Goal: Task Accomplishment & Management: Manage account settings

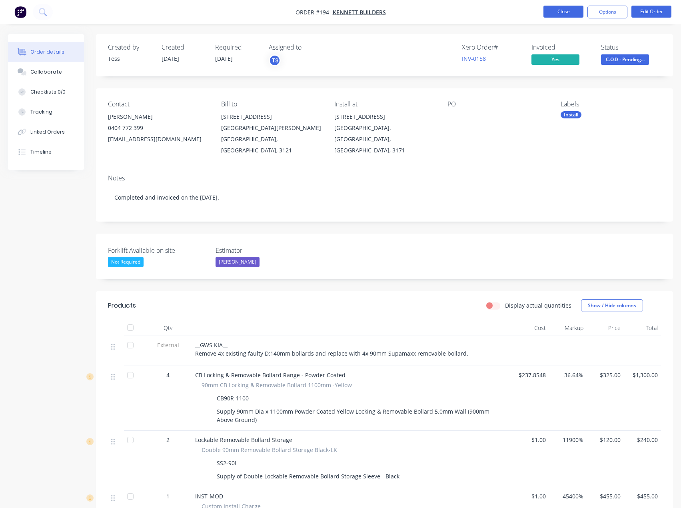
click at [553, 10] on button "Close" at bounding box center [564, 12] width 40 height 12
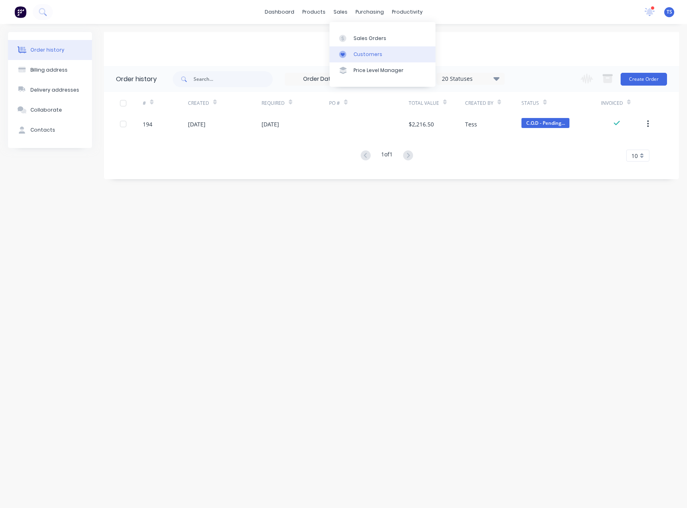
click at [350, 56] on div at bounding box center [345, 54] width 12 height 7
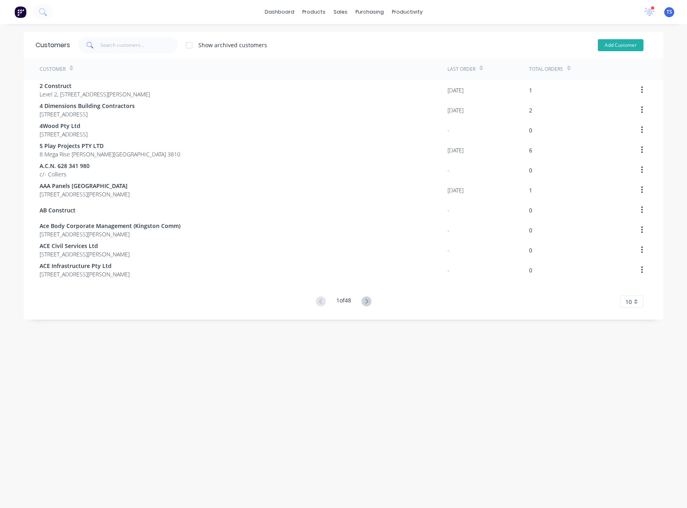
click at [621, 45] on button "Add Customer" at bounding box center [621, 45] width 46 height 12
select select "AU"
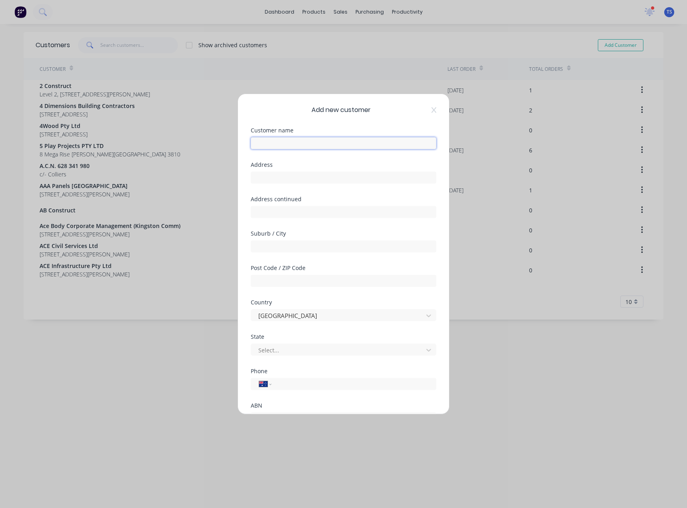
click at [325, 142] on input "text" at bounding box center [344, 143] width 186 height 12
click at [431, 110] on div "Add new customer Customer name Address Address continued Suburb / City Post Cod…" at bounding box center [343, 254] width 211 height 320
click at [432, 109] on icon at bounding box center [434, 110] width 5 height 6
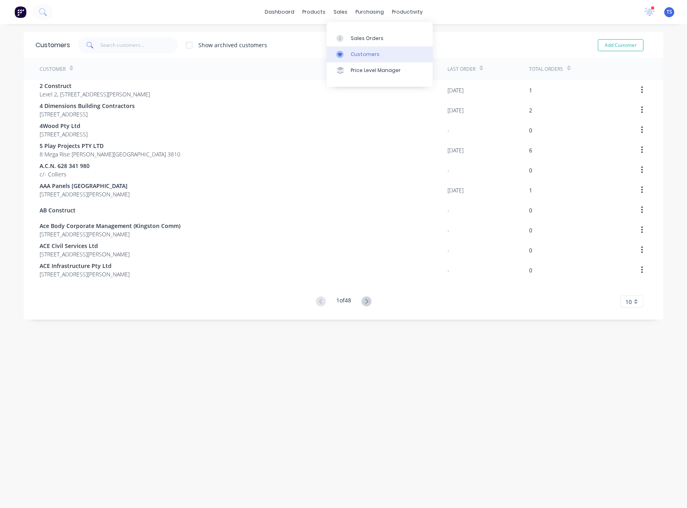
click at [353, 54] on div "Customers" at bounding box center [365, 54] width 29 height 7
click at [346, 37] on div at bounding box center [342, 38] width 12 height 7
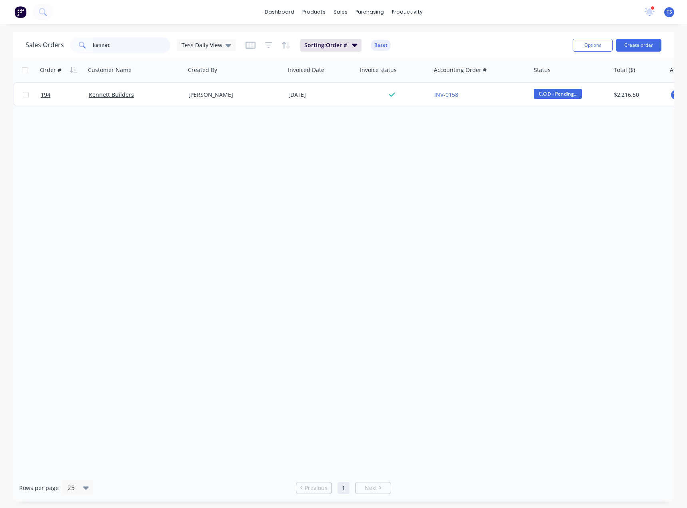
drag, startPoint x: 123, startPoint y: 46, endPoint x: 46, endPoint y: 52, distance: 77.5
click at [46, 52] on div "Sales Orders kennet Tess Daily View" at bounding box center [131, 45] width 210 height 16
drag, startPoint x: 141, startPoint y: 47, endPoint x: 108, endPoint y: 47, distance: 32.8
click at [108, 47] on input "[PERSON_NAME]" at bounding box center [132, 45] width 78 height 16
type input "[PERSON_NAME]"
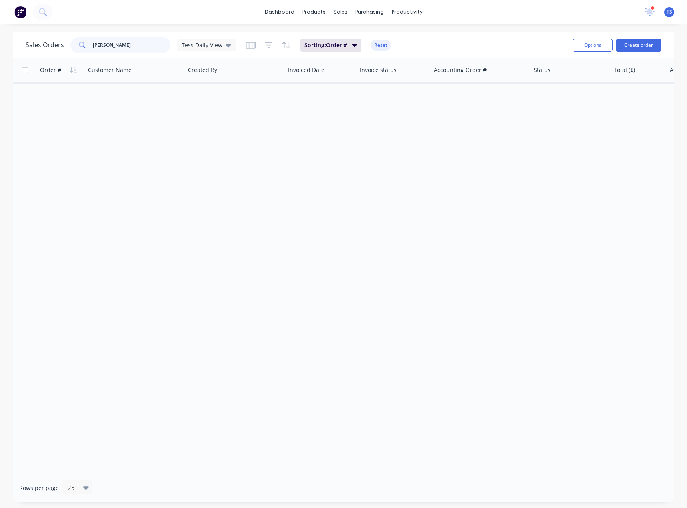
drag, startPoint x: 122, startPoint y: 43, endPoint x: 91, endPoint y: 49, distance: 31.0
click at [81, 48] on div "[PERSON_NAME]" at bounding box center [120, 45] width 100 height 16
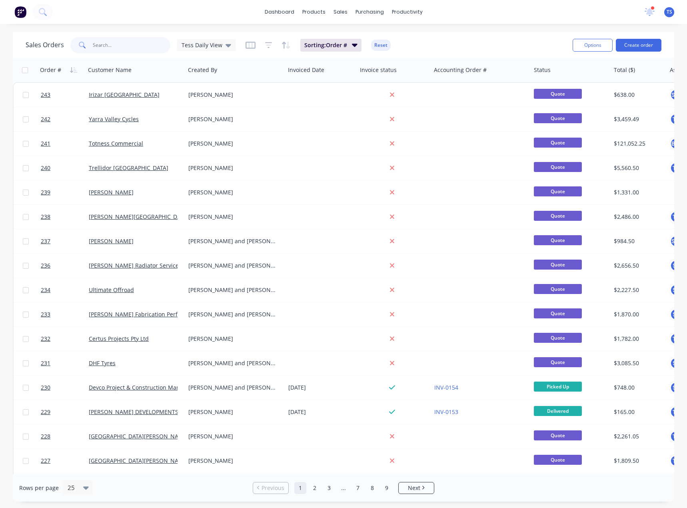
click at [118, 45] on input "text" at bounding box center [132, 45] width 78 height 16
click at [635, 45] on button "Create order" at bounding box center [639, 45] width 46 height 13
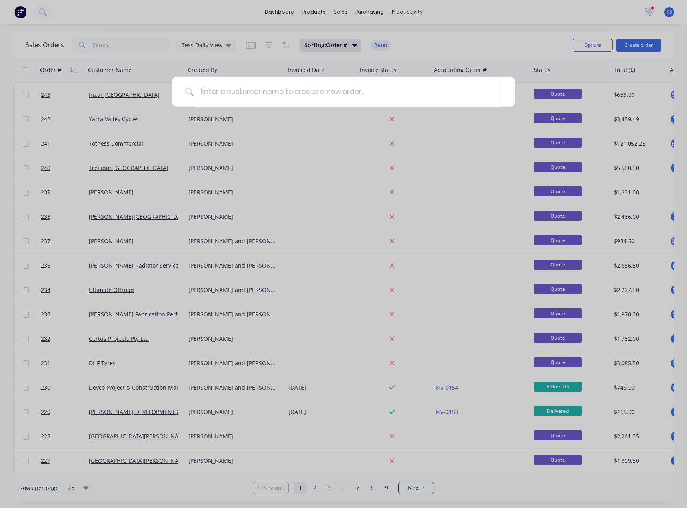
click at [452, 36] on div at bounding box center [343, 254] width 687 height 508
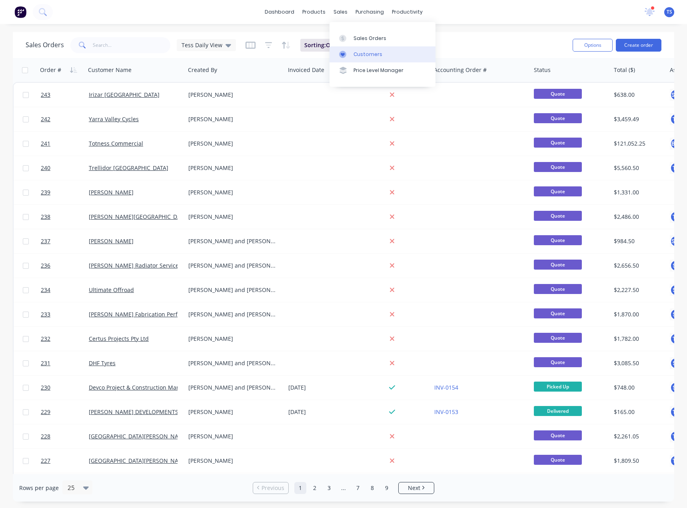
click at [354, 53] on div "Customers" at bounding box center [368, 54] width 29 height 7
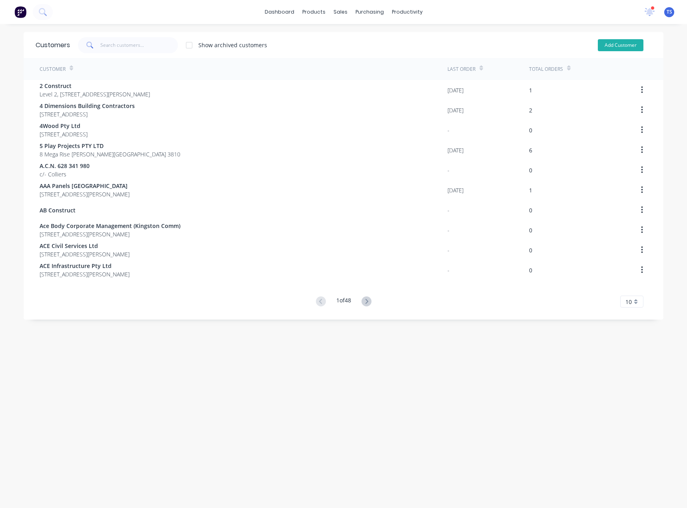
click at [608, 45] on button "Add Customer" at bounding box center [621, 45] width 46 height 12
select select "AU"
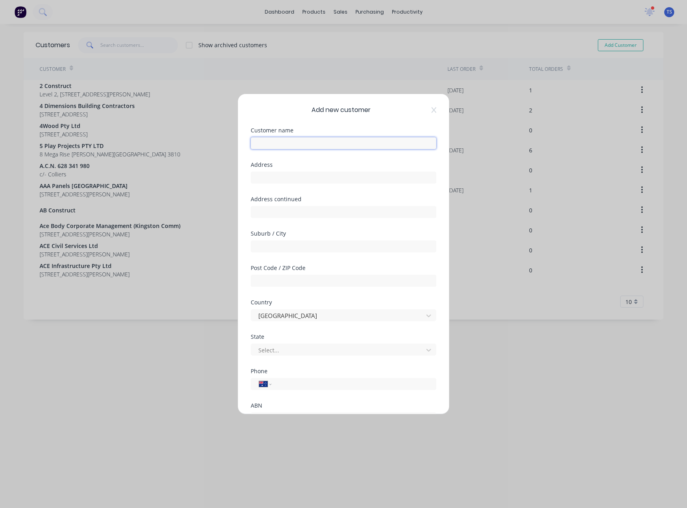
click at [268, 142] on input "text" at bounding box center [344, 143] width 186 height 12
type input "[PERSON_NAME]"
click at [264, 175] on input "text" at bounding box center [344, 178] width 186 height 12
click at [266, 279] on input "text" at bounding box center [344, 281] width 186 height 12
click at [262, 177] on input "text" at bounding box center [344, 178] width 186 height 12
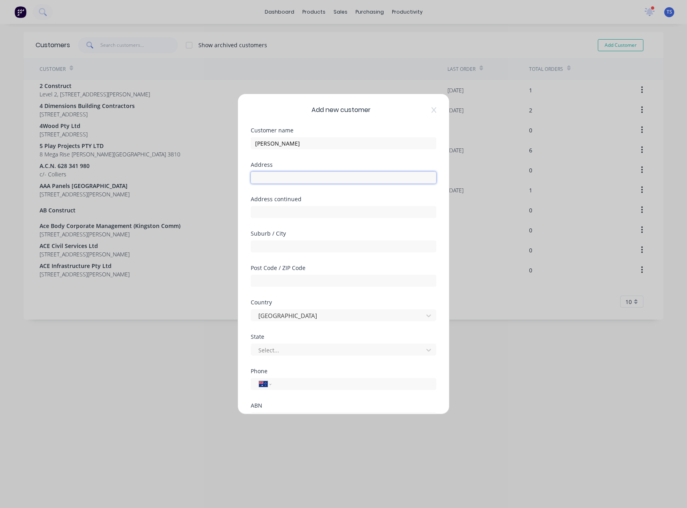
paste input "[STREET_ADDRESS][PERSON_NAME]"
type input "[STREET_ADDRESS][PERSON_NAME]"
click at [270, 246] on input "text" at bounding box center [344, 246] width 186 height 12
type input "[GEOGRAPHIC_DATA]"
click at [268, 348] on div at bounding box center [339, 350] width 162 height 10
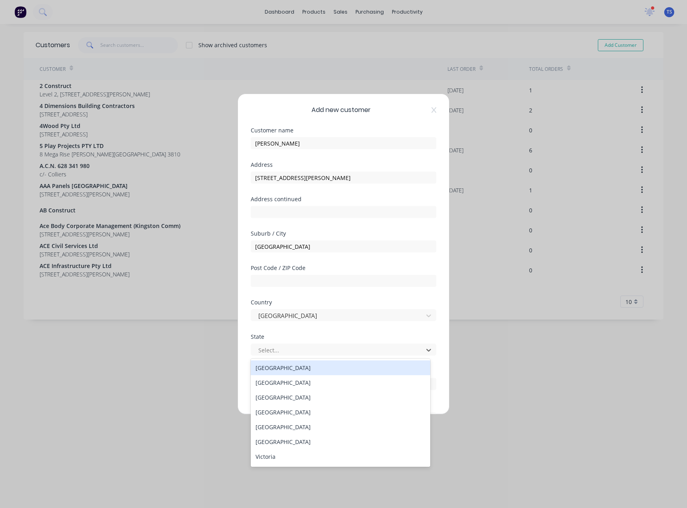
scroll to position [2, 0]
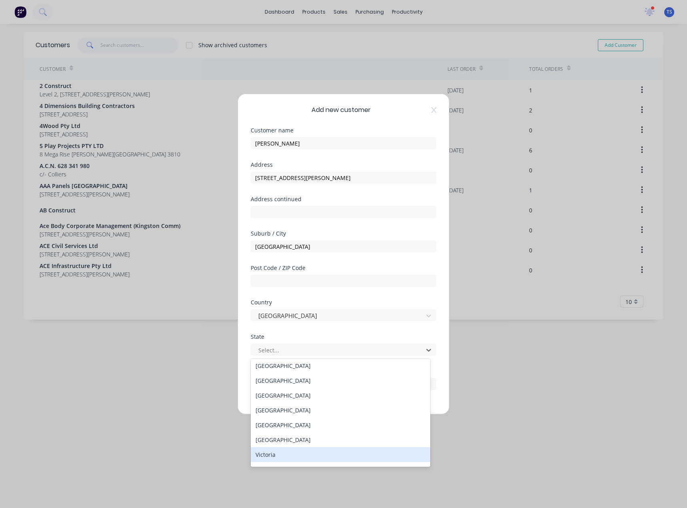
click at [302, 456] on div "Victoria" at bounding box center [341, 454] width 180 height 15
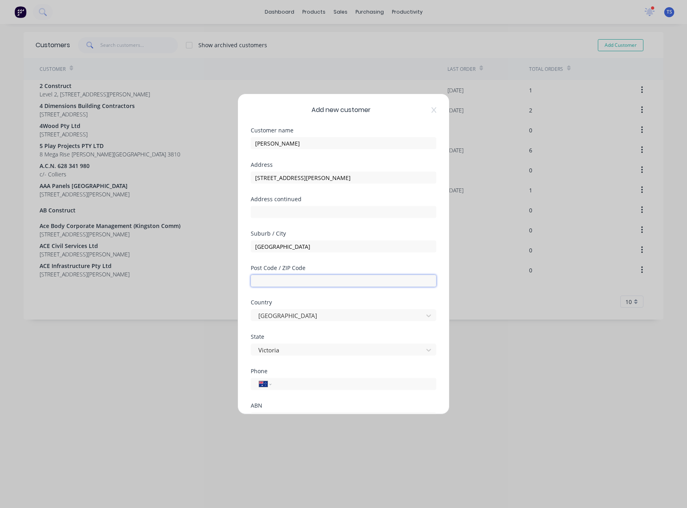
click at [296, 282] on input "text" at bounding box center [344, 281] width 186 height 12
type input "2"
type input "3000"
drag, startPoint x: 377, startPoint y: 180, endPoint x: 314, endPoint y: 178, distance: 62.8
click at [314, 178] on input "[STREET_ADDRESS][PERSON_NAME]" at bounding box center [344, 178] width 186 height 12
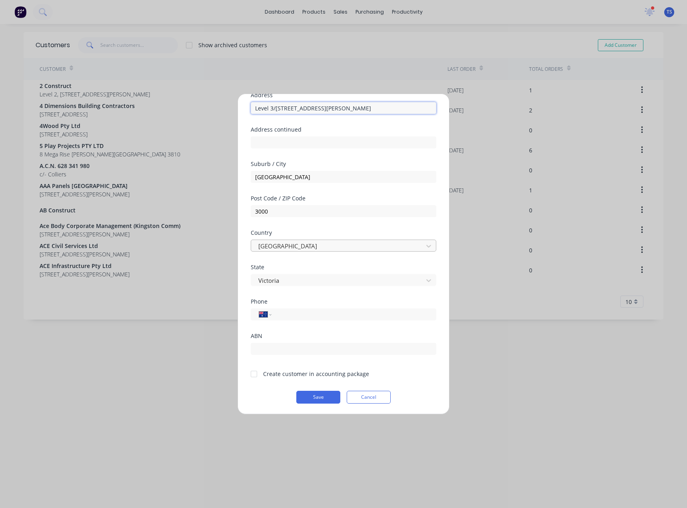
scroll to position [70, 0]
type input "Level 3/[STREET_ADDRESS][PERSON_NAME]"
click at [283, 315] on input "tel" at bounding box center [352, 313] width 151 height 9
paste input "[PHONE_NUMBER]"
type input "[PHONE_NUMBER]"
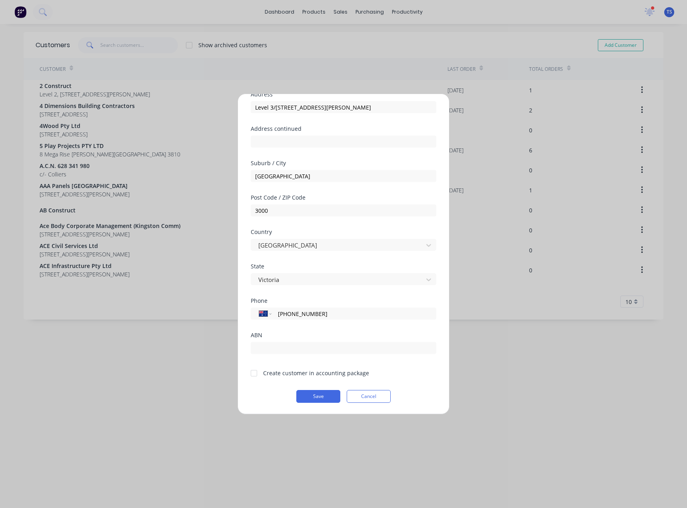
click at [255, 373] on div at bounding box center [254, 373] width 16 height 16
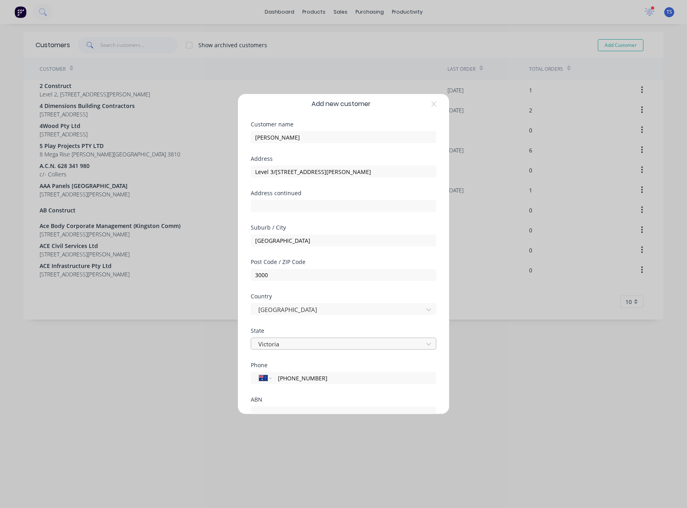
scroll to position [0, 0]
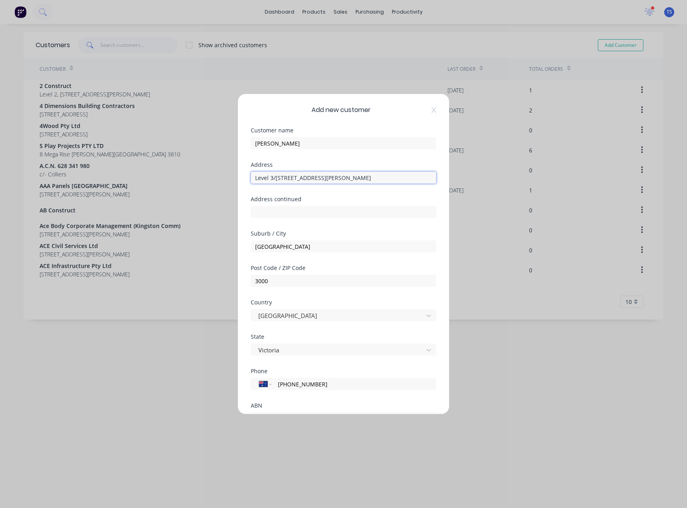
click at [275, 176] on input "Level 3/[STREET_ADDRESS][PERSON_NAME]" at bounding box center [344, 178] width 186 height 12
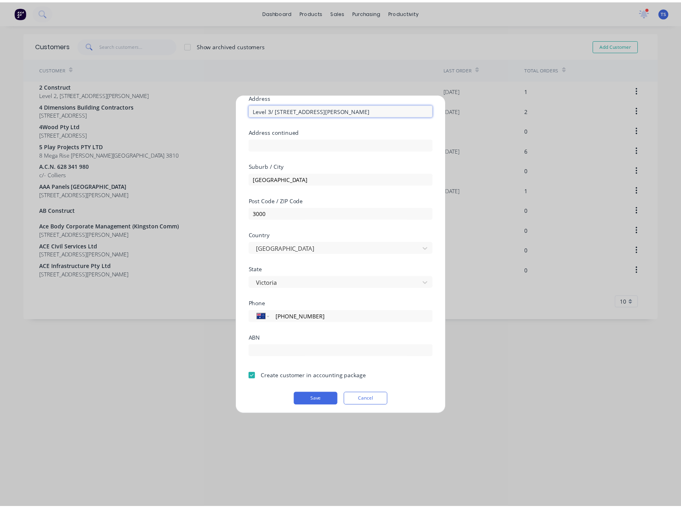
scroll to position [70, 0]
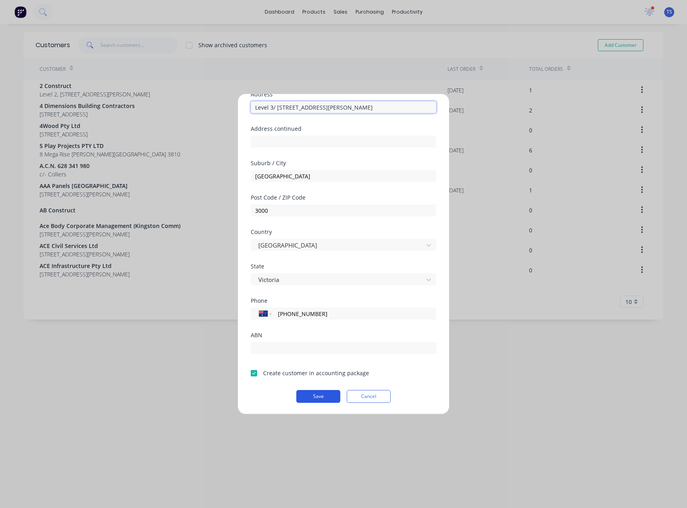
type input "Level 3/ [STREET_ADDRESS][PERSON_NAME]"
click at [311, 396] on button "Save" at bounding box center [318, 396] width 44 height 13
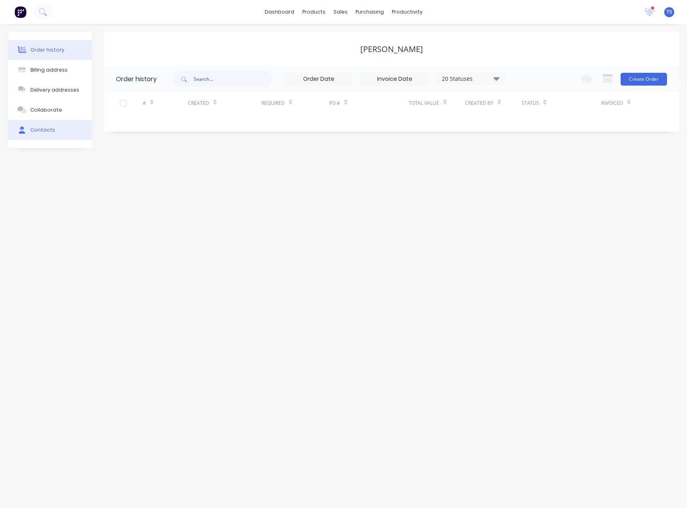
click at [31, 130] on div "Contacts" at bounding box center [42, 129] width 25 height 7
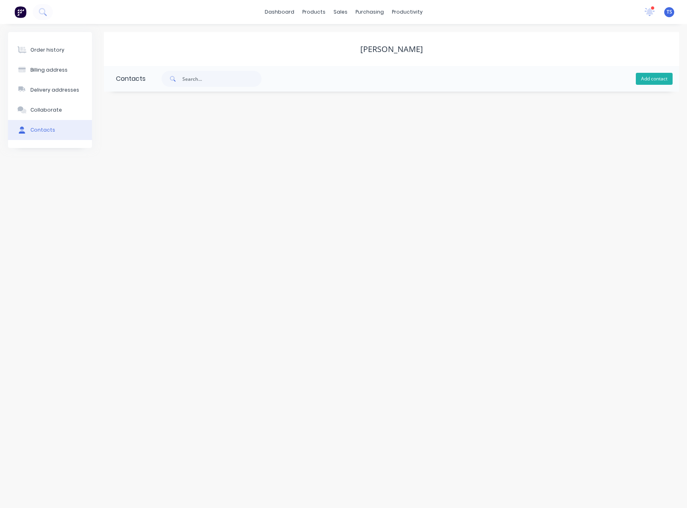
drag, startPoint x: 670, startPoint y: 79, endPoint x: 645, endPoint y: 76, distance: 24.9
click at [670, 79] on button "Add contact" at bounding box center [654, 79] width 37 height 12
select select "AU"
click at [164, 134] on input "text" at bounding box center [181, 138] width 131 height 12
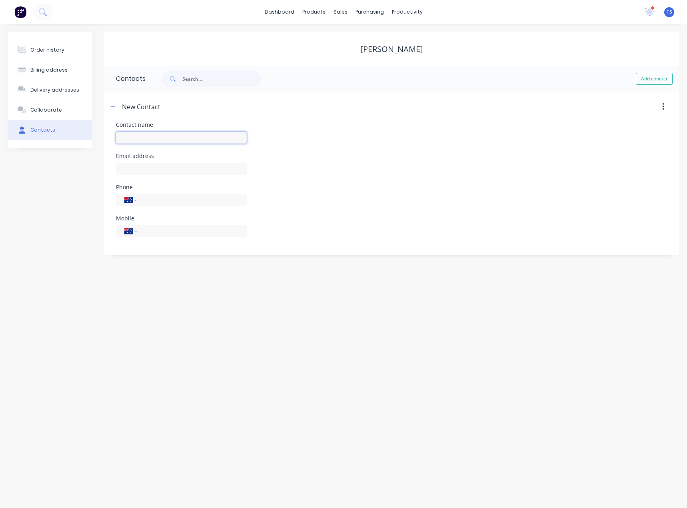
paste input "Gingi Engloner"
type input "Gingi Engloner"
click at [154, 166] on input "text" at bounding box center [181, 169] width 131 height 12
select select "AU"
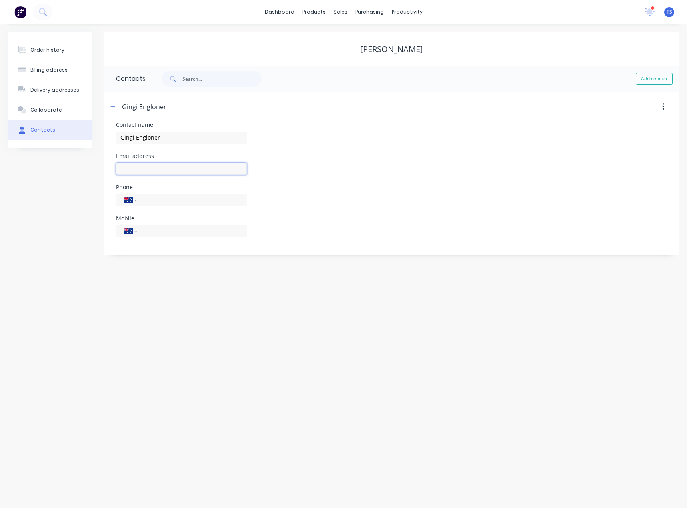
click at [130, 170] on input "text" at bounding box center [181, 169] width 131 height 12
paste input "[EMAIL_ADDRESS][DOMAIN_NAME]"
type input "[EMAIL_ADDRESS][DOMAIN_NAME]"
drag, startPoint x: 183, startPoint y: 138, endPoint x: 80, endPoint y: 134, distance: 103.3
click at [80, 134] on div "Order history Billing address Delivery addresses Collaborate Contacts [PERSON_N…" at bounding box center [343, 143] width 671 height 223
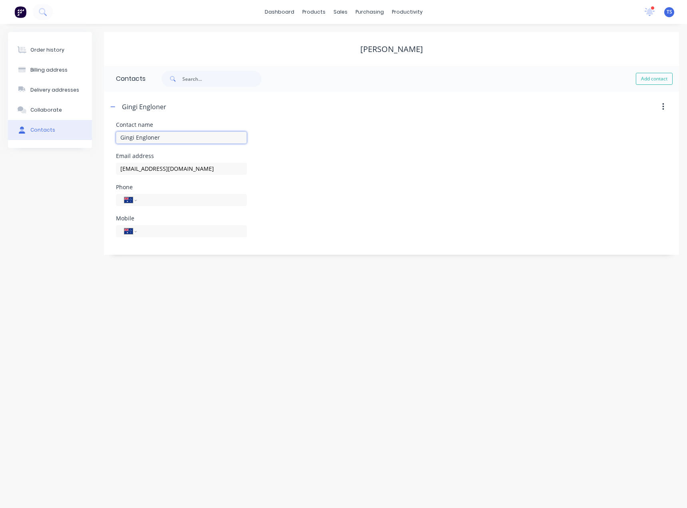
paste input "[PERSON_NAME]"
type input "[PERSON_NAME]"
click at [146, 200] on input "tel" at bounding box center [190, 199] width 96 height 9
click at [110, 104] on button "button" at bounding box center [113, 107] width 10 height 10
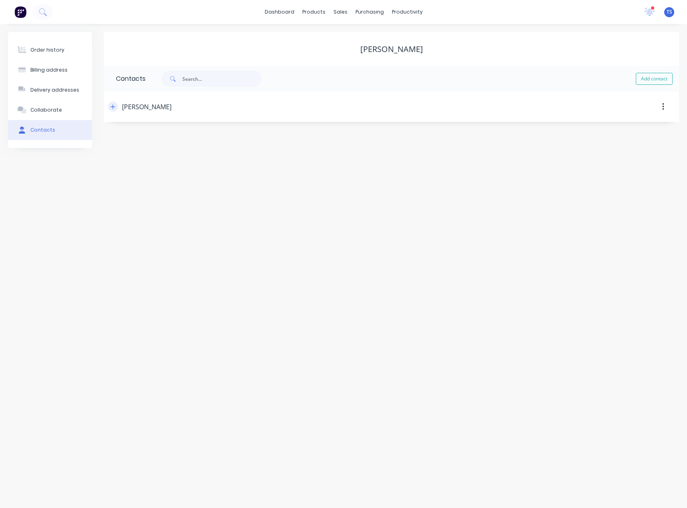
click at [112, 106] on icon "button" at bounding box center [112, 107] width 5 height 6
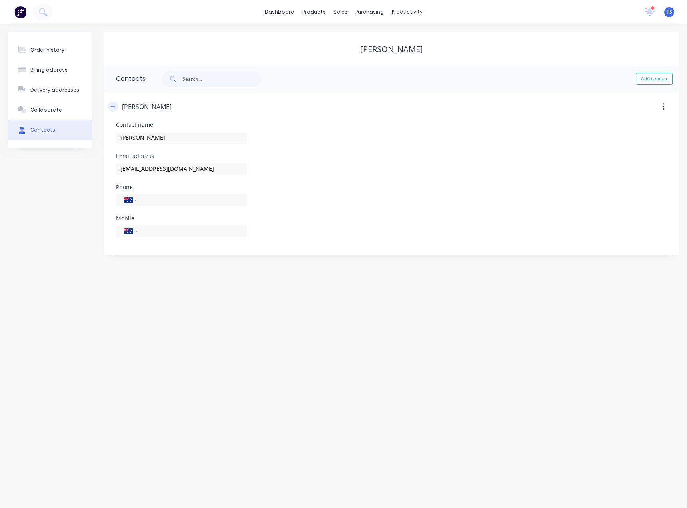
click at [113, 108] on icon "button" at bounding box center [112, 107] width 5 height 6
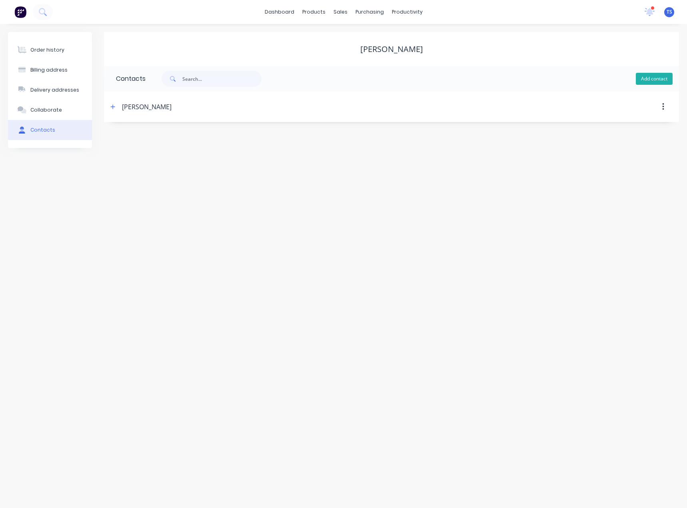
click at [646, 78] on button "Add contact" at bounding box center [654, 79] width 37 height 12
select select "AU"
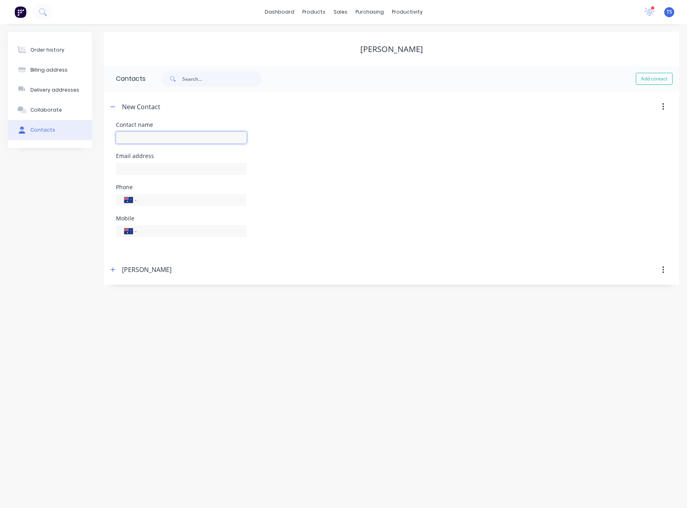
click at [124, 136] on input "text" at bounding box center [181, 138] width 131 height 12
paste input "Gingi Engloner"
type input "Gingi Engloner"
click at [136, 166] on input "text" at bounding box center [181, 169] width 131 height 12
select select "AU"
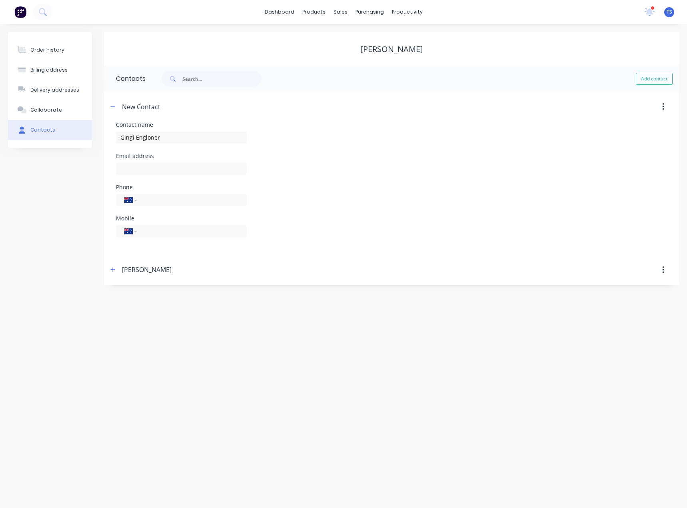
select select "AU"
click at [142, 233] on div "International [GEOGRAPHIC_DATA] [GEOGRAPHIC_DATA] [GEOGRAPHIC_DATA] [GEOGRAPHIC…" at bounding box center [181, 231] width 131 height 12
click at [143, 232] on input "tel" at bounding box center [190, 230] width 96 height 9
paste input "0426 521 008"
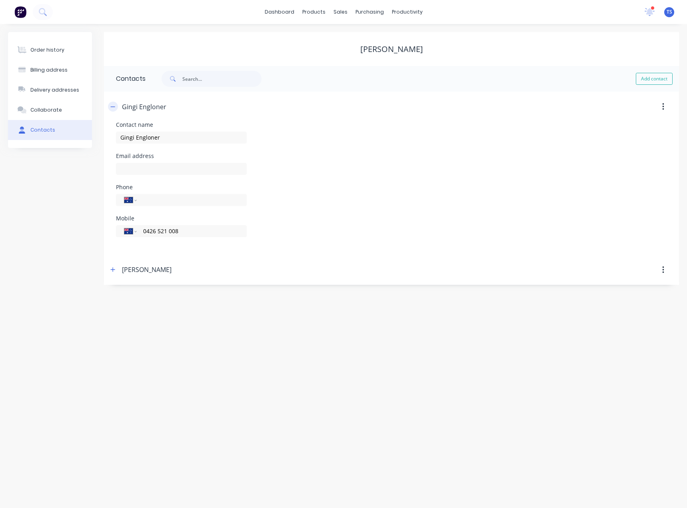
type input "0426 521 008"
click at [115, 107] on icon "button" at bounding box center [112, 107] width 5 height 6
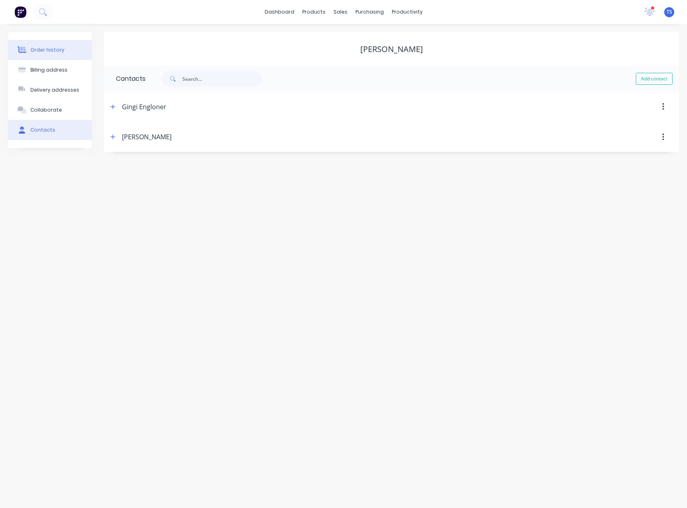
click at [37, 48] on div "Order history" at bounding box center [47, 49] width 34 height 7
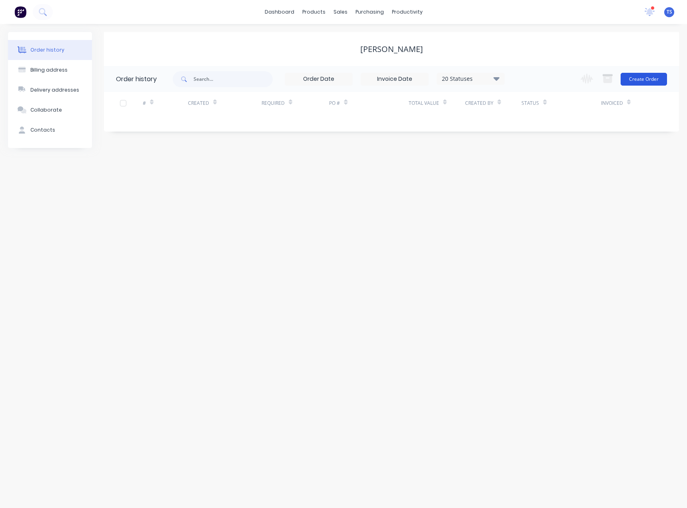
click at [647, 79] on button "Create Order" at bounding box center [644, 79] width 46 height 13
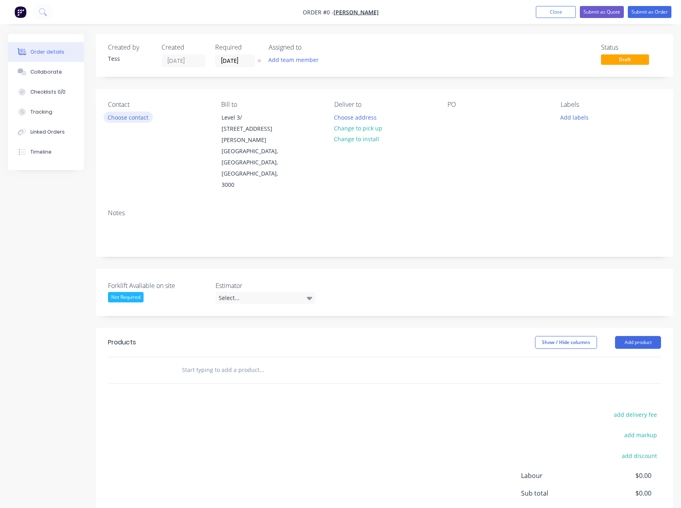
click at [130, 119] on button "Choose contact" at bounding box center [128, 117] width 49 height 11
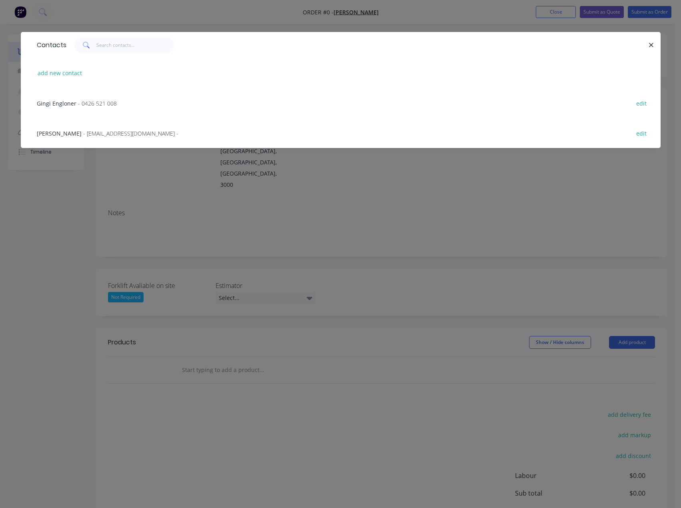
click at [73, 102] on span "Gingi Engloner" at bounding box center [57, 104] width 40 height 8
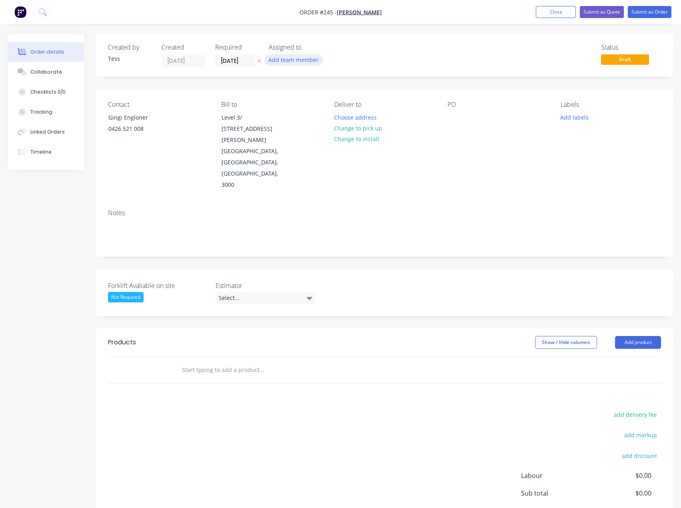
click at [288, 60] on button "Add team member" at bounding box center [293, 59] width 59 height 11
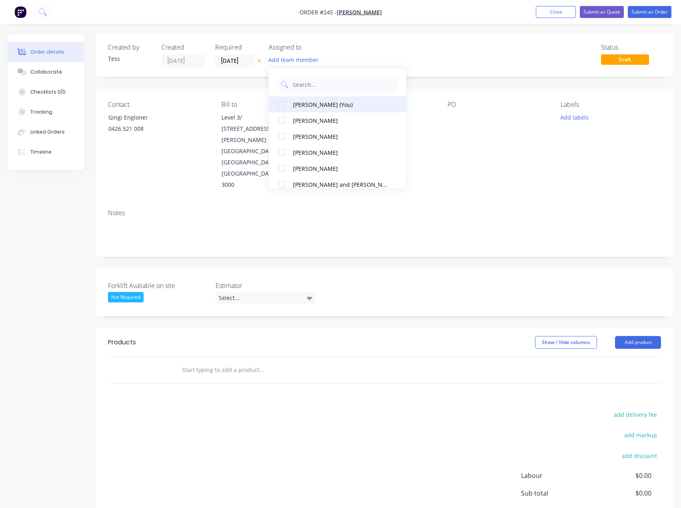
click at [303, 106] on div "[PERSON_NAME] (You)" at bounding box center [340, 104] width 94 height 8
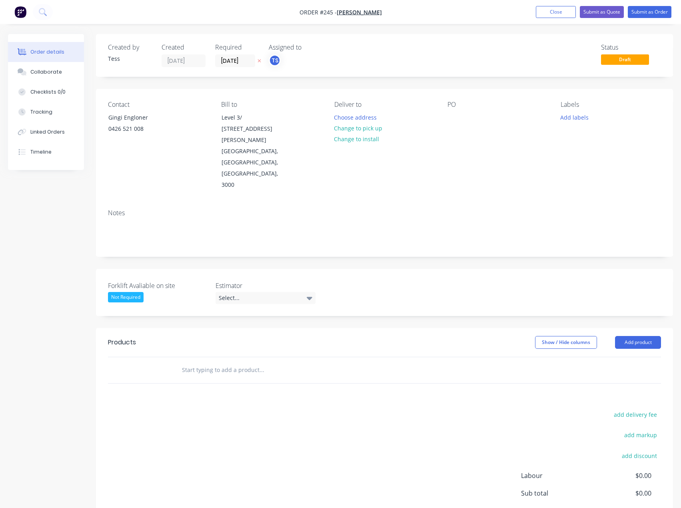
click at [345, 51] on div "Assigned to" at bounding box center [309, 48] width 80 height 8
click at [229, 292] on div "Select..." at bounding box center [266, 298] width 100 height 12
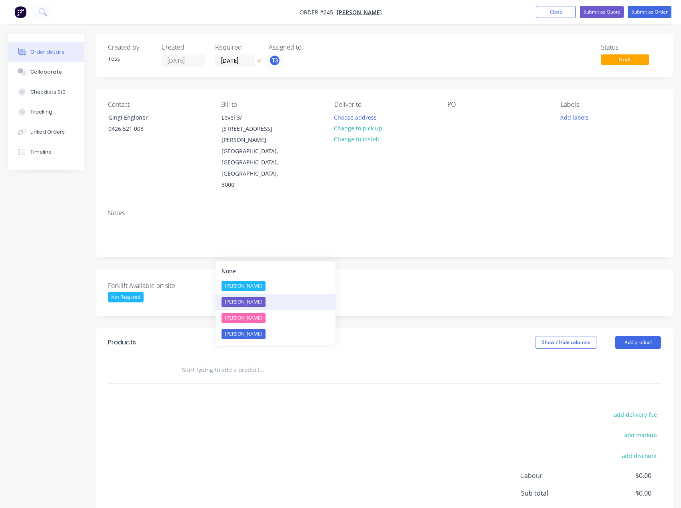
click at [239, 300] on div "[PERSON_NAME]" at bounding box center [244, 302] width 44 height 10
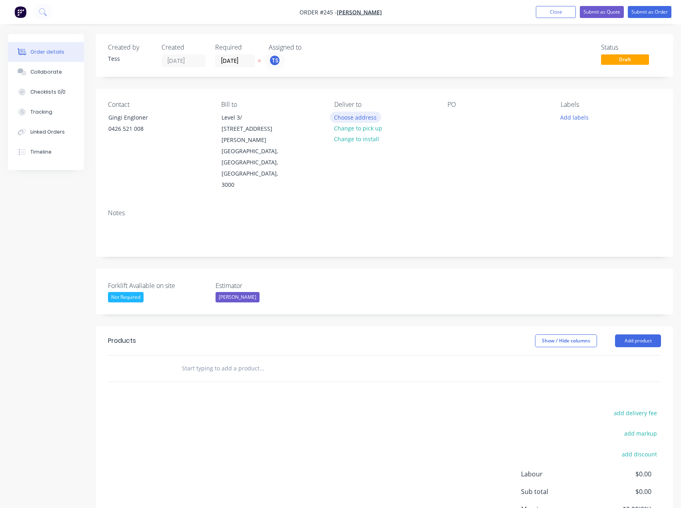
click at [358, 120] on button "Choose address" at bounding box center [355, 117] width 51 height 11
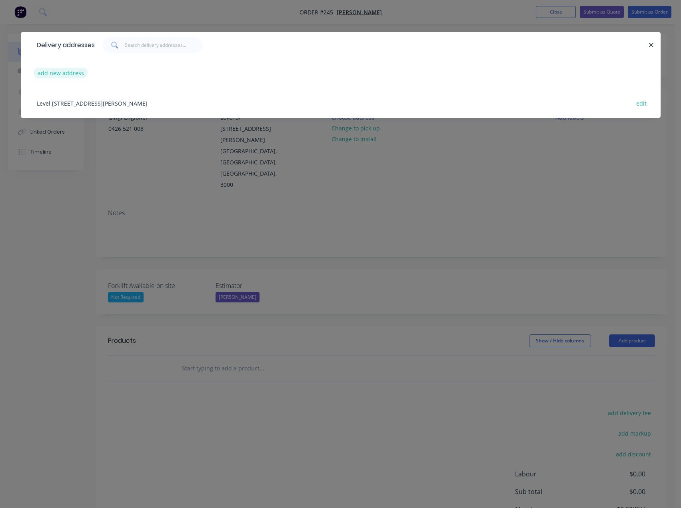
click at [72, 74] on button "add new address" at bounding box center [61, 73] width 55 height 11
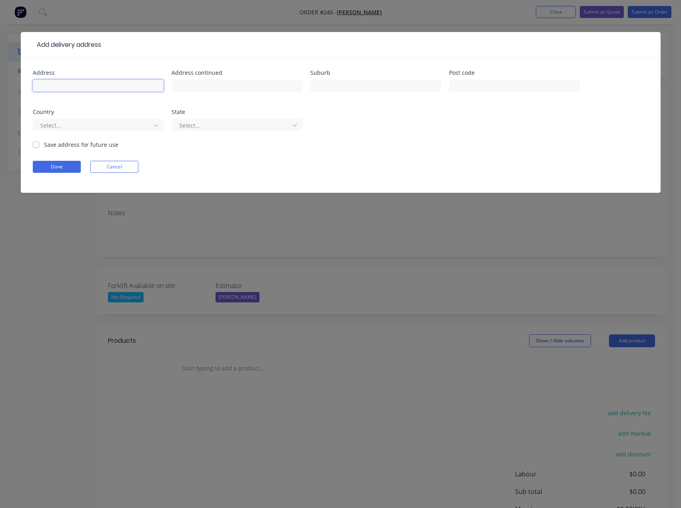
click at [101, 81] on input "text" at bounding box center [98, 86] width 131 height 12
type input "[STREET_ADDRESS]"
click at [332, 88] on input "text" at bounding box center [375, 86] width 131 height 12
type input "[PERSON_NAME][GEOGRAPHIC_DATA]"
click at [91, 127] on div at bounding box center [93, 125] width 107 height 10
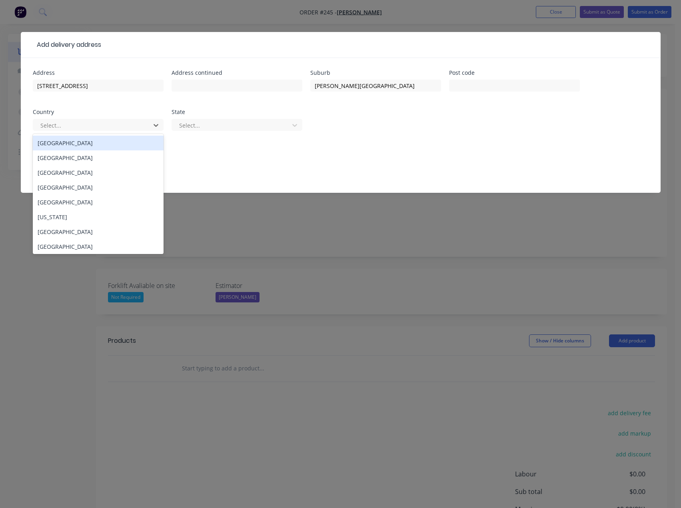
click at [66, 148] on div "[GEOGRAPHIC_DATA]" at bounding box center [98, 143] width 131 height 15
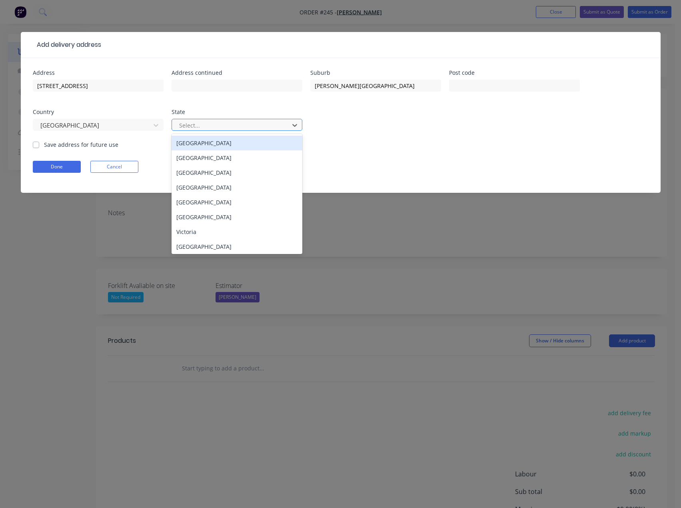
click at [192, 128] on div at bounding box center [231, 125] width 107 height 10
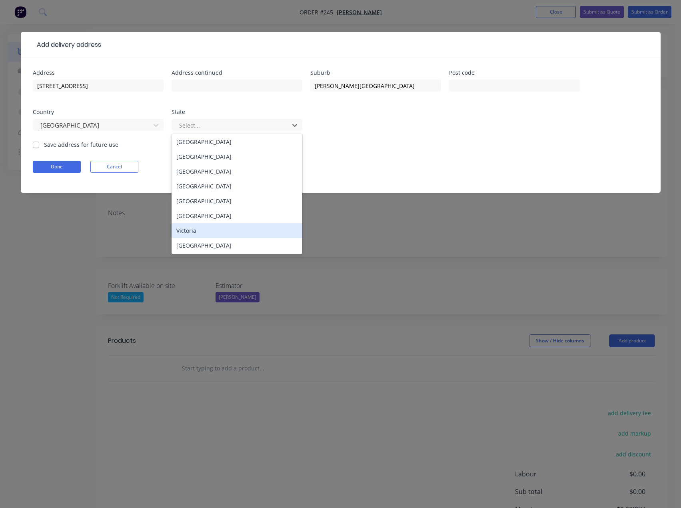
scroll to position [2, 0]
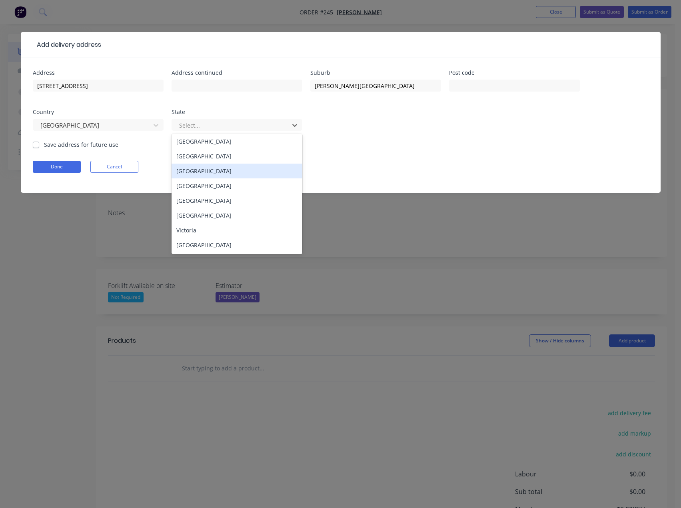
click at [208, 174] on div "[GEOGRAPHIC_DATA]" at bounding box center [237, 171] width 131 height 15
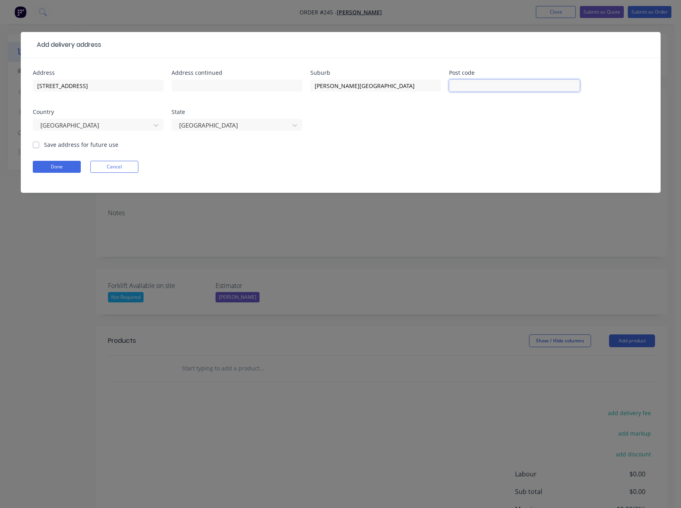
click at [521, 87] on input "text" at bounding box center [514, 86] width 131 height 12
type input "0835"
click at [44, 145] on label "Save address for future use" at bounding box center [81, 144] width 74 height 8
click at [34, 145] on input "Save address for future use" at bounding box center [36, 144] width 6 height 8
click at [44, 145] on label "Save address for future use" at bounding box center [81, 144] width 74 height 8
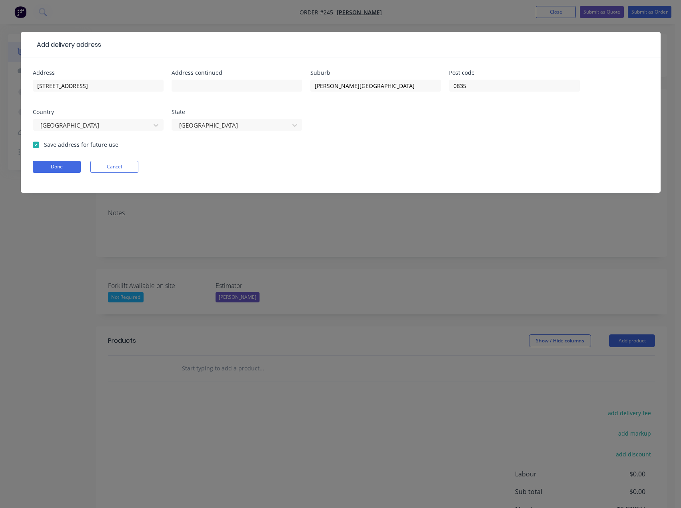
click at [34, 145] on input "Save address for future use" at bounding box center [36, 144] width 6 height 8
checkbox input "false"
click at [51, 166] on button "Done" at bounding box center [57, 167] width 48 height 12
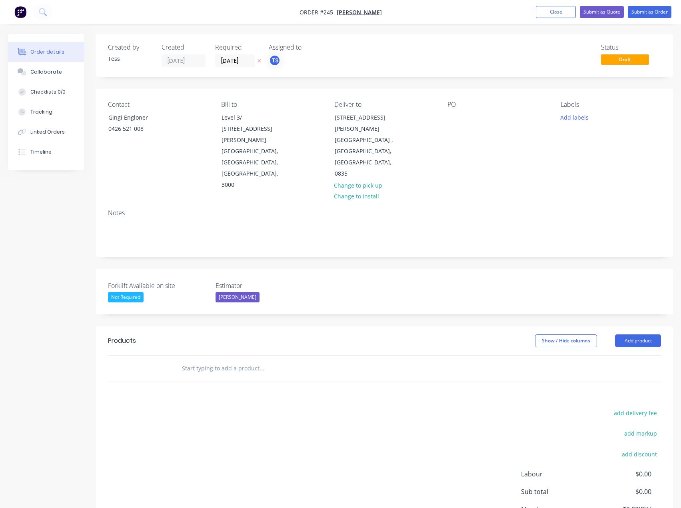
click at [212, 360] on input "text" at bounding box center [262, 368] width 160 height 16
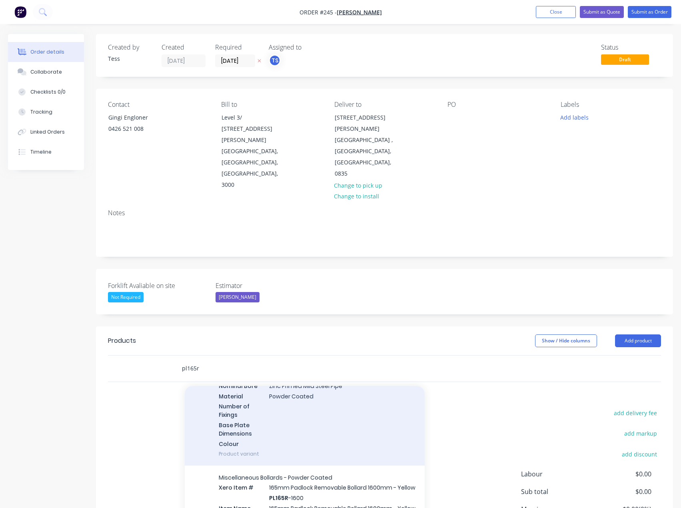
scroll to position [280, 0]
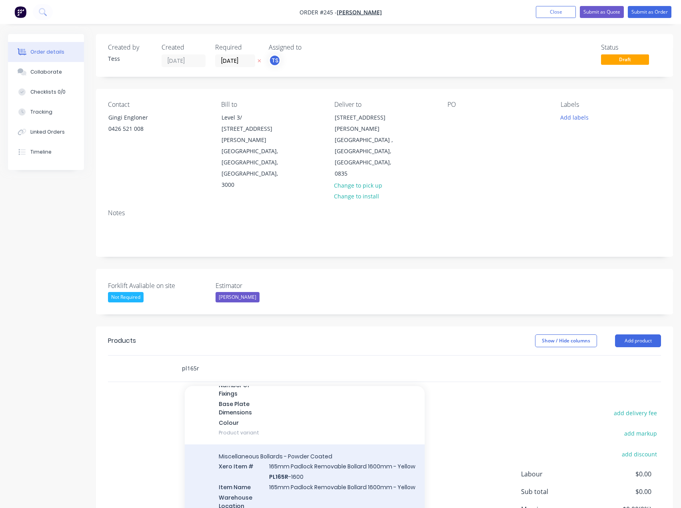
type input "pl165r"
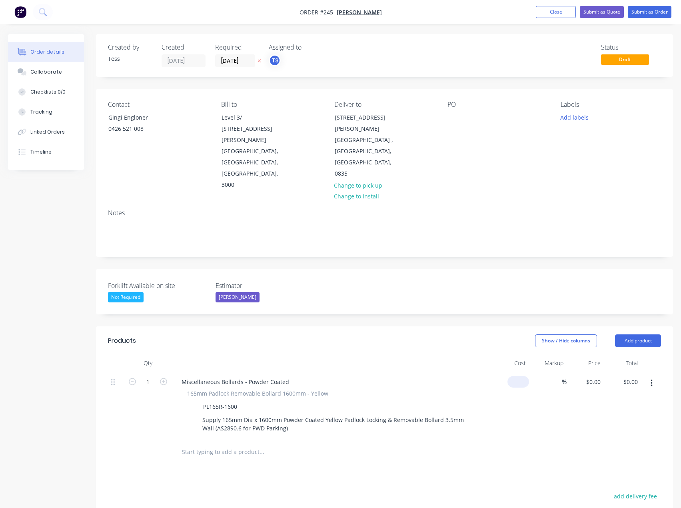
click at [525, 376] on input at bounding box center [520, 382] width 18 height 12
type input "$1.00"
type input "1"
type input "$1.00"
click at [592, 376] on div "1 $0.00" at bounding box center [593, 382] width 22 height 12
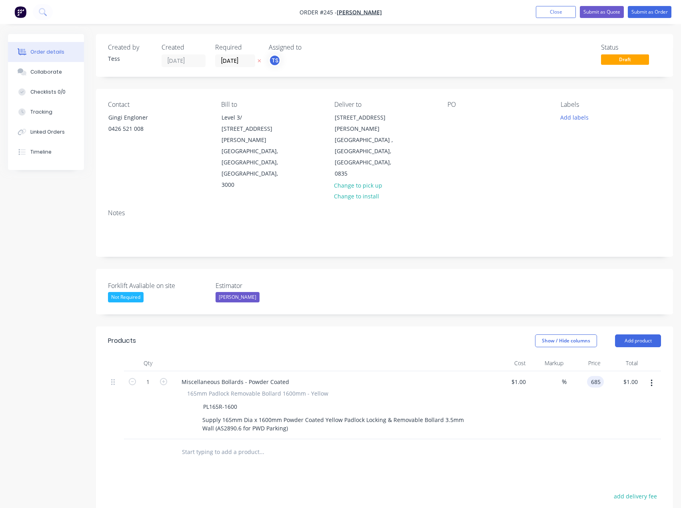
type input "685"
type input "68400"
type input "$685.00"
click at [367, 438] on div "Products Show / Hide columns Add product Qty Cost Markup Price Total 1 Miscella…" at bounding box center [384, 491] width 577 height 331
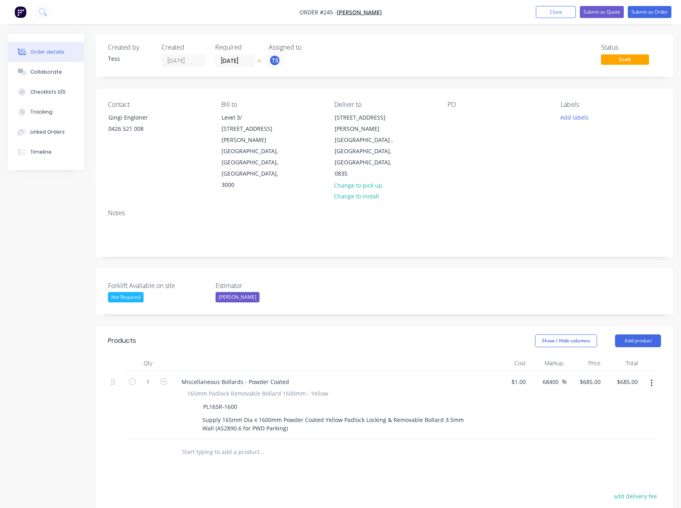
scroll to position [120, 0]
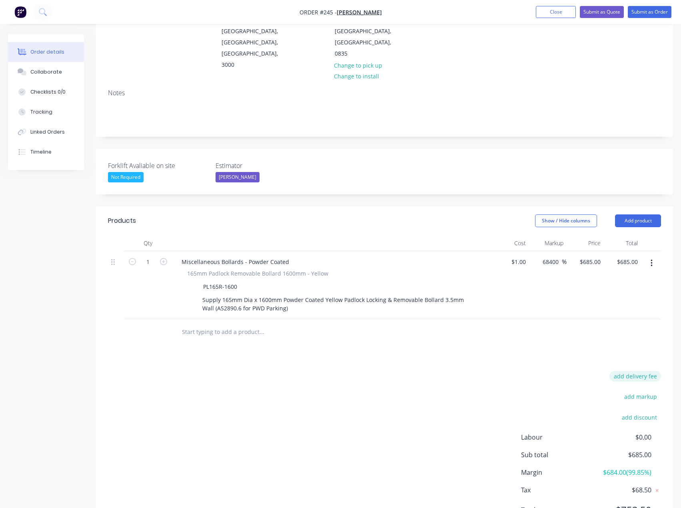
click at [647, 371] on button "add delivery fee" at bounding box center [636, 376] width 52 height 11
click at [642, 371] on input at bounding box center [630, 377] width 36 height 12
type input "245"
click at [462, 329] on div "Products Show / Hide columns Add product Qty Cost Markup Price Total 1 Miscella…" at bounding box center [384, 370] width 577 height 329
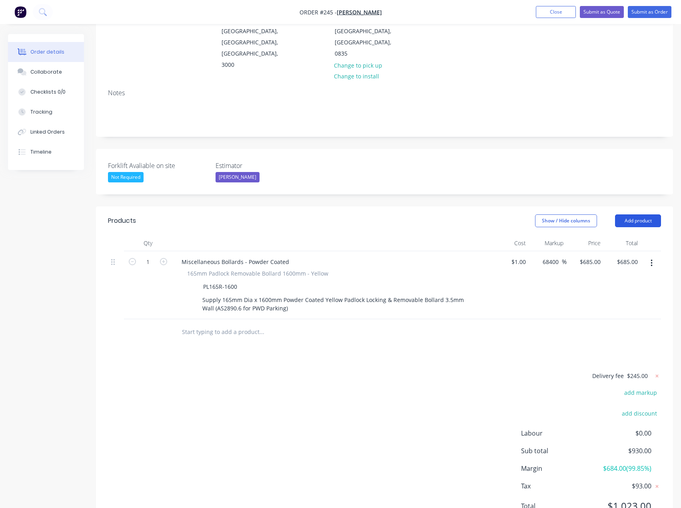
click at [642, 214] on button "Add product" at bounding box center [638, 220] width 46 height 13
click at [45, 67] on button "Collaborate" at bounding box center [46, 72] width 76 height 20
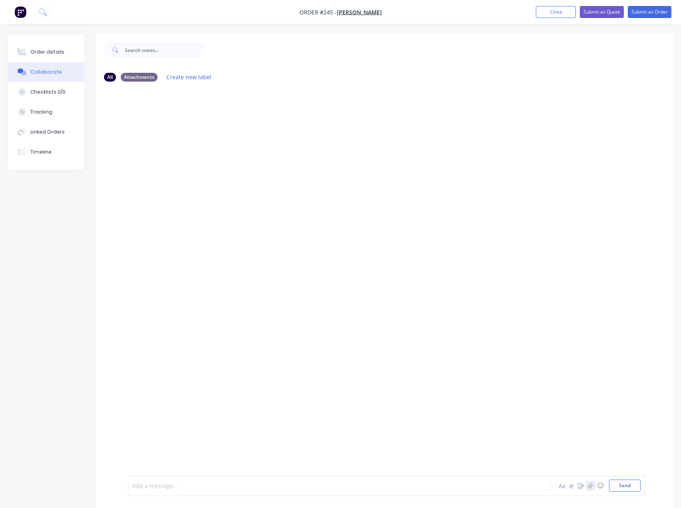
click at [590, 486] on icon "button" at bounding box center [590, 485] width 4 height 5
click at [624, 485] on button "Send" at bounding box center [625, 486] width 32 height 12
click at [46, 52] on div "Order details" at bounding box center [47, 51] width 34 height 7
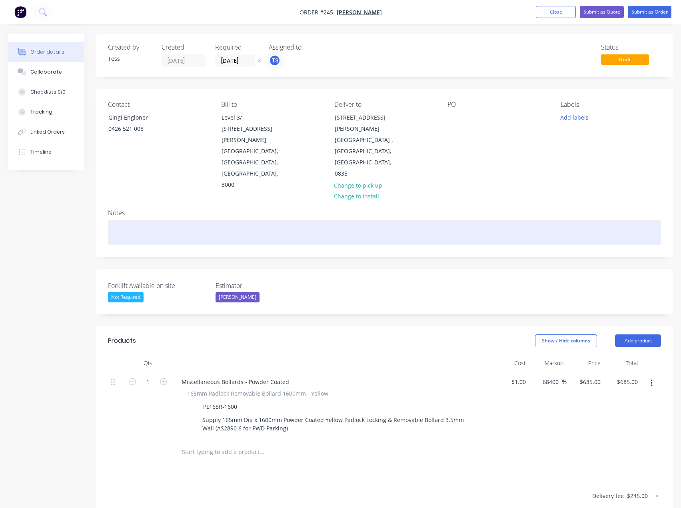
click at [130, 220] on div at bounding box center [384, 232] width 553 height 24
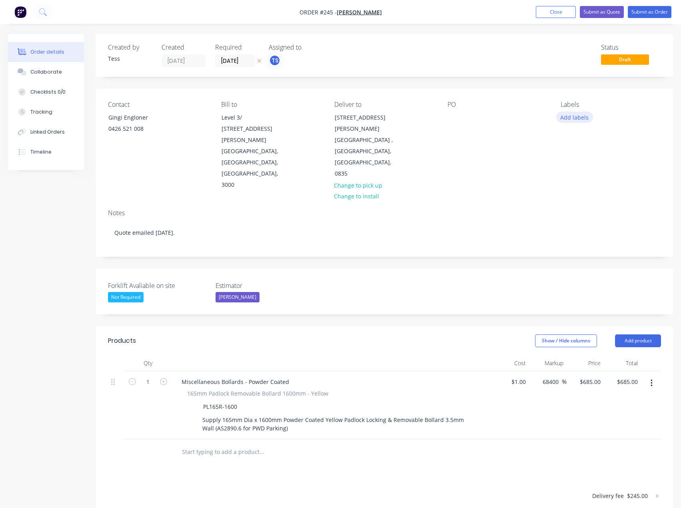
click at [576, 120] on button "Add labels" at bounding box center [574, 117] width 37 height 11
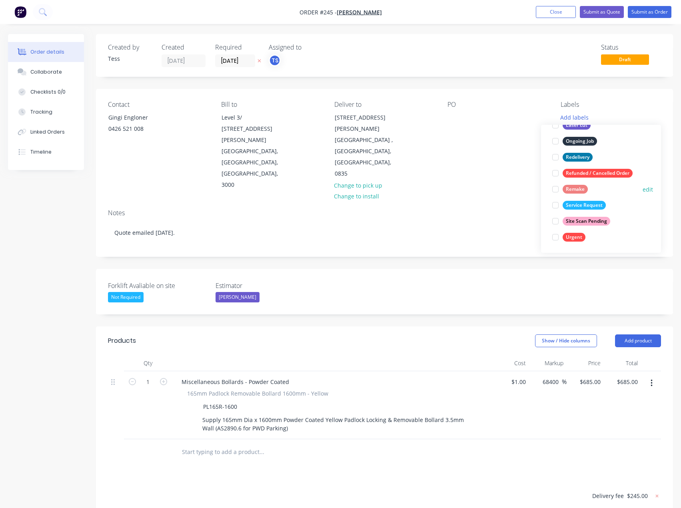
scroll to position [96, 0]
click at [526, 129] on div "PO" at bounding box center [498, 146] width 100 height 90
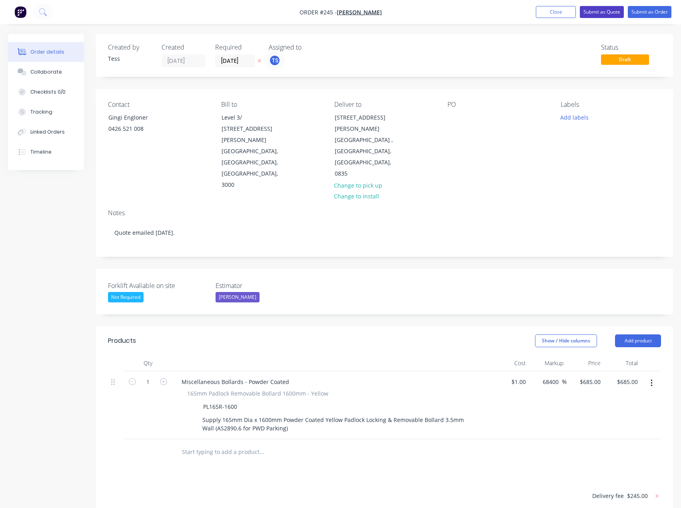
click at [597, 10] on button "Submit as Quote" at bounding box center [602, 12] width 44 height 12
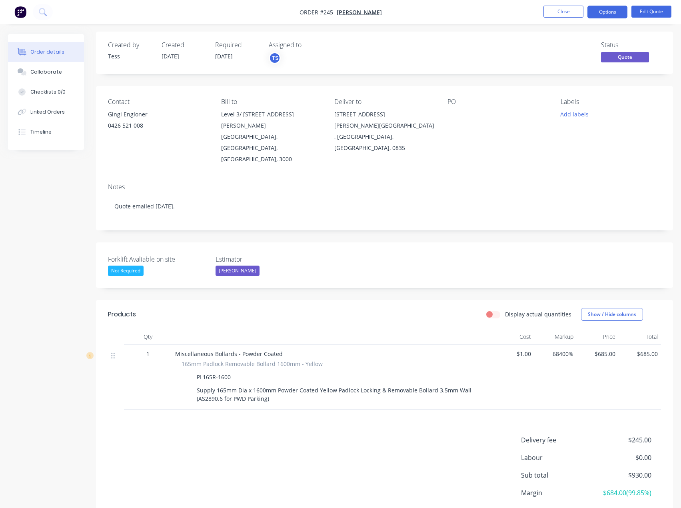
scroll to position [0, 0]
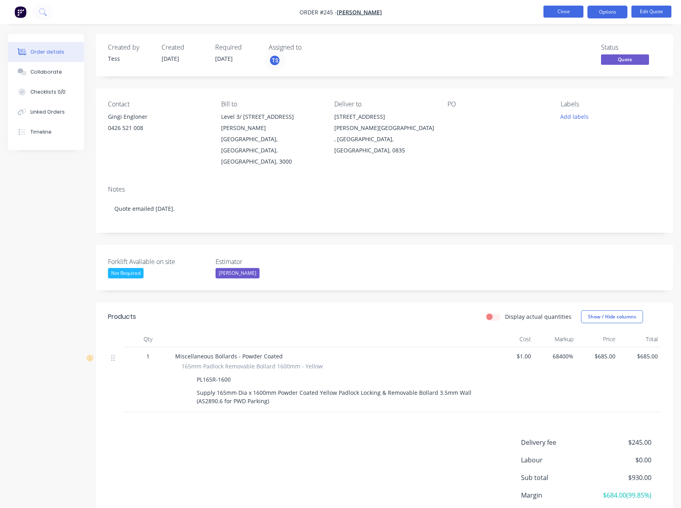
click at [569, 12] on button "Close" at bounding box center [564, 12] width 40 height 12
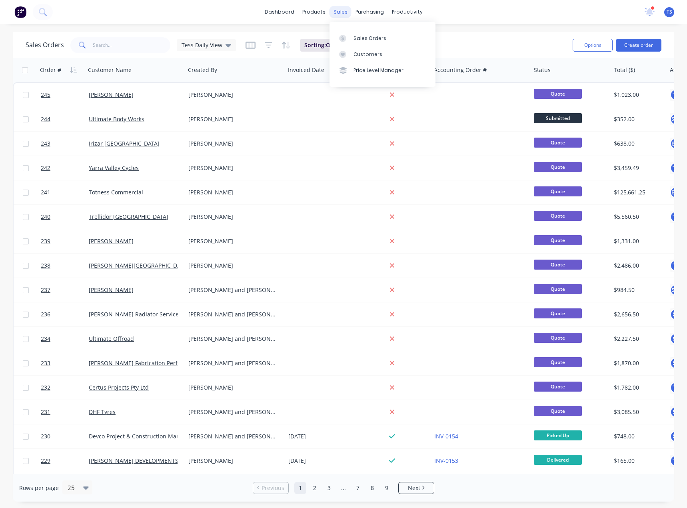
drag, startPoint x: 332, startPoint y: 12, endPoint x: 331, endPoint y: 16, distance: 4.1
click at [332, 12] on div "sales" at bounding box center [341, 12] width 22 height 12
click at [356, 44] on link "Sales Orders" at bounding box center [383, 38] width 106 height 16
click at [124, 49] on input "text" at bounding box center [132, 45] width 78 height 16
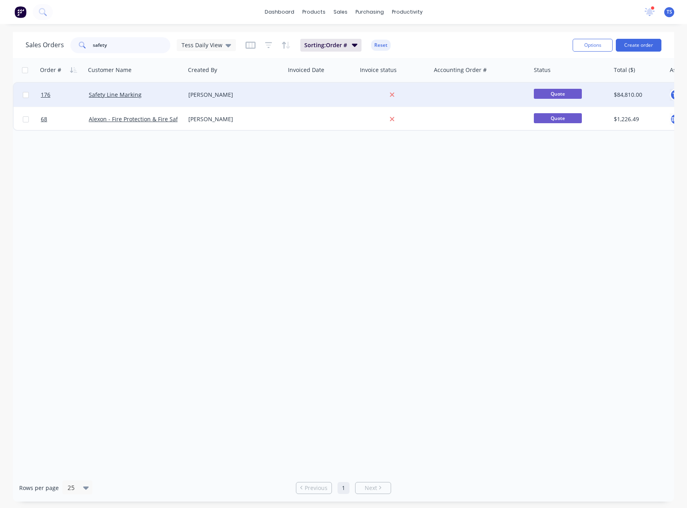
type input "safety"
click at [120, 99] on div "Safety Line Marking" at bounding box center [136, 95] width 100 height 24
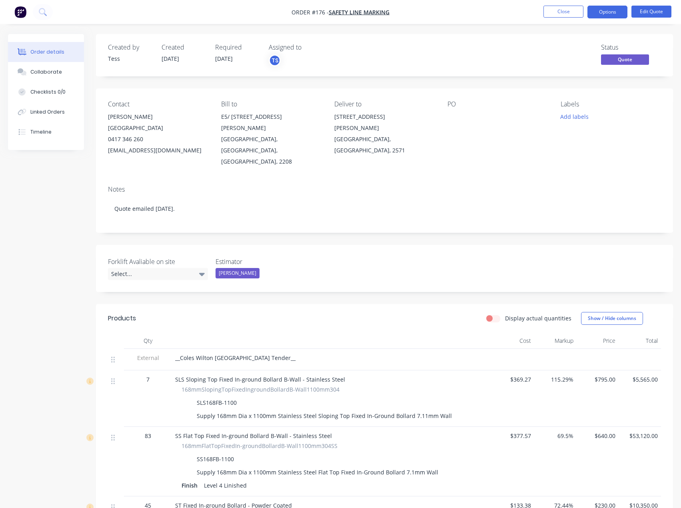
click at [338, 217] on div "Created by Tess Created [DATE] Required [DATE] Assigned to TS Status Quote Cont…" at bounding box center [384, 410] width 577 height 753
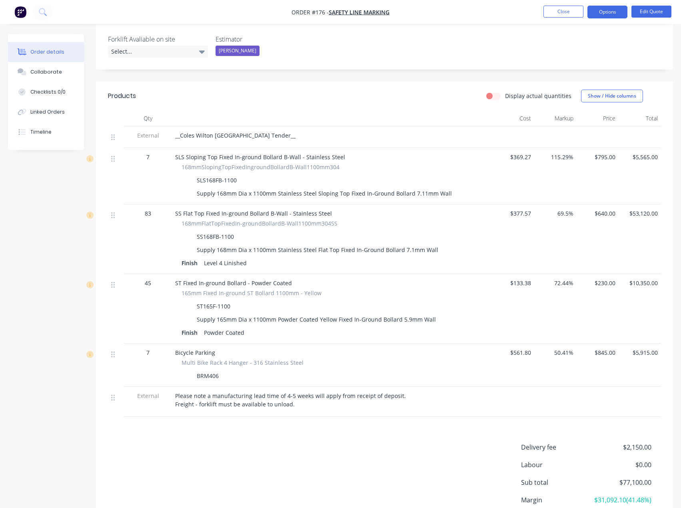
scroll to position [240, 0]
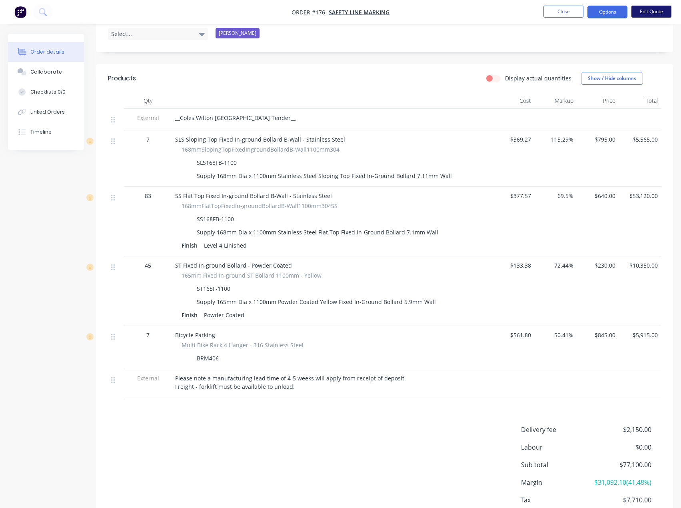
click at [643, 10] on button "Edit Quote" at bounding box center [652, 12] width 40 height 12
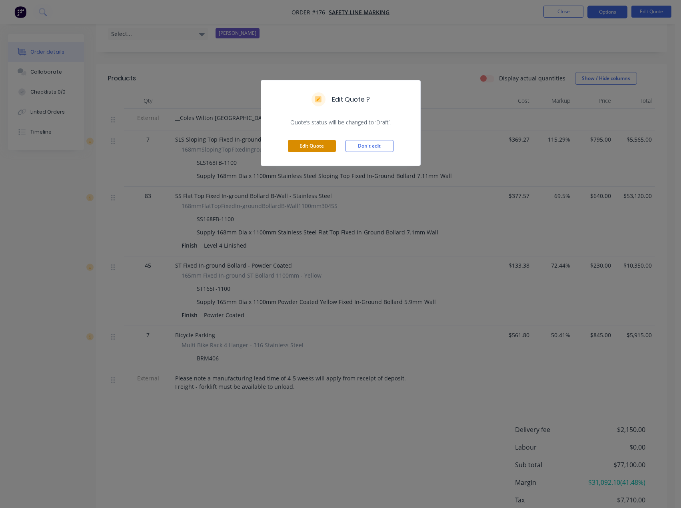
click at [318, 148] on button "Edit Quote" at bounding box center [312, 146] width 48 height 12
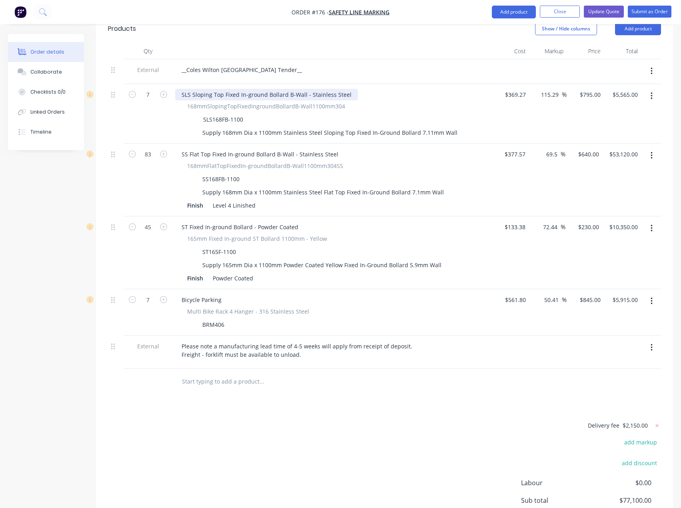
scroll to position [320, 0]
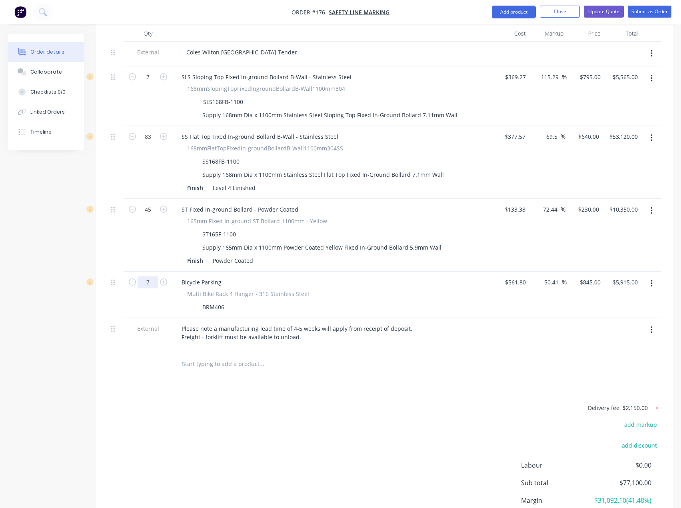
click at [151, 83] on input "7" at bounding box center [148, 77] width 21 height 12
type input "12"
type input "$10,140.00"
click at [245, 403] on div "Delivery fee $2,150.00 add markup add discount Labour $0.00 Sub total $77,100.0…" at bounding box center [384, 478] width 553 height 150
click at [271, 353] on div "Products Show / Hide columns Add product Qty Cost Markup Price Total External _…" at bounding box center [384, 281] width 577 height 568
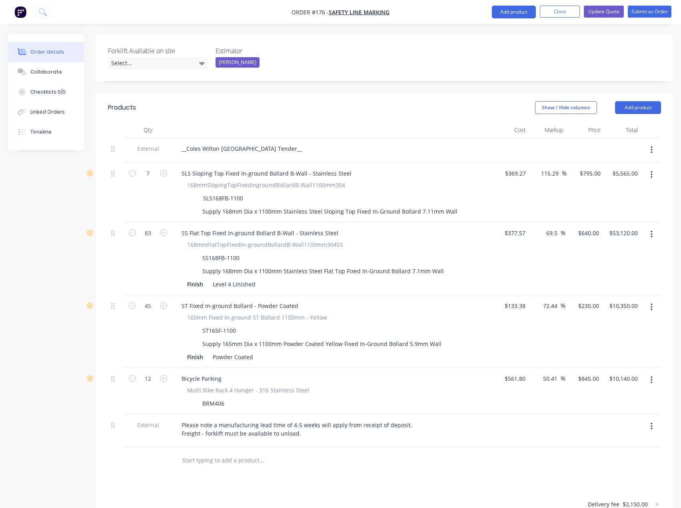
scroll to position [200, 0]
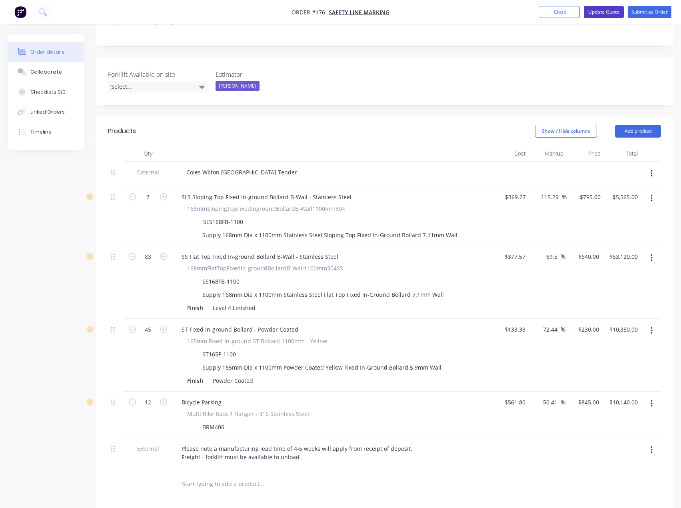
click at [604, 12] on button "Update Quote" at bounding box center [604, 12] width 40 height 12
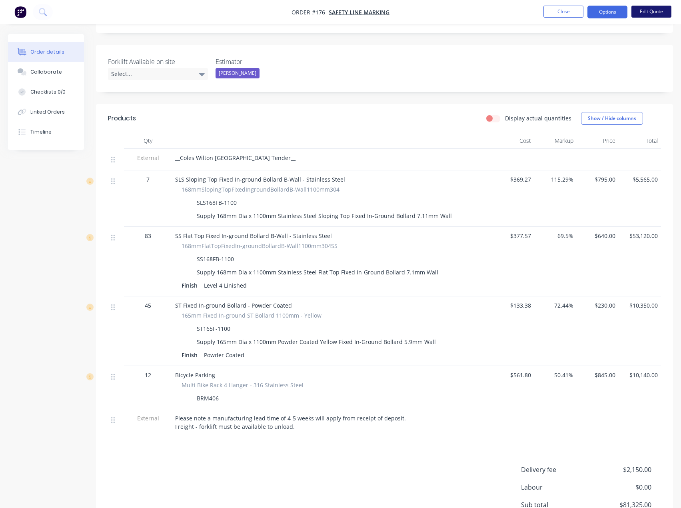
click at [650, 14] on button "Edit Quote" at bounding box center [652, 12] width 40 height 12
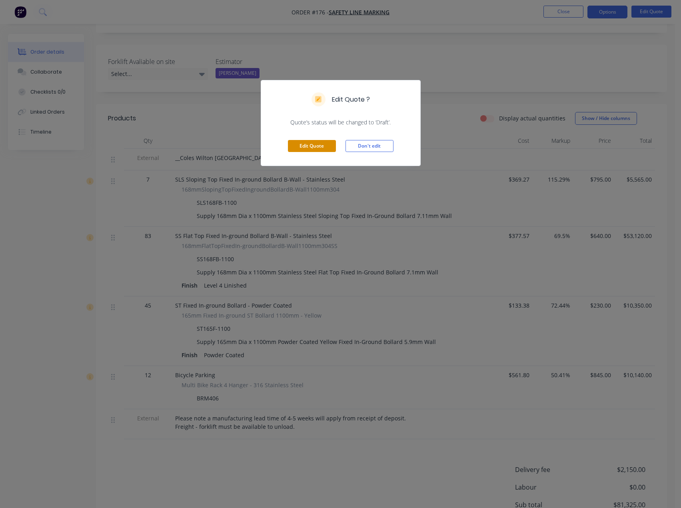
click at [304, 145] on button "Edit Quote" at bounding box center [312, 146] width 48 height 12
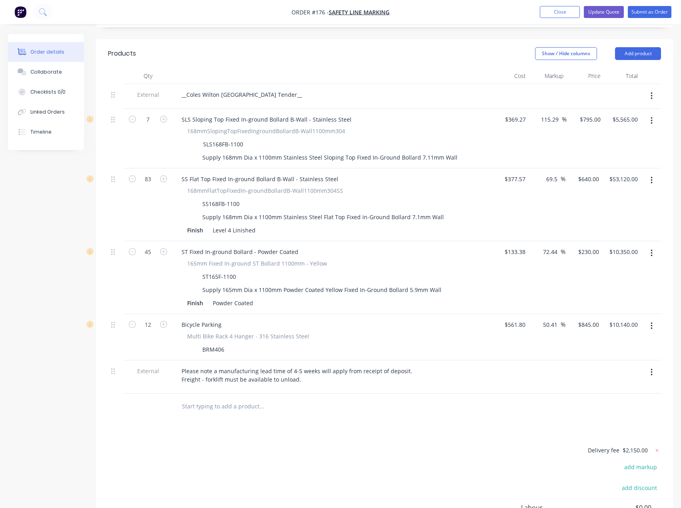
scroll to position [280, 0]
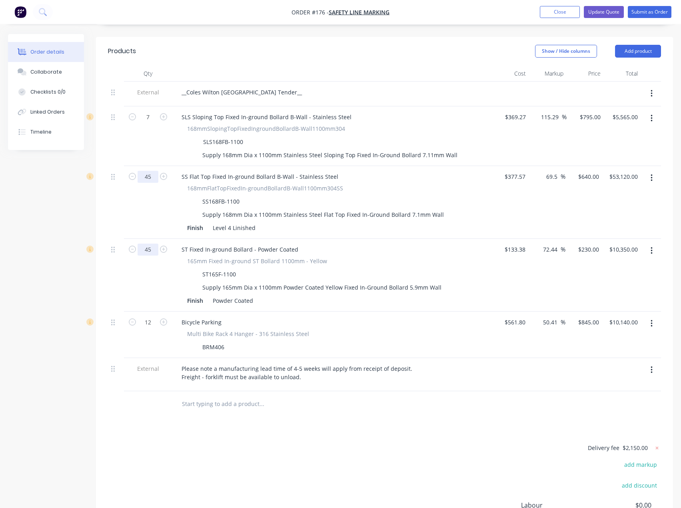
type input "45"
type input "$28,800.00"
click at [149, 123] on input "45" at bounding box center [148, 117] width 21 height 12
type input "83"
type input "$19,090.00"
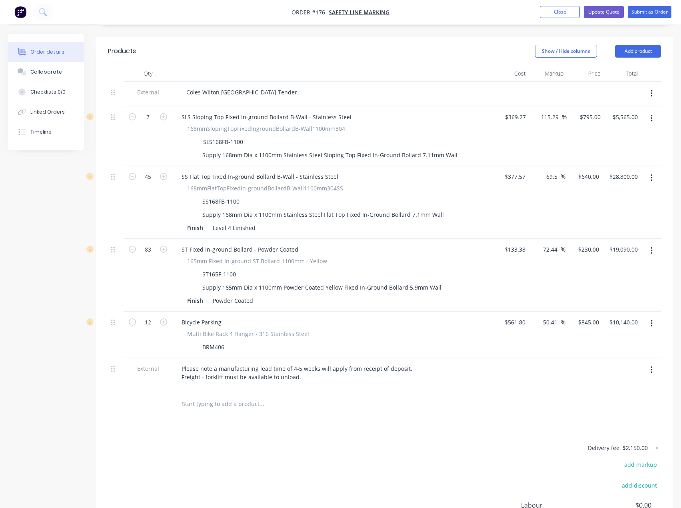
click at [68, 268] on div "Created by Tess Created [DATE] Required [DATE] Assigned to TS Status Draft Cont…" at bounding box center [340, 185] width 665 height 863
click at [401, 405] on div "Products Show / Hide columns Add product Qty Cost Markup Price Total External _…" at bounding box center [384, 321] width 577 height 568
click at [604, 9] on button "Update Quote" at bounding box center [604, 12] width 40 height 12
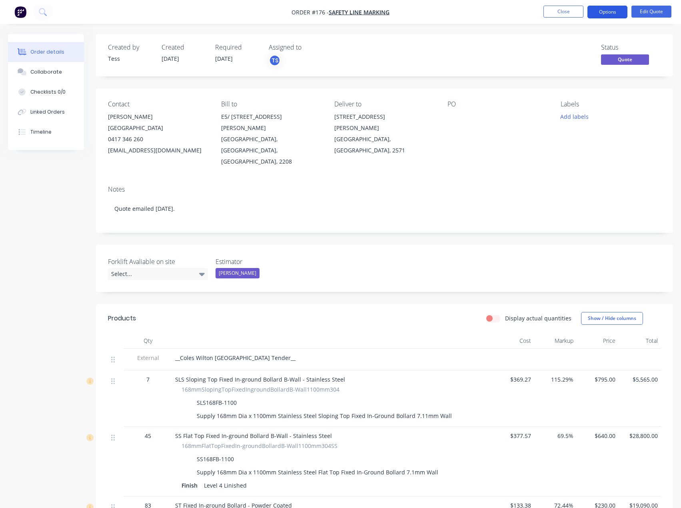
click at [614, 8] on button "Options" at bounding box center [608, 12] width 40 height 13
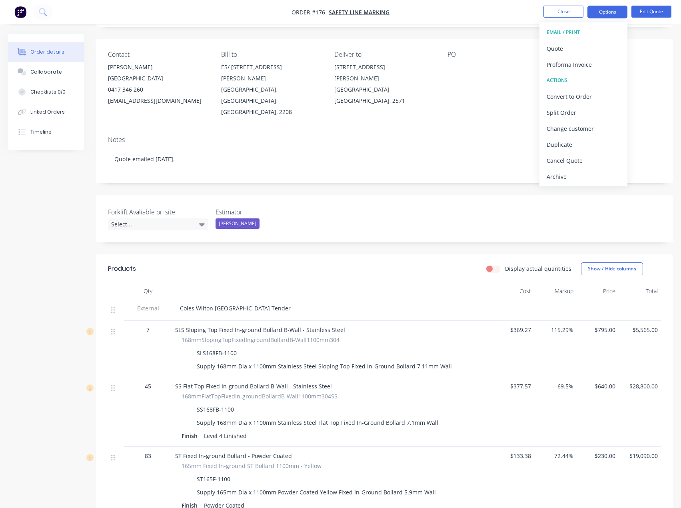
scroll to position [80, 0]
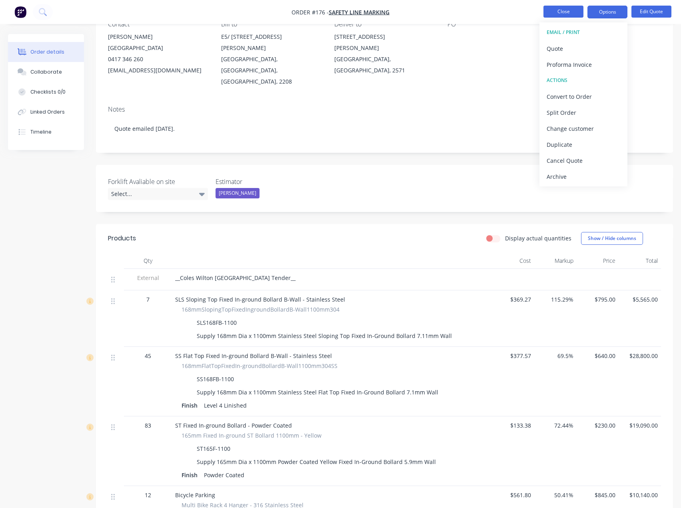
click at [562, 14] on button "Close" at bounding box center [564, 12] width 40 height 12
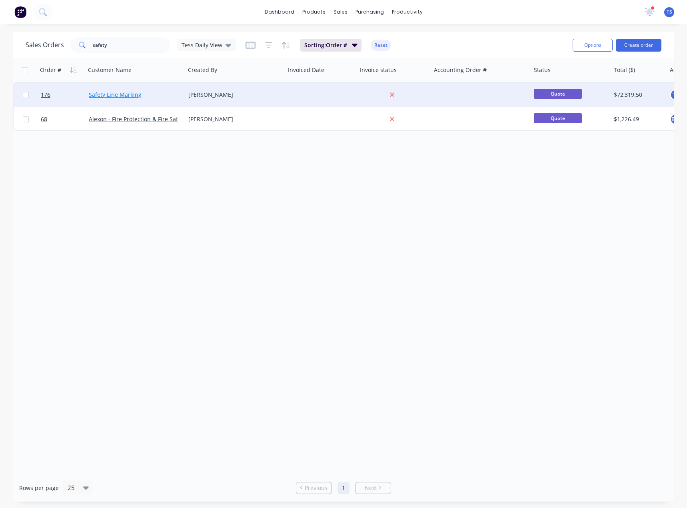
click at [122, 92] on link "Safety Line Marking" at bounding box center [115, 95] width 53 height 8
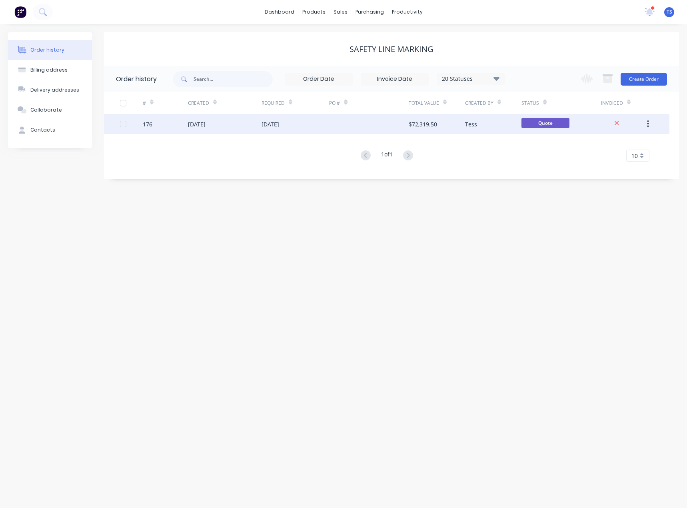
click at [266, 126] on div "[DATE]" at bounding box center [271, 124] width 18 height 8
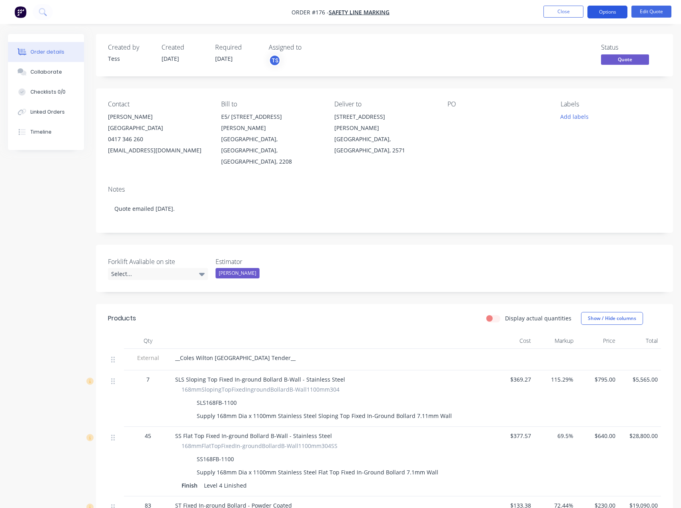
click at [612, 12] on button "Options" at bounding box center [608, 12] width 40 height 13
click at [441, 82] on div "Created by Tess Created [DATE] Required [DATE] Assigned to TS Status Quote Cont…" at bounding box center [384, 410] width 577 height 753
click at [610, 12] on button "Options" at bounding box center [608, 12] width 40 height 13
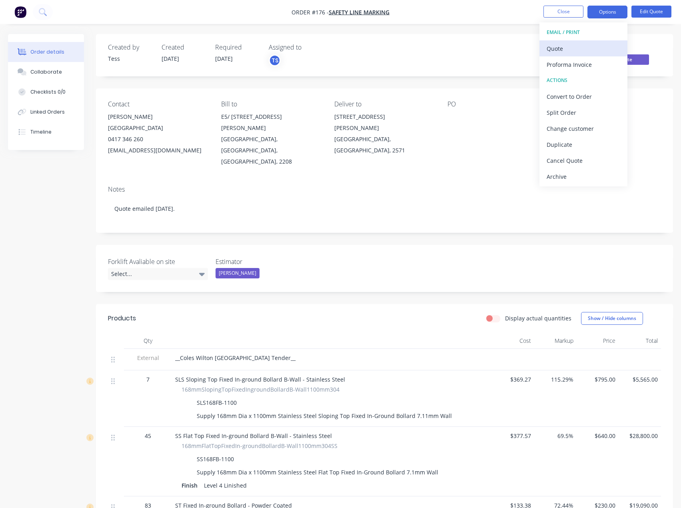
click at [562, 52] on div "Quote" at bounding box center [584, 49] width 74 height 12
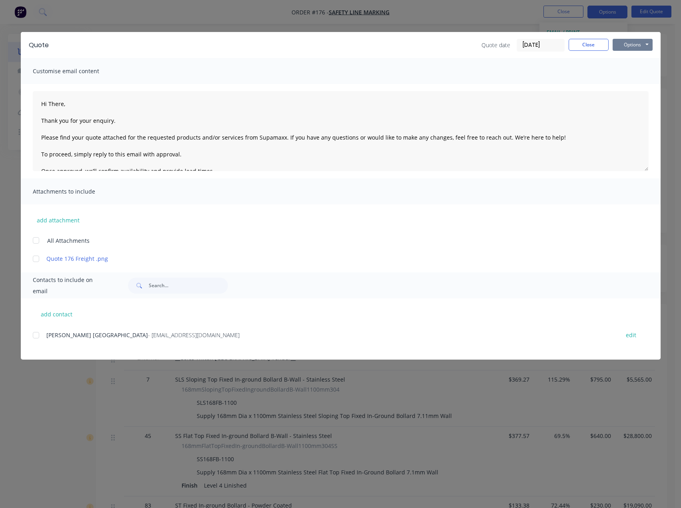
click at [630, 43] on button "Options" at bounding box center [633, 45] width 40 height 12
click at [642, 56] on button "Preview" at bounding box center [638, 58] width 51 height 13
click at [647, 40] on button "Options" at bounding box center [633, 45] width 40 height 12
click at [632, 55] on button "Preview" at bounding box center [638, 58] width 51 height 13
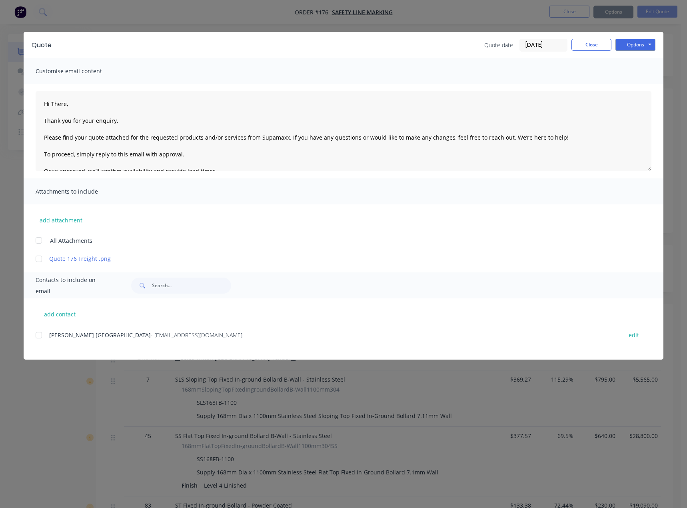
type textarea "Hi There, Thank you for your enquiry. Please find your quote attached for the r…"
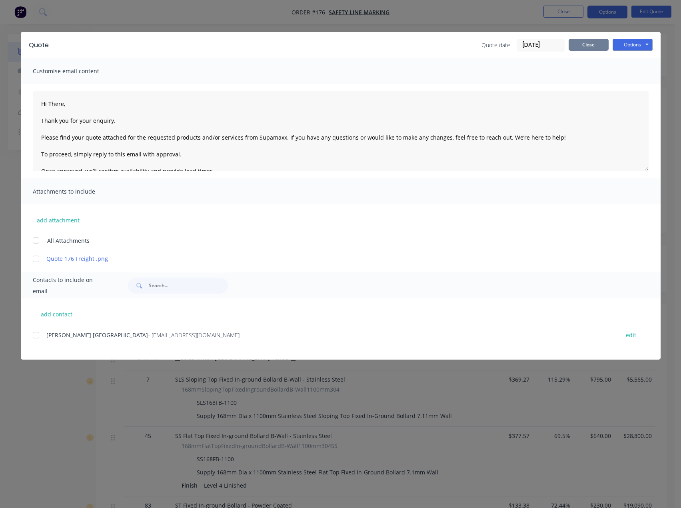
click at [586, 46] on button "Close" at bounding box center [589, 45] width 40 height 12
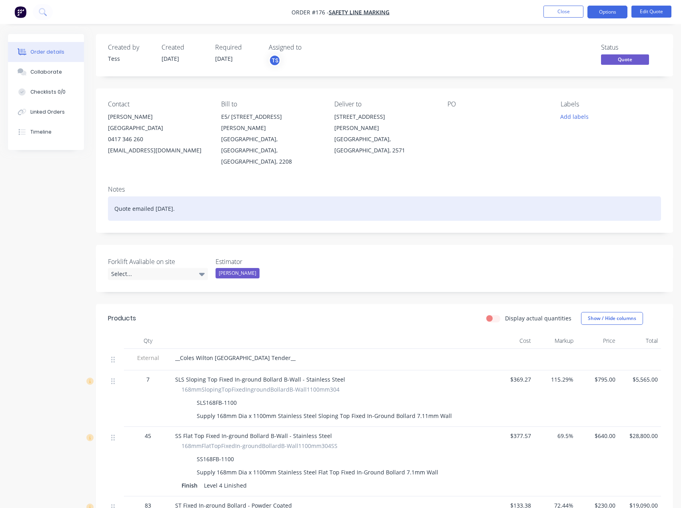
click at [192, 196] on div "Quote emailed [DATE]." at bounding box center [384, 208] width 553 height 24
click at [208, 196] on div "Quote emailed [DATE]. Quote rtevised and re emailed [DATE]." at bounding box center [384, 208] width 553 height 24
click at [303, 196] on div "Quote emailed [DATE]. Quote revised and re emailed [DATE]." at bounding box center [384, 208] width 553 height 24
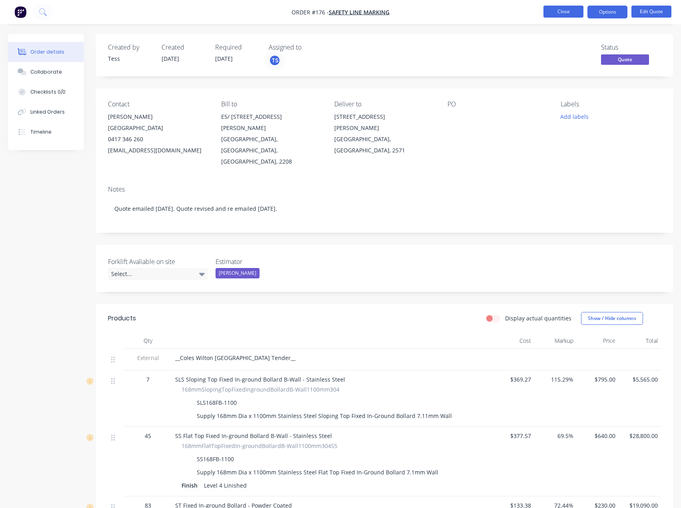
click at [557, 11] on button "Close" at bounding box center [564, 12] width 40 height 12
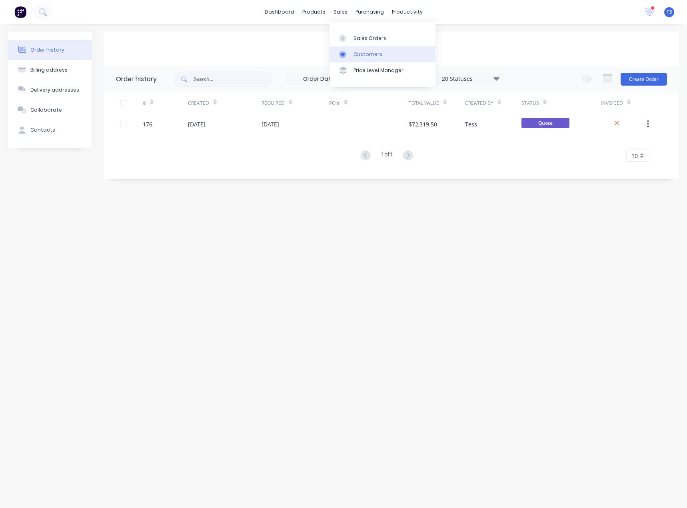
click at [355, 58] on link "Customers" at bounding box center [383, 54] width 106 height 16
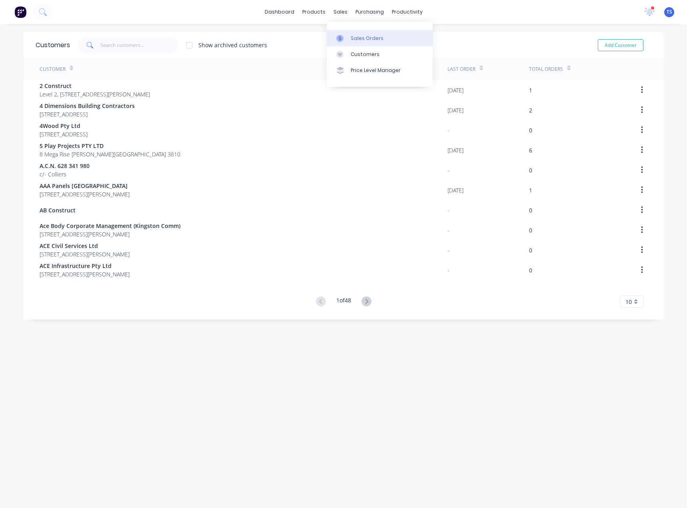
click at [348, 39] on div at bounding box center [342, 38] width 12 height 7
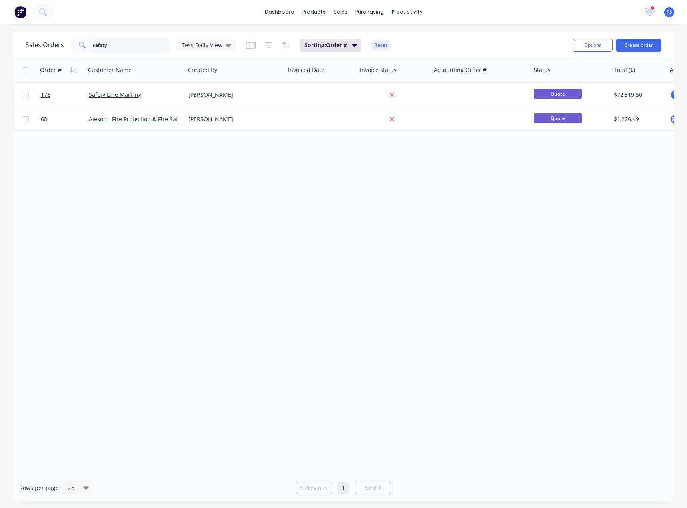
drag, startPoint x: 128, startPoint y: 43, endPoint x: 10, endPoint y: 46, distance: 117.7
click at [0, 36] on html "dashboard products sales purchasing productivity dashboard products Product Cat…" at bounding box center [343, 254] width 687 height 508
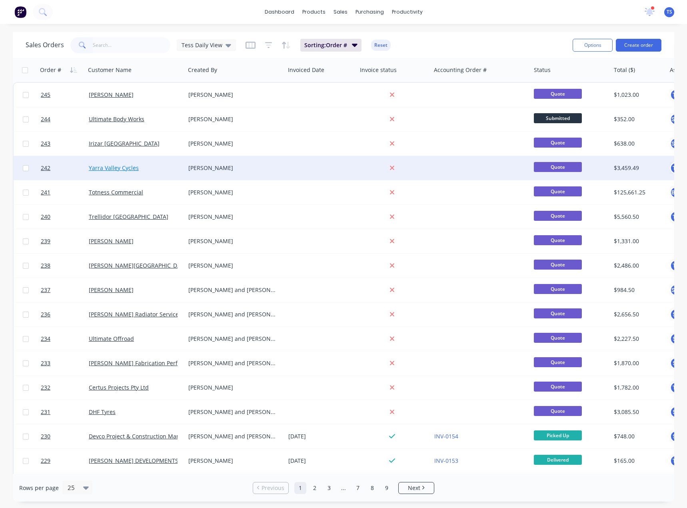
click at [114, 168] on link "Yarra Valley Cycles" at bounding box center [114, 168] width 50 height 8
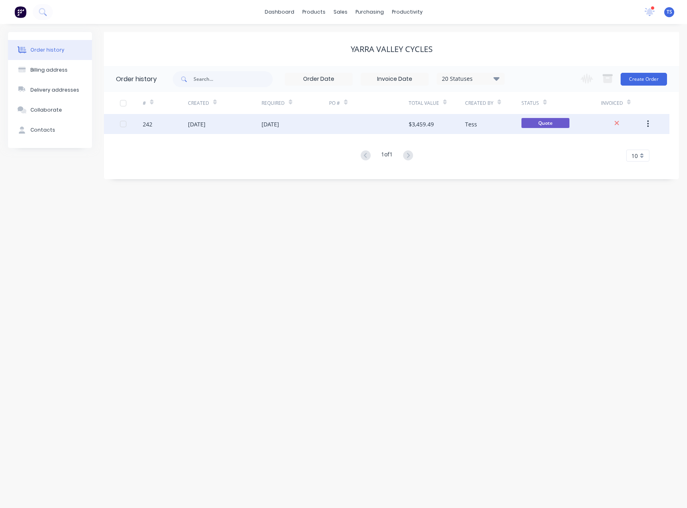
click at [249, 124] on div "[DATE]" at bounding box center [225, 124] width 74 height 20
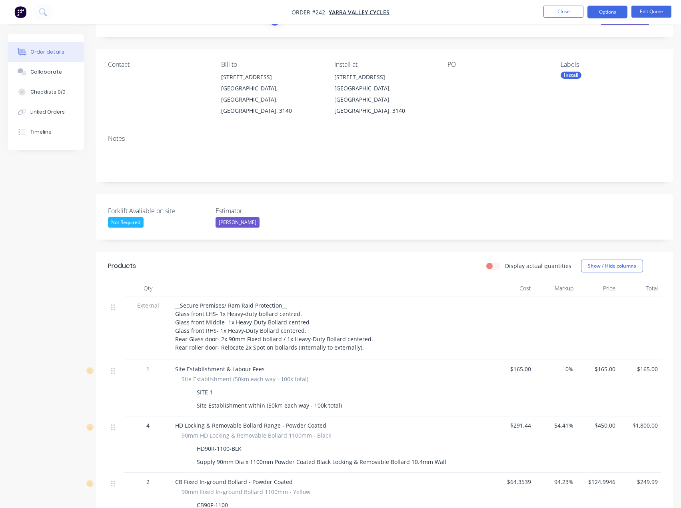
scroll to position [40, 0]
click at [175, 320] on div "__Secure Premises/ Ram Raid Protection__ Glass front LHS- 1x Heavy-duty bollard…" at bounding box center [332, 328] width 320 height 64
click at [174, 320] on div "__Secure Premises/ Ram Raid Protection__ Glass front LHS- 1x Heavy-duty bollard…" at bounding box center [332, 328] width 320 height 64
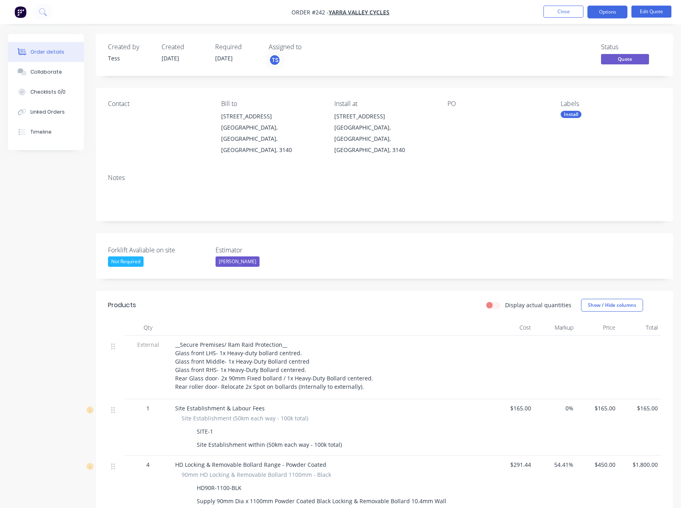
scroll to position [0, 0]
click at [605, 11] on button "Options" at bounding box center [608, 12] width 40 height 13
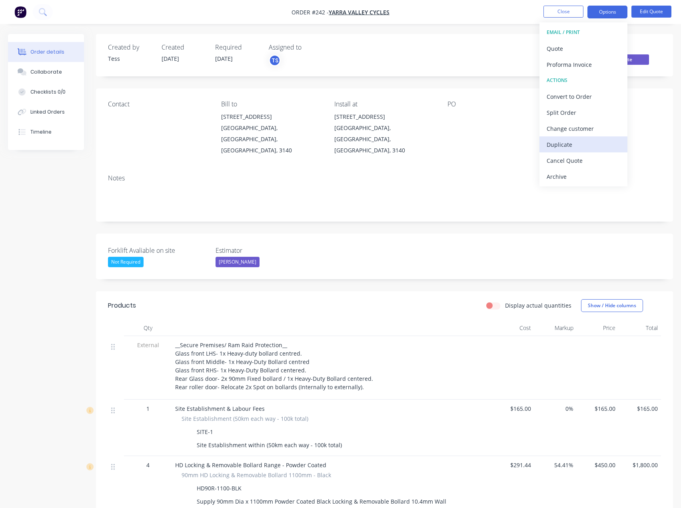
click at [560, 142] on div "Duplicate" at bounding box center [584, 145] width 74 height 12
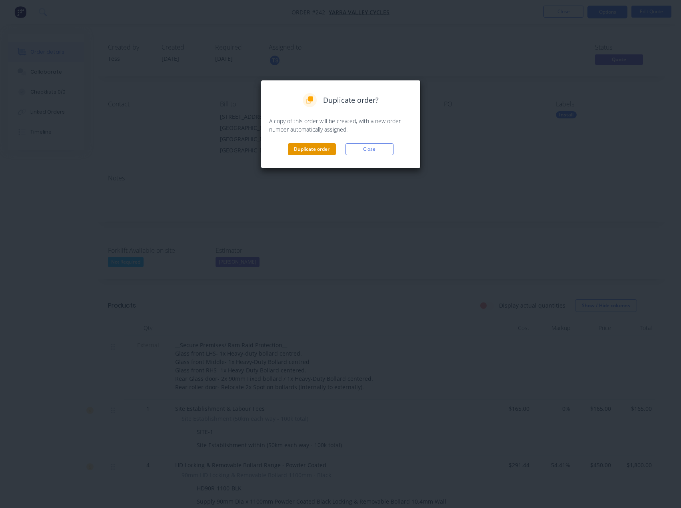
click at [320, 151] on button "Duplicate order" at bounding box center [312, 149] width 48 height 12
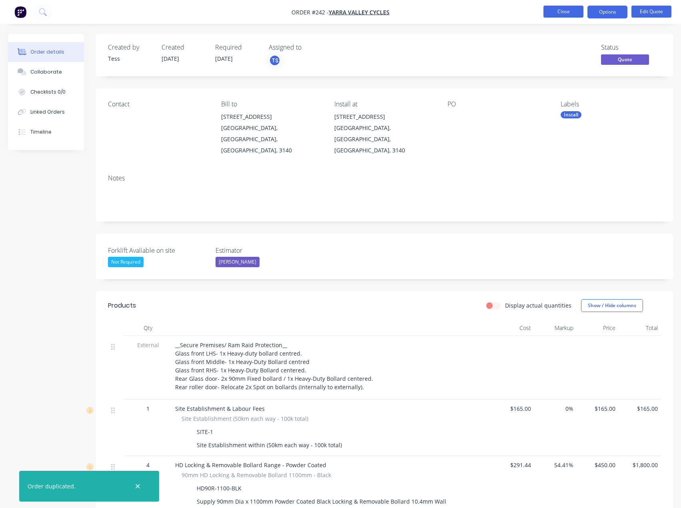
click at [559, 12] on button "Close" at bounding box center [564, 12] width 40 height 12
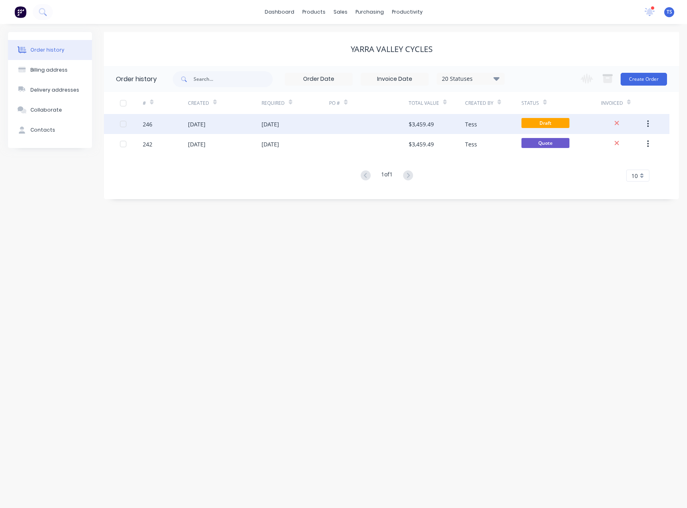
click at [200, 124] on div "[DATE]" at bounding box center [197, 124] width 18 height 8
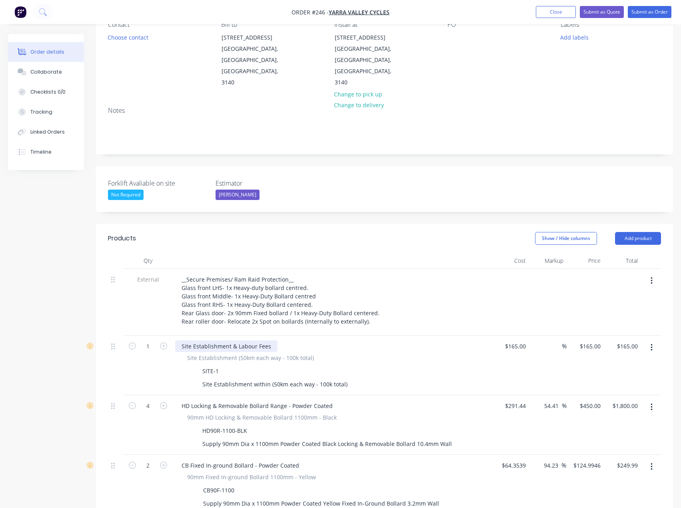
scroll to position [120, 0]
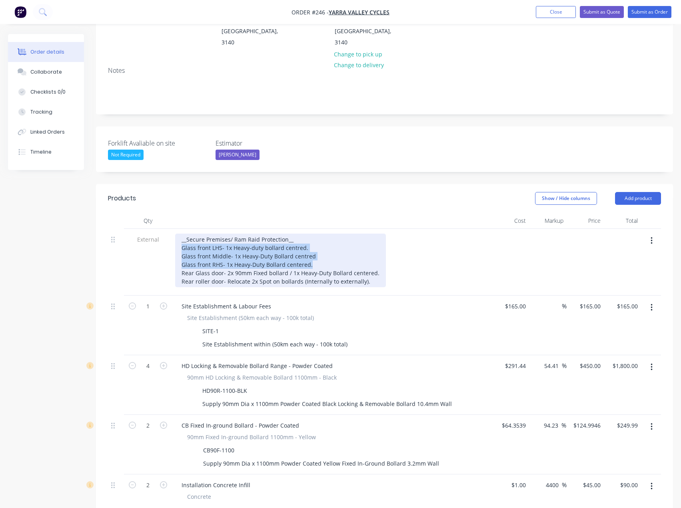
drag, startPoint x: 314, startPoint y: 241, endPoint x: 182, endPoint y: 226, distance: 133.7
click at [182, 234] on div "__Secure Premises/ Ram Raid Protection__ Glass front LHS- 1x Heavy-duty bollard…" at bounding box center [280, 261] width 211 height 54
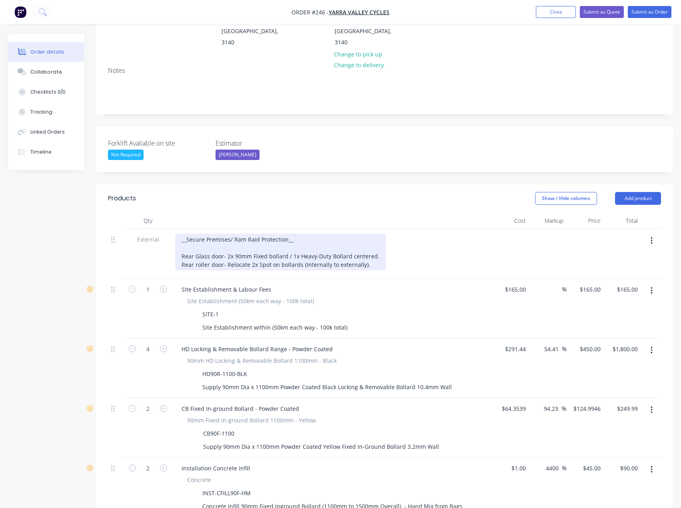
click at [180, 234] on div "__Secure Premises/ Ram Raid Protection__ Rear Glass door- 2x 90mm Fixed bollard…" at bounding box center [280, 252] width 211 height 37
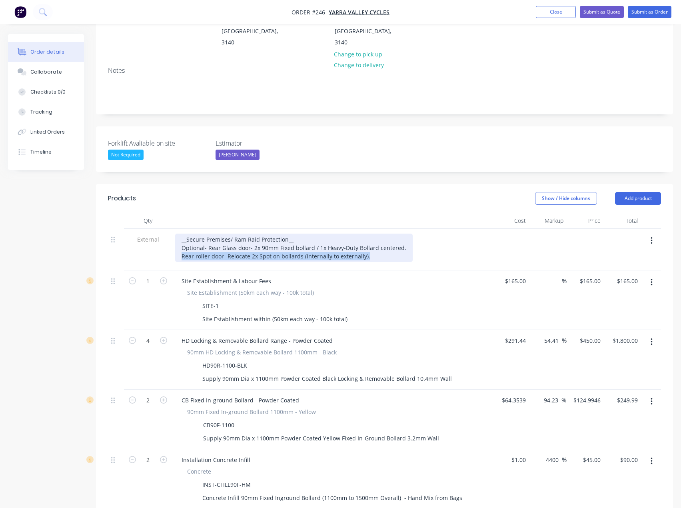
drag, startPoint x: 368, startPoint y: 233, endPoint x: 176, endPoint y: 233, distance: 191.6
click at [176, 234] on div "__Secure Premises/ Ram Raid Protection__ Optional- Rear Glass door- 2x 90mm Fix…" at bounding box center [294, 248] width 238 height 28
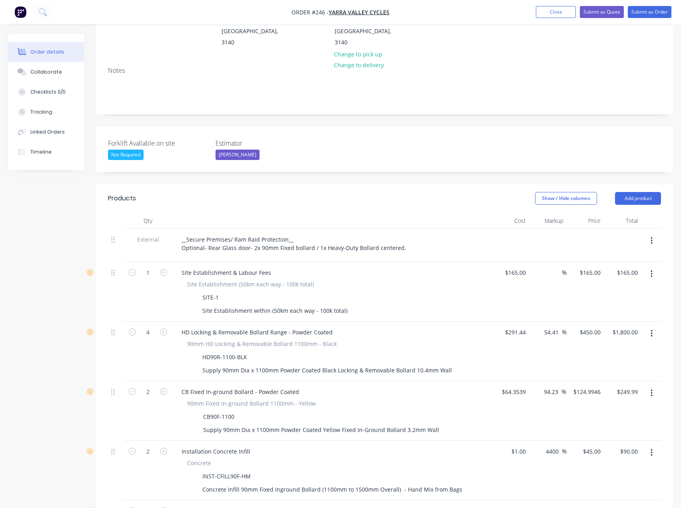
click at [650, 267] on button "button" at bounding box center [651, 274] width 19 height 14
click at [601, 337] on div "Delete" at bounding box center [623, 343] width 62 height 12
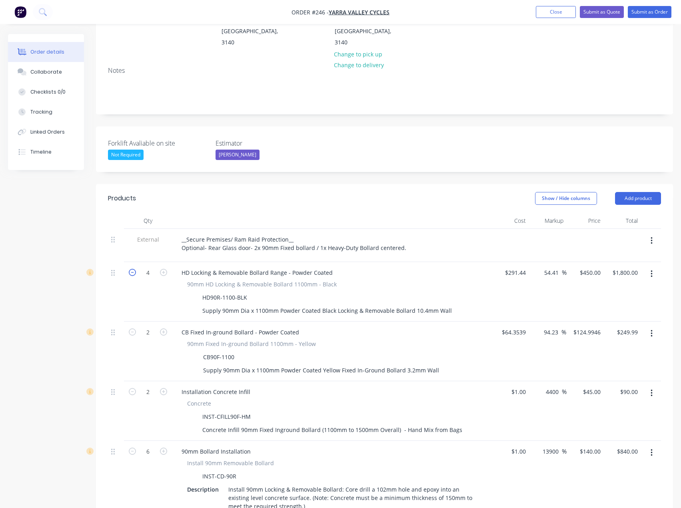
click at [133, 269] on icon "button" at bounding box center [132, 272] width 7 height 7
type input "3"
type input "$1,350.00"
click at [133, 269] on icon "button" at bounding box center [132, 272] width 7 height 7
type input "2"
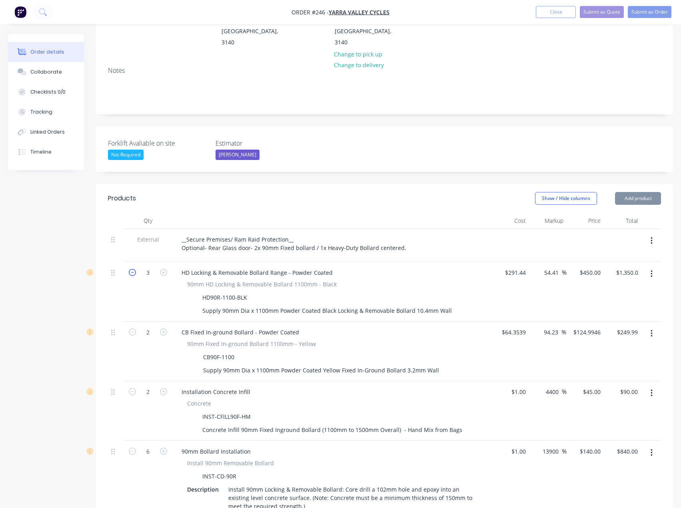
type input "$900.00"
click at [133, 448] on icon "button" at bounding box center [132, 451] width 7 height 7
type input "5"
type input "$700.00"
click at [133, 448] on icon "button" at bounding box center [132, 451] width 7 height 7
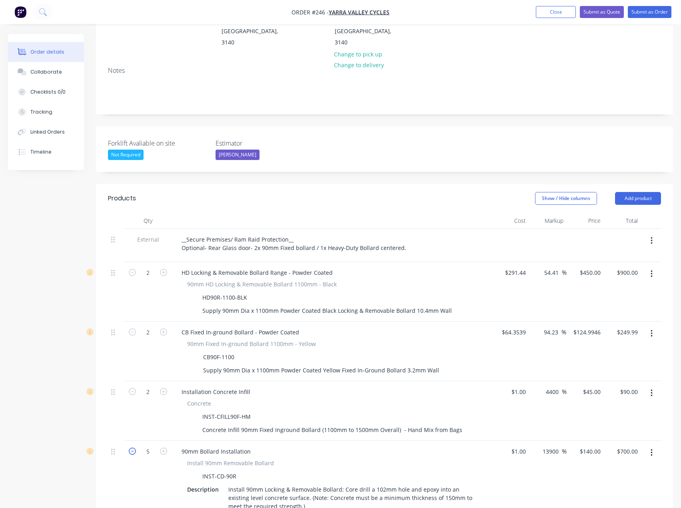
type input "4"
type input "$560.00"
click at [133, 448] on icon "button" at bounding box center [132, 451] width 7 height 7
type input "3"
type input "$420.00"
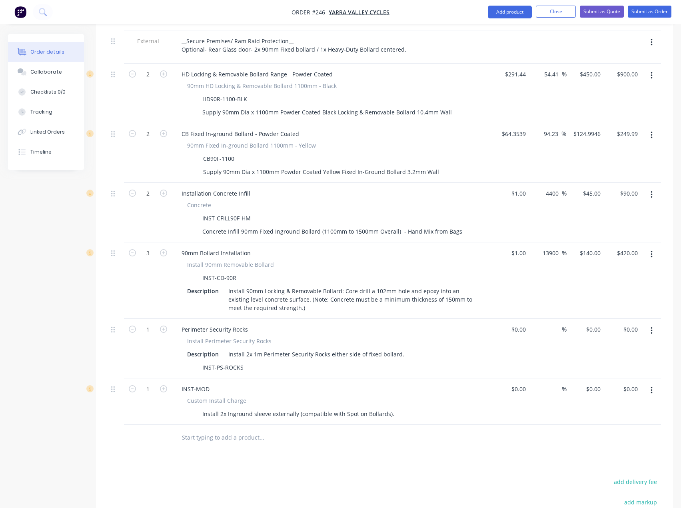
scroll to position [320, 0]
click at [652, 326] on icon "button" at bounding box center [652, 329] width 2 height 7
click at [597, 392] on div "Delete" at bounding box center [623, 398] width 62 height 12
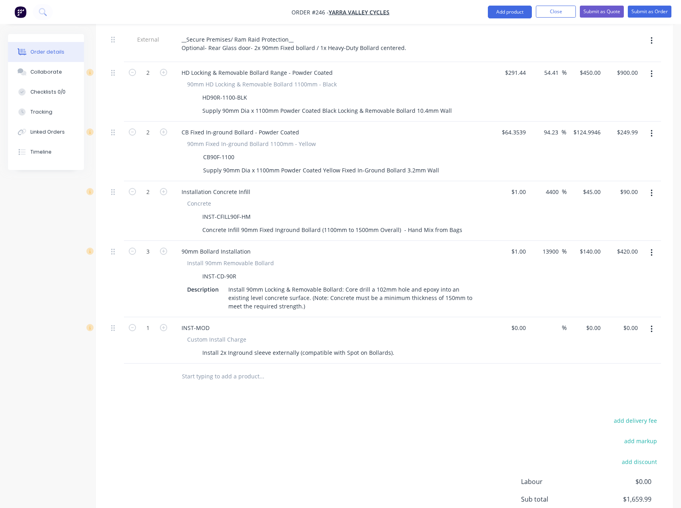
click at [651, 325] on icon "button" at bounding box center [652, 329] width 2 height 9
click at [601, 392] on div "Delete" at bounding box center [623, 398] width 62 height 12
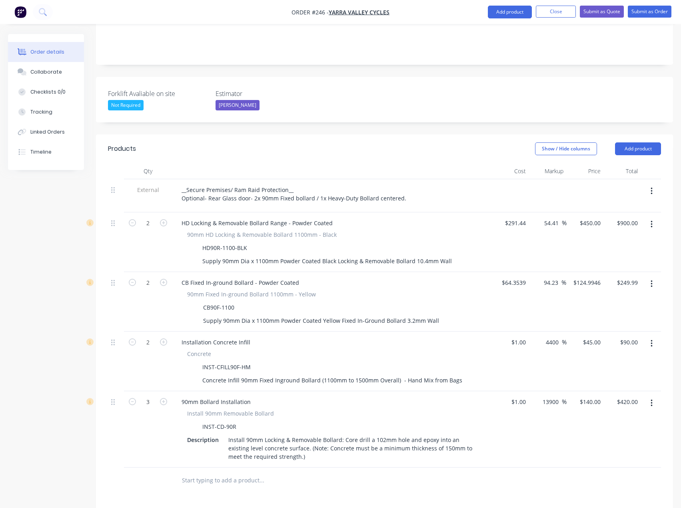
scroll to position [160, 0]
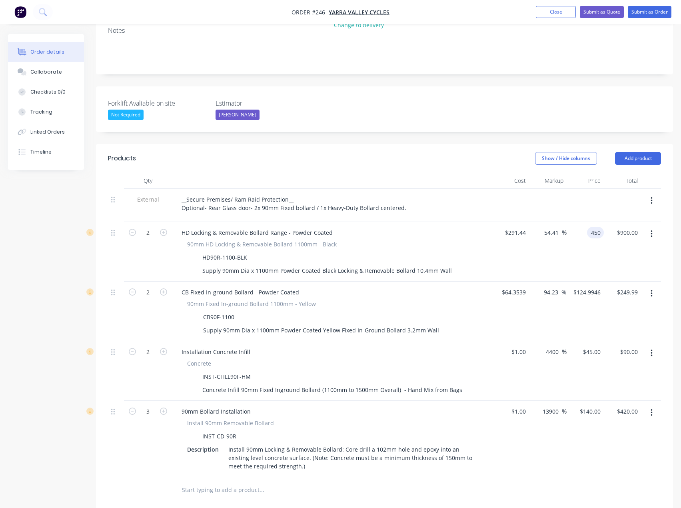
click at [592, 227] on input "450" at bounding box center [597, 233] width 14 height 12
type input "435"
type input "49.26"
type input "$435.00"
type input "$870.00"
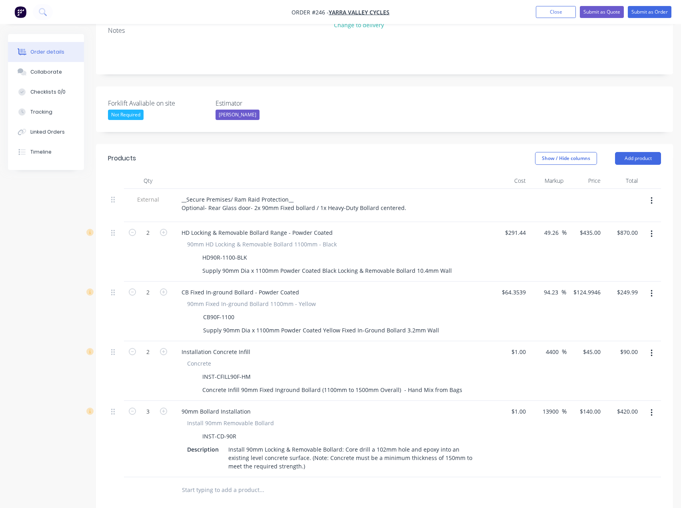
click at [469, 282] on div "CB Fixed In-ground Bollard - Powder Coated 90mm Fixed In-ground Bollard 1100mm …" at bounding box center [332, 312] width 320 height 60
click at [596, 286] on input "124.9946" at bounding box center [590, 292] width 28 height 12
type input "125"
type input "94.24"
type input "$125.00"
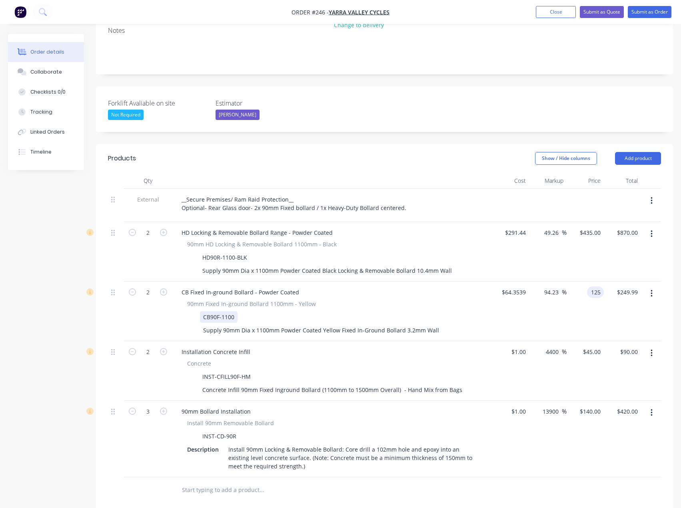
type input "$250.00"
click at [486, 300] on div "90mm Fixed In-ground Bollard 1100mm - Yellow CB90F-1100 Supply 90mm Dia x 1100m…" at bounding box center [332, 318] width 314 height 36
click at [132, 229] on icon "button" at bounding box center [132, 232] width 7 height 7
type input "1"
type input "$435.00"
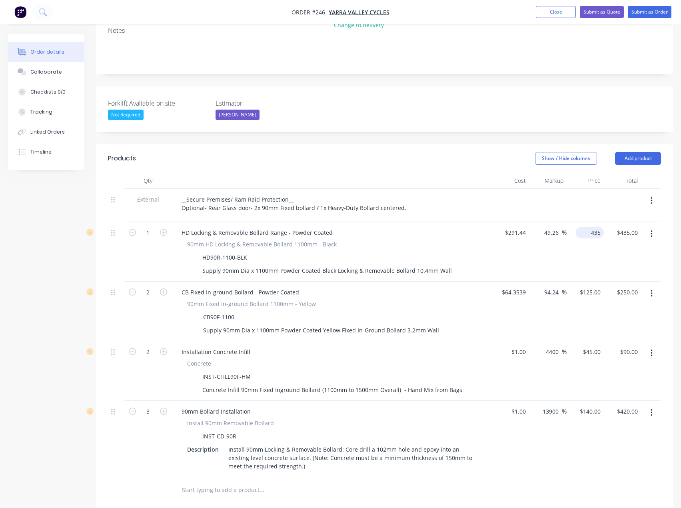
click at [590, 227] on input "435" at bounding box center [591, 233] width 25 height 12
type input "445"
type input "52.69"
type input "$445.00"
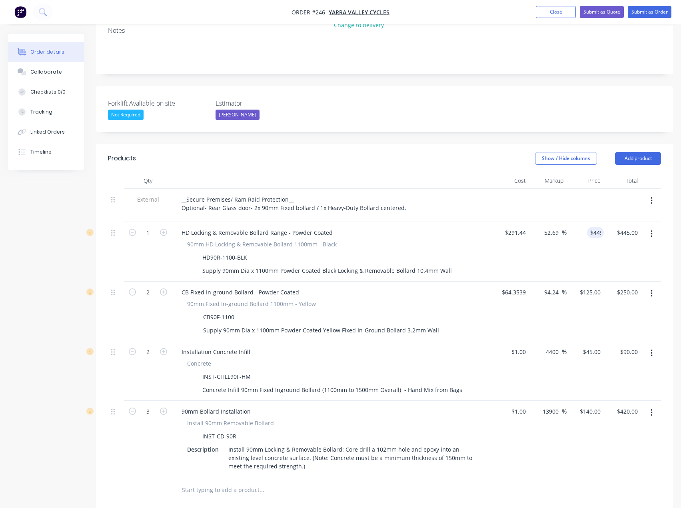
click at [528, 477] on div at bounding box center [384, 490] width 553 height 26
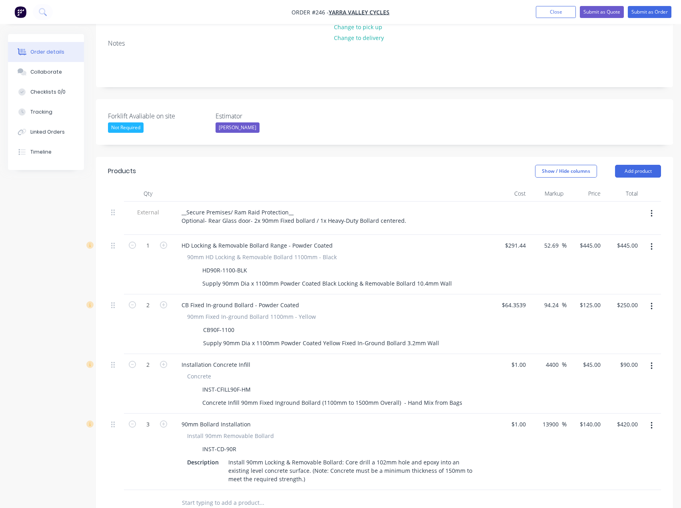
scroll to position [120, 0]
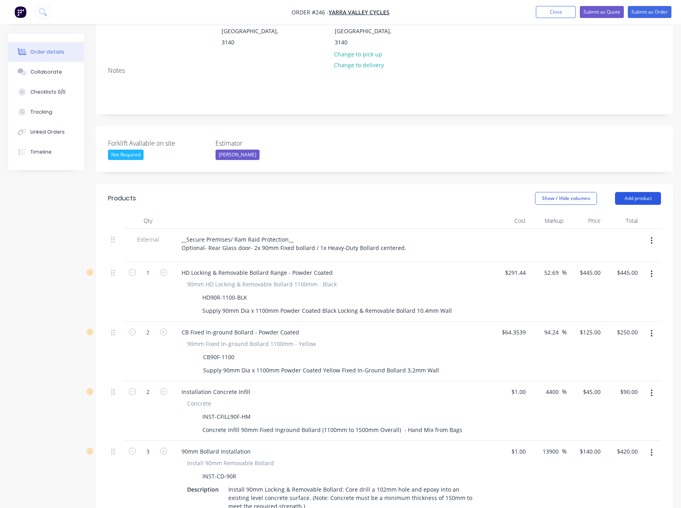
click at [650, 192] on button "Add product" at bounding box center [638, 198] width 46 height 13
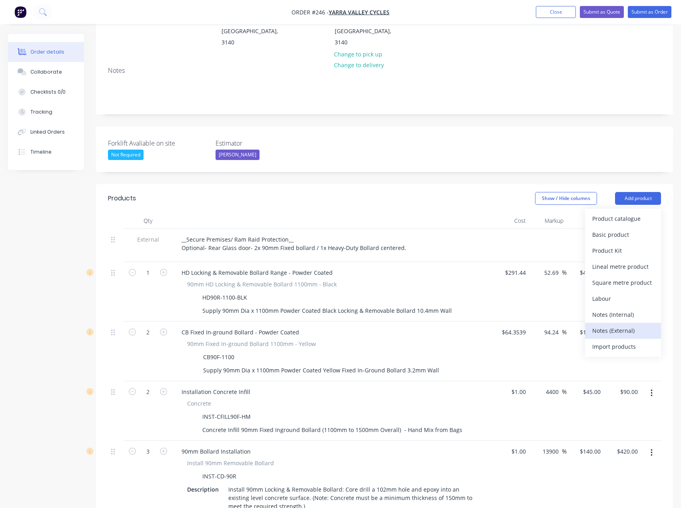
click at [616, 325] on div "Notes (External)" at bounding box center [623, 331] width 62 height 12
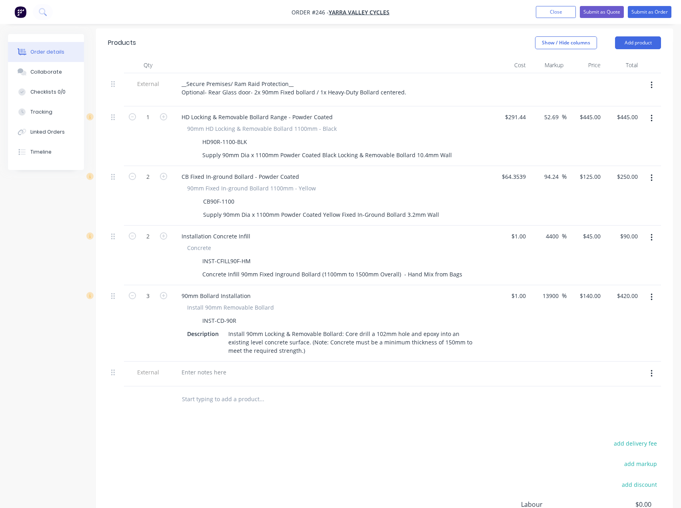
scroll to position [280, 0]
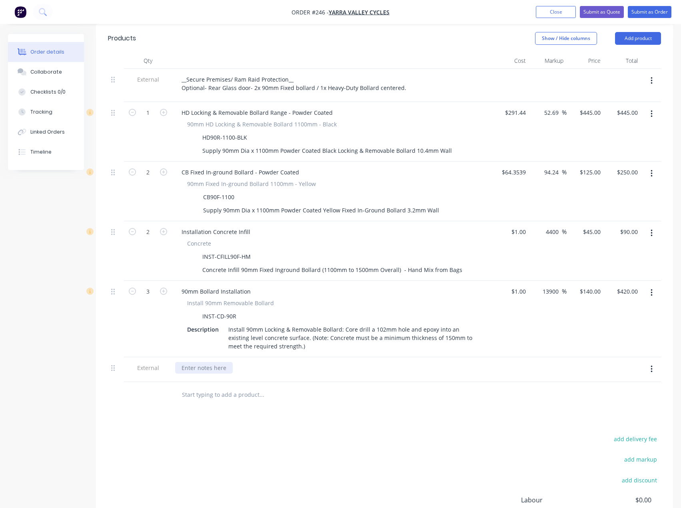
click at [204, 362] on div at bounding box center [204, 368] width 58 height 12
paste div
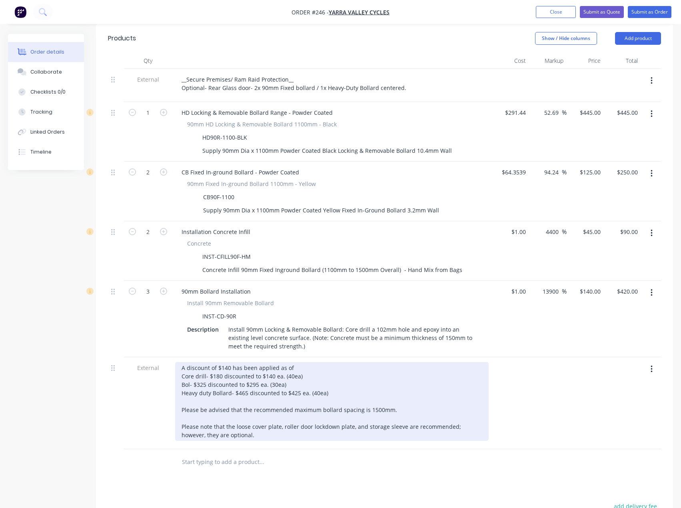
click at [298, 362] on div "A discount of $140 has been applied as of Core drill- $180 discounted to $140 e…" at bounding box center [332, 401] width 314 height 79
click at [302, 362] on div "A discount of $140 has been applied as of [DATE] Core drill- $180 discounted to…" at bounding box center [332, 401] width 314 height 79
click at [299, 372] on div "A discount of $140 has been applied as of [DATE] Core drill- $180 discounted to…" at bounding box center [332, 401] width 314 height 79
drag, startPoint x: 332, startPoint y: 372, endPoint x: 308, endPoint y: 374, distance: 24.8
click at [308, 374] on div "A discount of $140 has been applied as of [DATE] Core drill- $180 discounted to…" at bounding box center [332, 401] width 314 height 79
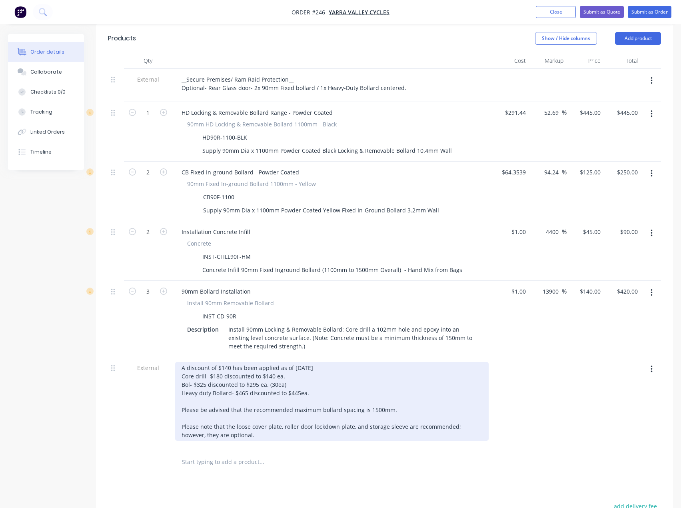
click at [297, 362] on div "A discount of $140 has been applied as of [DATE] Core drill- $180 discounted to…" at bounding box center [332, 401] width 314 height 79
click at [181, 362] on div "A discount of $140 has been applied as of [DATE] Core drill- $180 discounted to…" at bounding box center [332, 401] width 314 height 79
click at [232, 363] on div "A discount of $140 has been applied as of [DATE] Core drill- $180 discounted to…" at bounding box center [332, 401] width 314 height 79
click at [283, 362] on div "A discount of $140 has been applied as of [DATE] Core drill- $180 discounted to…" at bounding box center [332, 401] width 314 height 79
click at [320, 362] on div "A discount of $140 has been applied as of [DATE] Core drill- $180 discounted to…" at bounding box center [332, 401] width 314 height 79
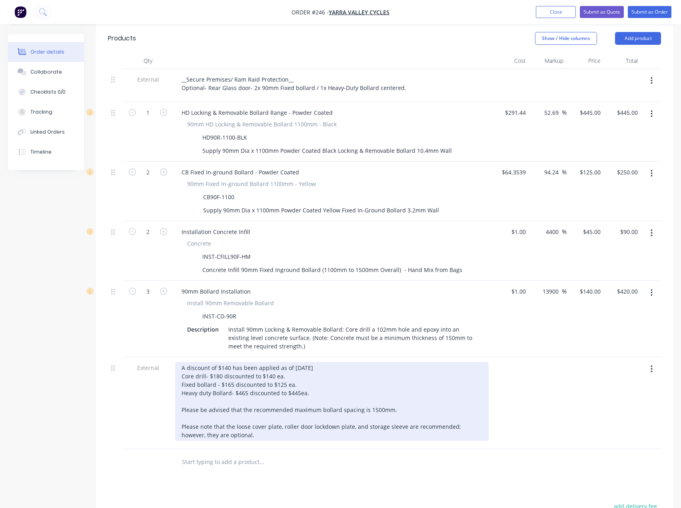
click at [223, 362] on div "A discount of $140 has been applied as of [DATE] Core drill- $180 discounted to…" at bounding box center [332, 401] width 314 height 79
click at [325, 362] on div "A discount of $260 has been applied as of [DATE] Core drill- $180 discounted to…" at bounding box center [332, 401] width 314 height 79
click at [296, 362] on div "A discount of $260 has been applied as of [DATE] (See Tess). Core drill- $180 d…" at bounding box center [332, 401] width 314 height 79
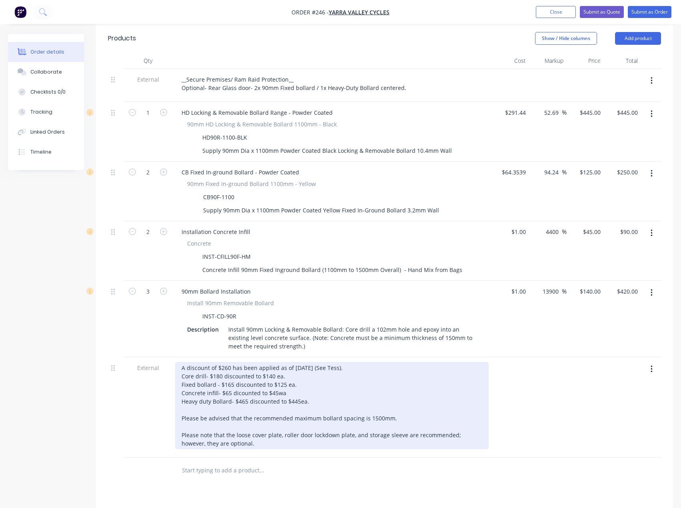
click at [296, 378] on div "A discount of $260 has been applied as of [DATE] (See Tess). Core drill- $180 d…" at bounding box center [332, 405] width 314 height 87
click at [299, 382] on div "A discount of $260 has been applied as of [DATE] (See Tess). Core drill- $180 d…" at bounding box center [332, 405] width 314 height 87
click at [282, 371] on div "A discount of $260 has been applied as of [DATE] (See Tess). Core drill- $180 d…" at bounding box center [332, 405] width 314 height 87
click at [274, 362] on div "A discount of $260 has been applied as of [DATE] (See Tess). Core drill- $180 d…" at bounding box center [332, 405] width 314 height 87
click at [284, 362] on div "A discount of $260 has been applied as of [DATE] (See Tess). Core drill- $180 d…" at bounding box center [332, 405] width 314 height 87
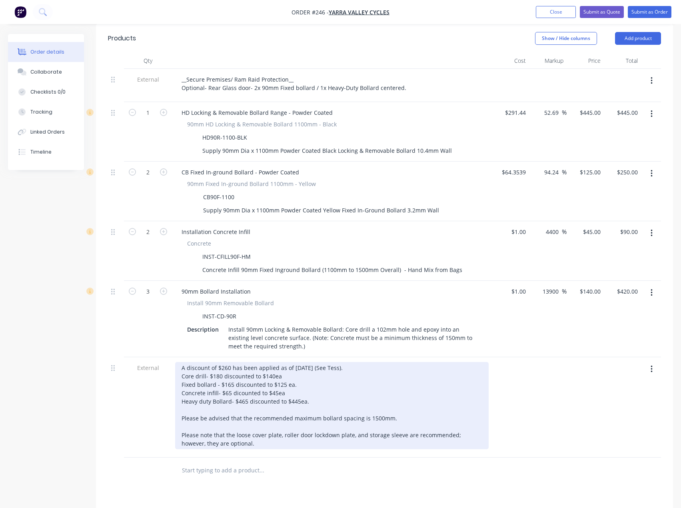
click at [285, 362] on div "A discount of $260 has been applied as of [DATE] (See Tess). Core drill- $180 d…" at bounding box center [332, 405] width 314 height 87
click at [286, 362] on div "A discount of $260 has been applied as of [DATE] (See Tess). Core drill- $180 d…" at bounding box center [332, 405] width 314 height 87
click at [294, 362] on div "A discount of $260 has been applied as of [DATE] (See Tess). Core drill- $180 d…" at bounding box center [332, 405] width 314 height 87
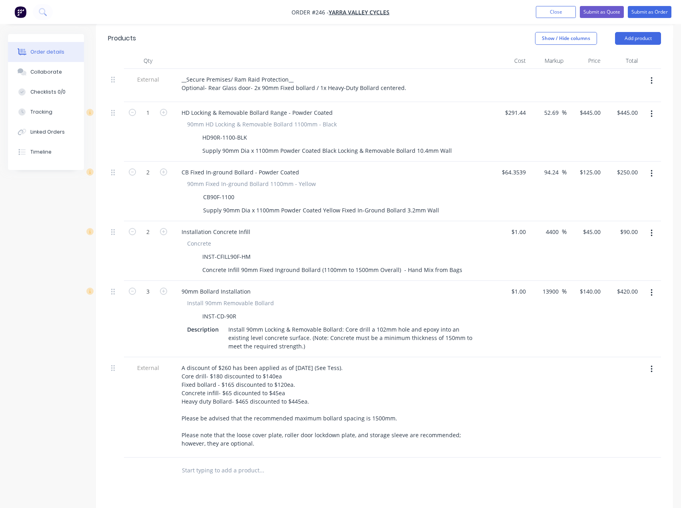
click at [207, 462] on input "text" at bounding box center [262, 470] width 160 height 16
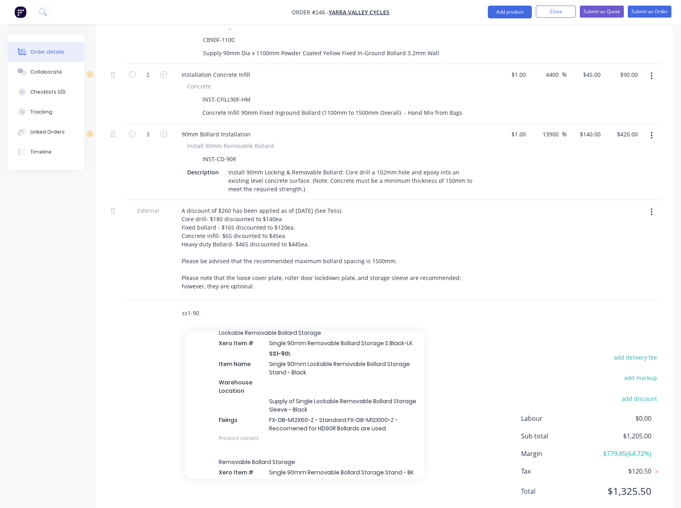
scroll to position [320, 0]
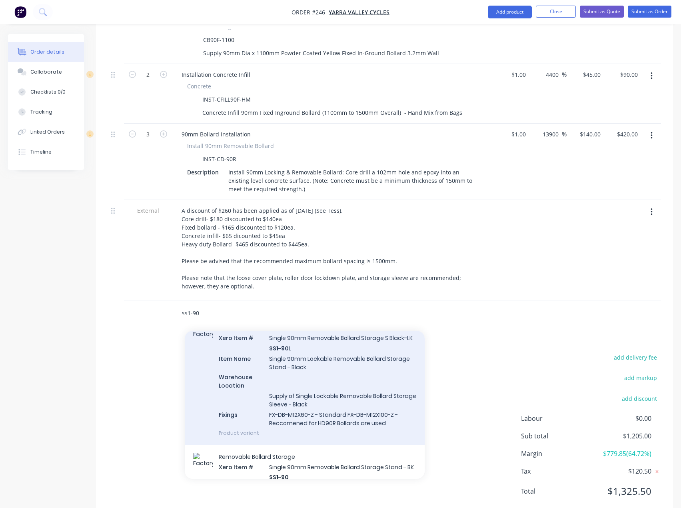
type input "ss1-90"
click at [301, 350] on div "Lockable Removable Bollard Storage Xero Item # Single 90mm Removable Bollard St…" at bounding box center [305, 380] width 240 height 129
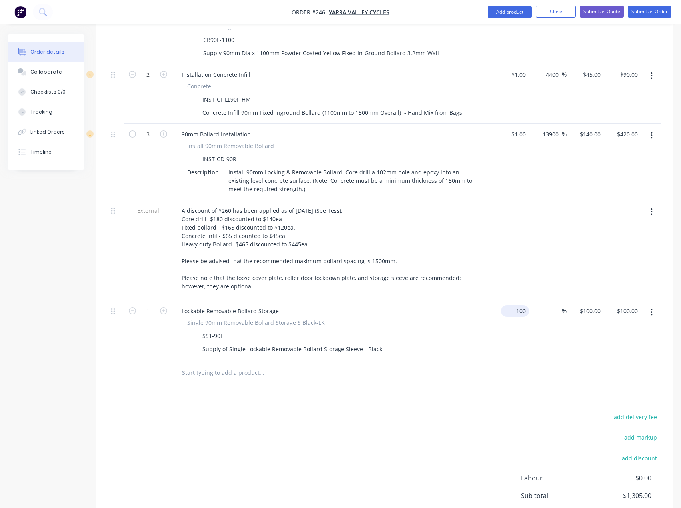
click at [517, 305] on input "100" at bounding box center [516, 311] width 25 height 12
type input "$1.00"
type input "1"
type input "$1.00"
click at [591, 300] on div "1 1" at bounding box center [585, 330] width 37 height 60
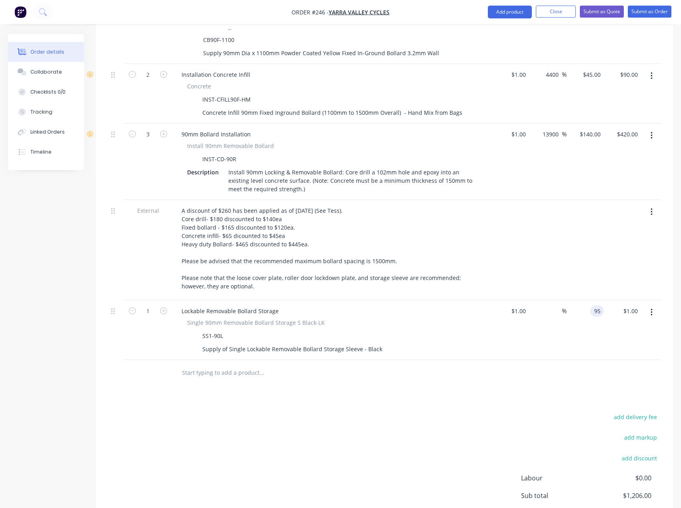
type input "95"
type input "9400"
type input "$95.00"
click at [434, 383] on div "Products Show / Hide columns Add product Qty Cost Markup Price Total External _…" at bounding box center [384, 222] width 577 height 711
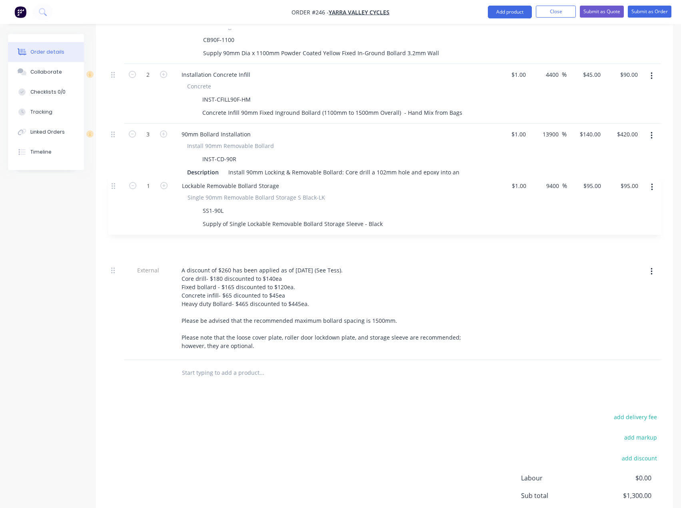
drag, startPoint x: 114, startPoint y: 290, endPoint x: 114, endPoint y: 185, distance: 104.8
click at [114, 185] on div "External __Secure Premises/ Ram Raid Protection__ Optional- Rear Glass door- 2x…" at bounding box center [384, 136] width 553 height 448
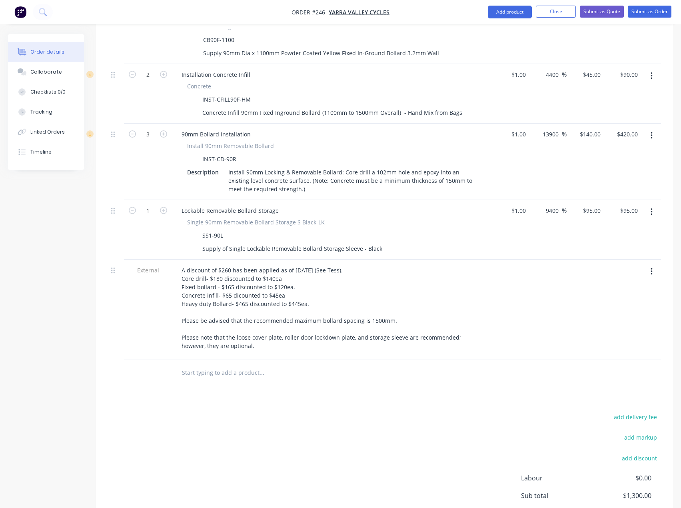
click at [202, 365] on input "text" at bounding box center [262, 373] width 160 height 16
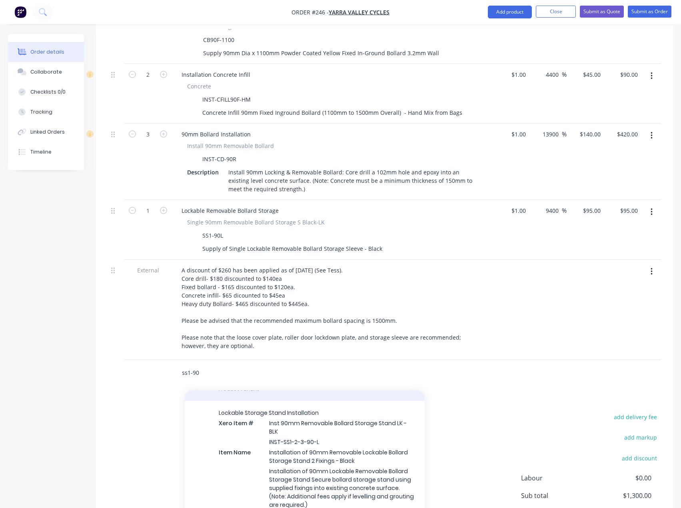
scroll to position [160, 0]
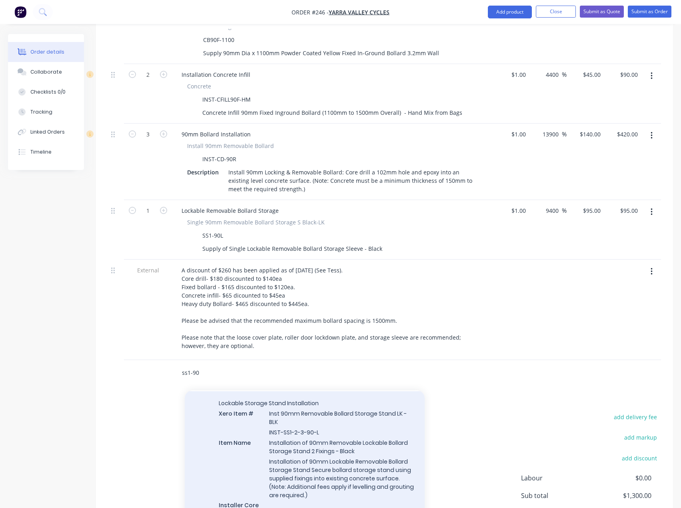
type input "ss1-90"
click at [319, 430] on div "Lockable Storage Stand Installation Xero Item # Inst 90mm Removable Bollard Sto…" at bounding box center [305, 463] width 240 height 144
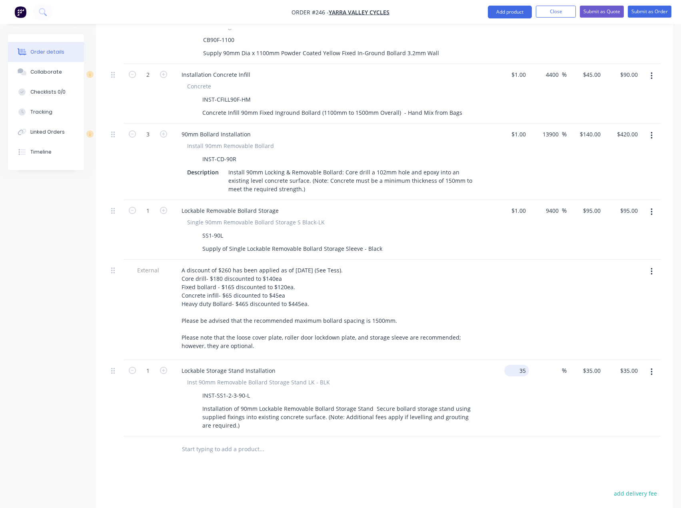
click at [521, 365] on input "35" at bounding box center [519, 371] width 22 height 12
type input "$1.00"
type input "1"
type input "$1.00"
click at [592, 365] on div "1 $35.00" at bounding box center [591, 371] width 25 height 12
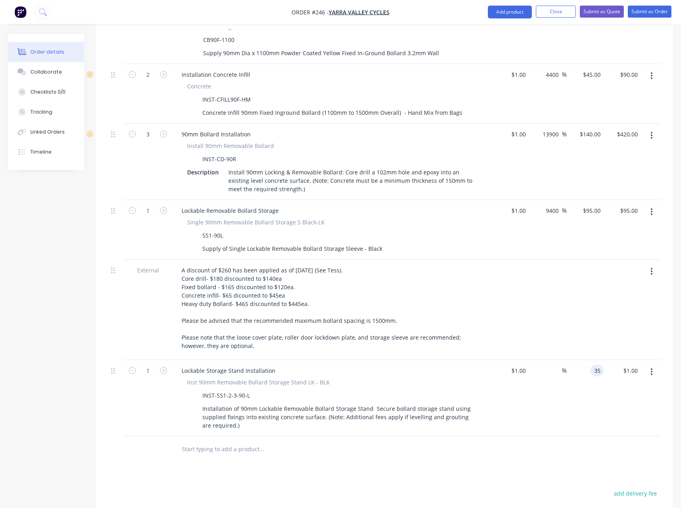
type input "35"
type input "3400"
type input "$35.00"
click at [368, 439] on div at bounding box center [316, 449] width 288 height 26
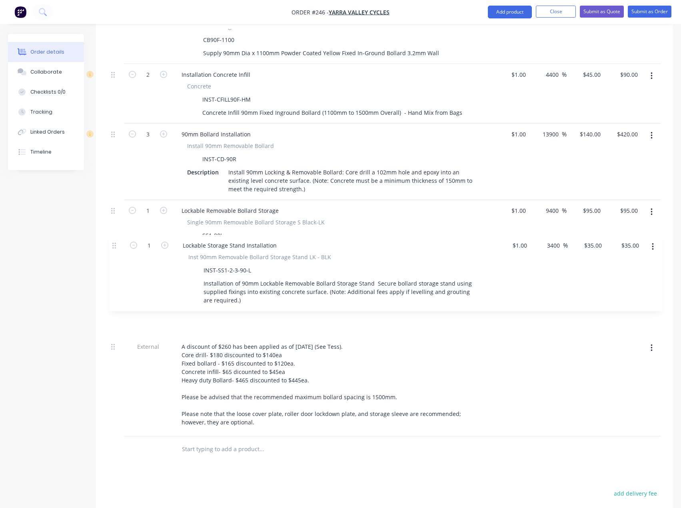
drag, startPoint x: 114, startPoint y: 350, endPoint x: 114, endPoint y: 244, distance: 106.4
click at [114, 244] on div "External __Secure Premises/ Ram Raid Protection__ Optional- Rear Glass door- 2x…" at bounding box center [384, 174] width 553 height 525
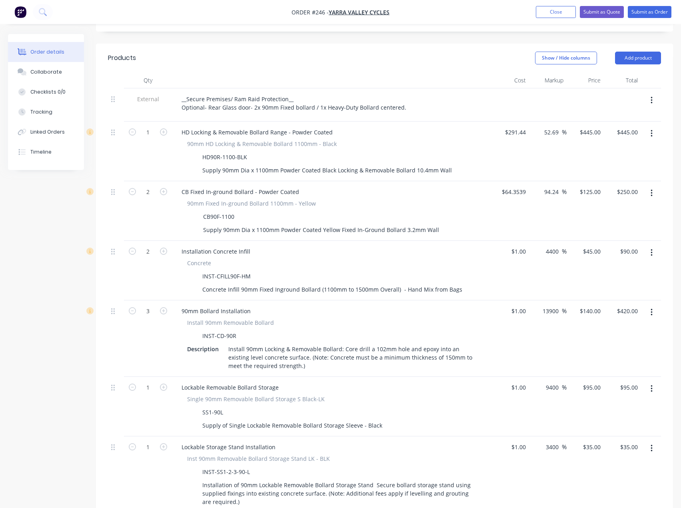
scroll to position [237, 0]
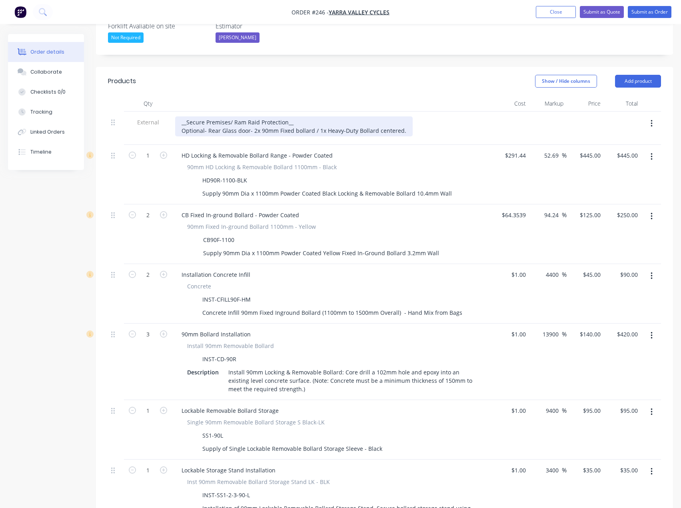
click at [399, 116] on div "__Secure Premises/ Ram Raid Protection__ Optional- Rear Glass door- 2x 90mm Fix…" at bounding box center [294, 126] width 238 height 20
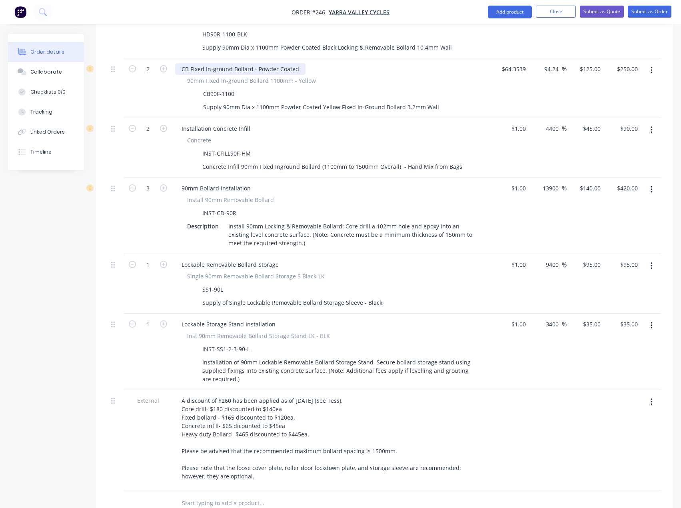
scroll to position [573, 0]
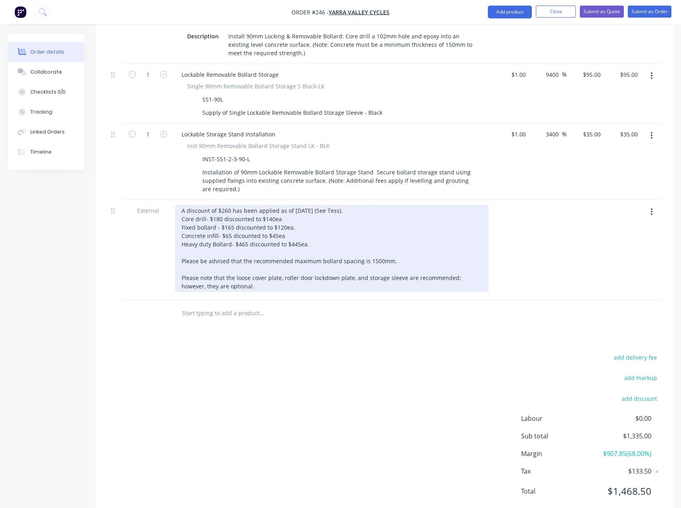
drag, startPoint x: 230, startPoint y: 266, endPoint x: 176, endPoint y: 190, distance: 93.9
click at [176, 205] on div "A discount of $260 has been applied as of [DATE] (See Tess). Core drill- $180 d…" at bounding box center [332, 248] width 314 height 87
click at [194, 205] on div "A discount of $260 has been applied as of [DATE] (See Tess). Core drill- $180 d…" at bounding box center [332, 248] width 314 height 87
drag, startPoint x: 228, startPoint y: 261, endPoint x: 183, endPoint y: 188, distance: 86.0
click at [183, 205] on div "A discount of $260 has been applied as of [DATE] (See Tess). Core drill- $180 d…" at bounding box center [332, 248] width 314 height 87
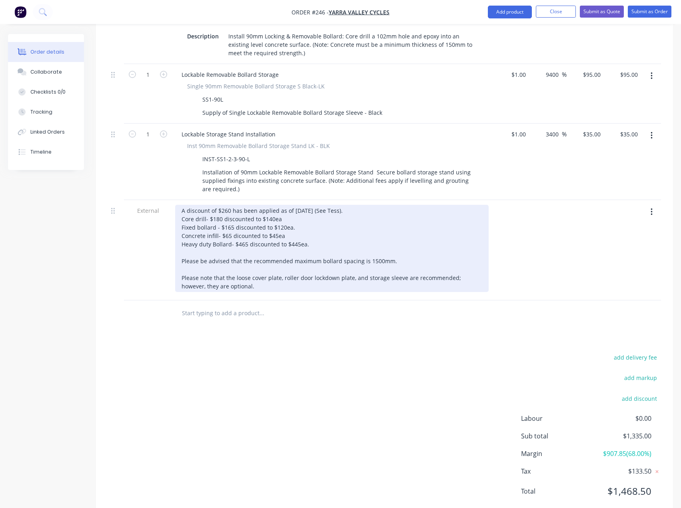
copy div "A discount of $260 has been applied as of [DATE] (See Tess). Core drill- $180 d…"
click at [292, 205] on div "A discount of $260 has been applied as of [DATE] (See Tess). Core drill- $180 d…" at bounding box center [332, 248] width 314 height 87
click at [351, 205] on div "A discount of $260 has been applied as of [DATE] (See Tess). Core drill- $180 d…" at bounding box center [332, 248] width 314 height 87
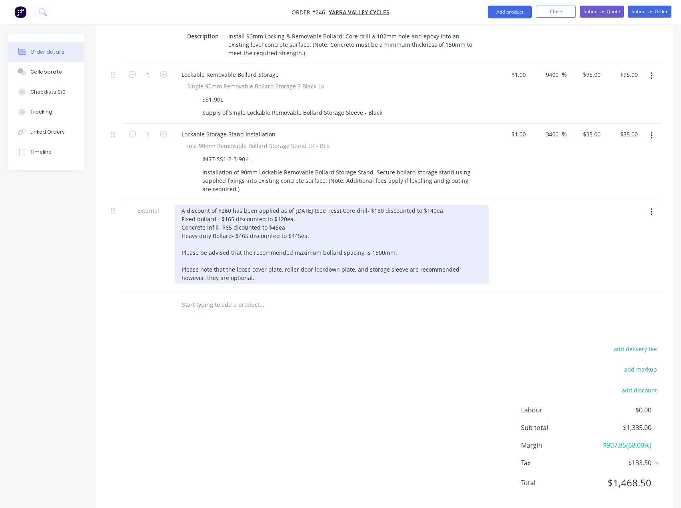
click at [234, 264] on div "A discount of $260 has been applied as of [DATE] (See Tess). Core drill- $180 d…" at bounding box center [332, 244] width 314 height 79
click at [237, 267] on div "A discount of $260 has been applied as of [DATE] (See Tess). Core drill- $180 d…" at bounding box center [332, 244] width 314 height 79
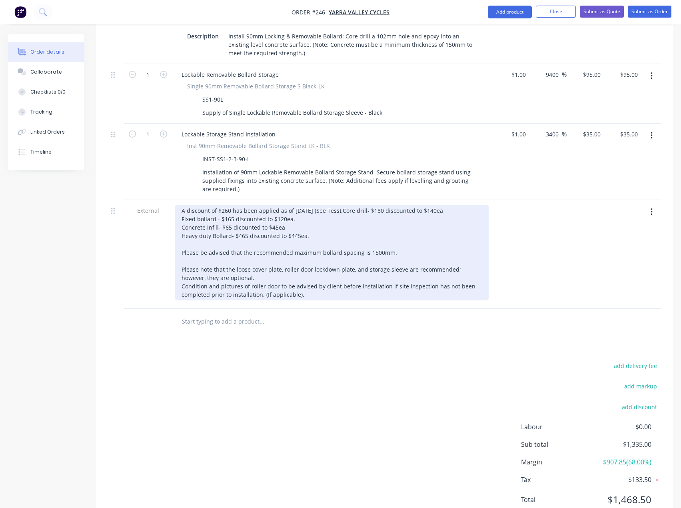
click at [236, 266] on div "A discount of $260 has been applied as of [DATE] (See Tess). Core drill- $180 d…" at bounding box center [332, 253] width 314 height 96
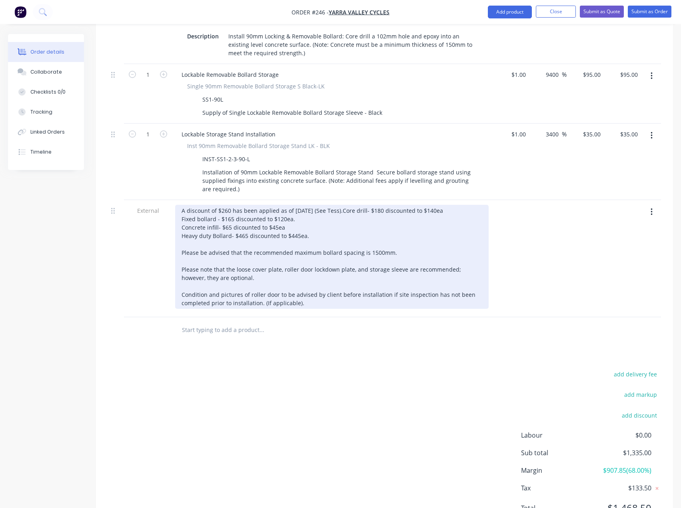
click at [313, 290] on div "A discount of $260 has been applied as of [DATE] (See Tess). Core drill- $180 d…" at bounding box center [332, 257] width 314 height 104
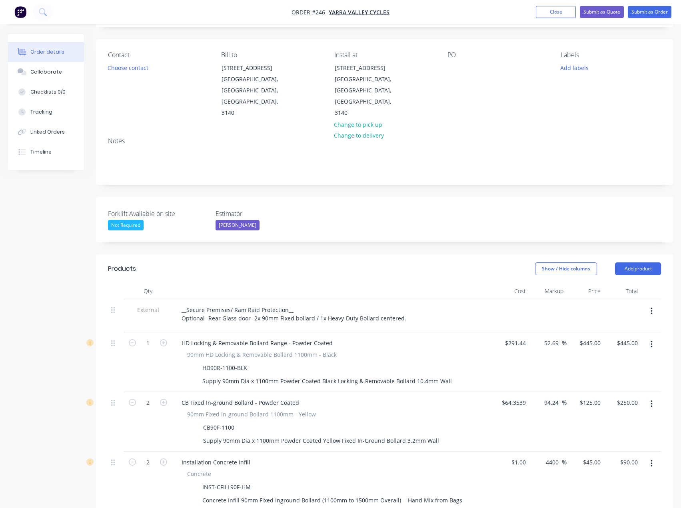
scroll to position [0, 0]
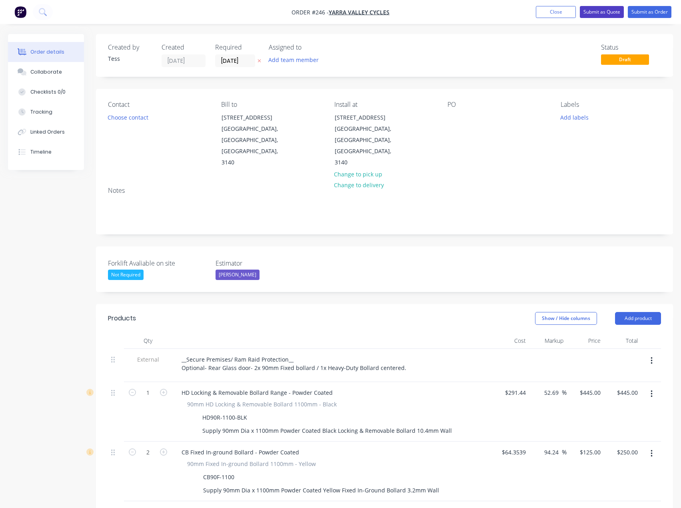
click at [596, 13] on button "Submit as Quote" at bounding box center [602, 12] width 44 height 12
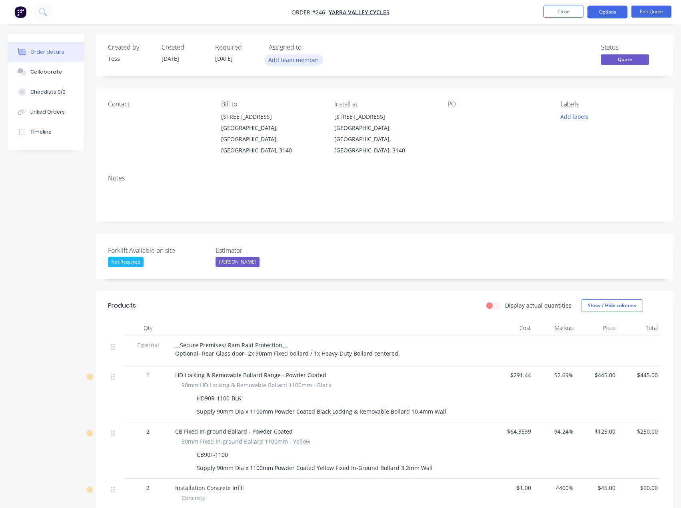
click at [286, 60] on button "Add team member" at bounding box center [293, 59] width 59 height 11
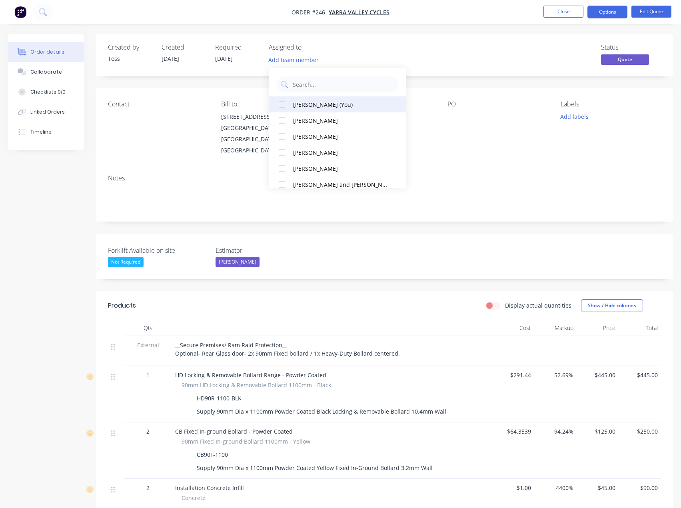
click at [309, 102] on div "[PERSON_NAME] (You)" at bounding box center [340, 104] width 94 height 8
click at [359, 62] on div "Status Quote" at bounding box center [505, 55] width 312 height 23
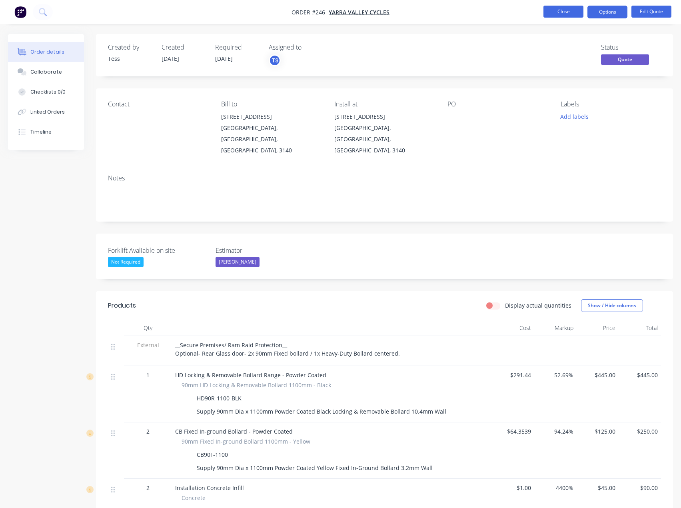
click at [571, 8] on button "Close" at bounding box center [564, 12] width 40 height 12
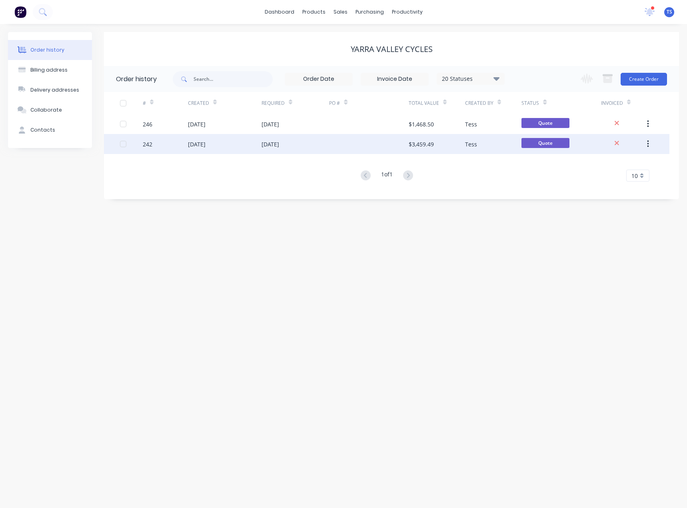
click at [263, 143] on div "[DATE]" at bounding box center [271, 144] width 18 height 8
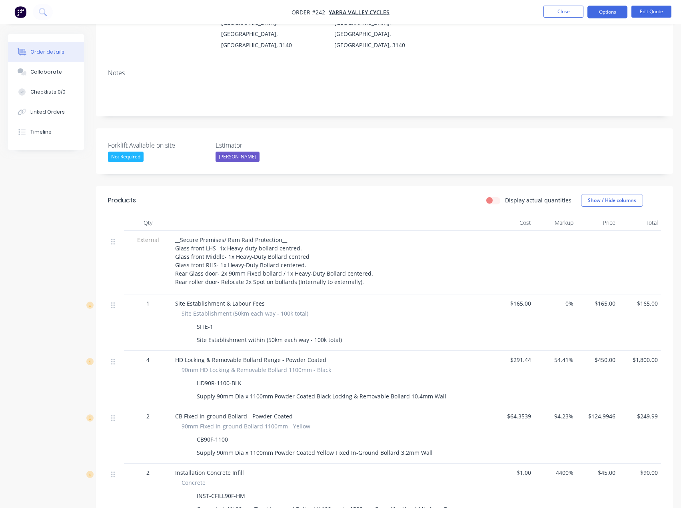
scroll to position [120, 0]
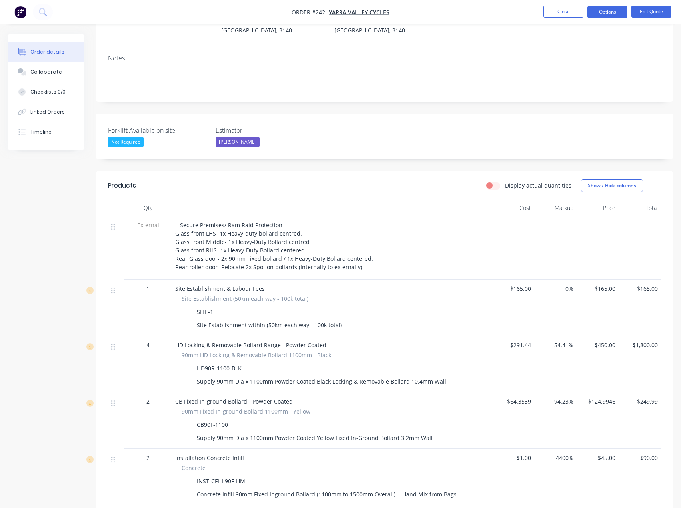
click at [233, 238] on span "__Secure Premises/ Ram Raid Protection__ Glass front LHS- 1x Heavy-duty bollard…" at bounding box center [274, 246] width 198 height 50
click at [369, 240] on div "__Secure Premises/ Ram Raid Protection__ Glass front LHS- 1x Heavy-duty bollard…" at bounding box center [332, 246] width 314 height 50
click at [651, 7] on button "Edit Quote" at bounding box center [652, 12] width 40 height 12
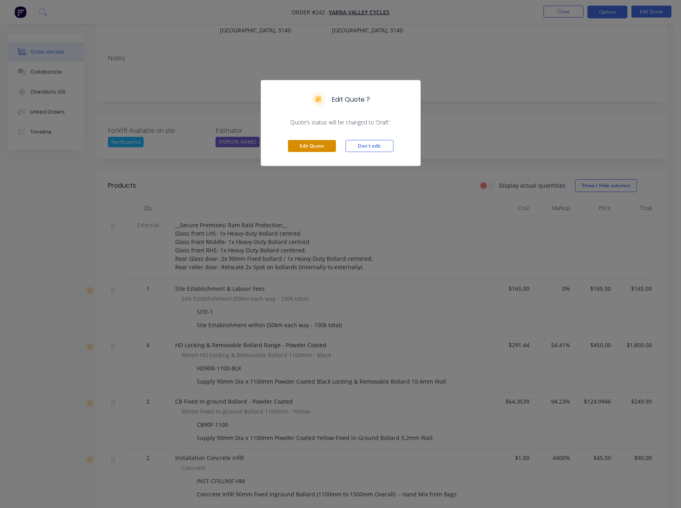
click at [323, 147] on button "Edit Quote" at bounding box center [312, 146] width 48 height 12
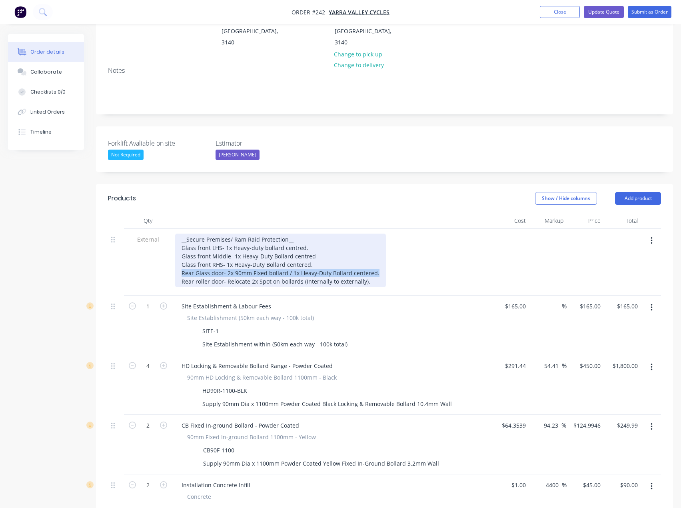
drag, startPoint x: 376, startPoint y: 250, endPoint x: 182, endPoint y: 252, distance: 194.0
click at [182, 252] on div "__Secure Premises/ Ram Raid Protection__ Glass front LHS- 1x Heavy-duty bollard…" at bounding box center [280, 261] width 211 height 54
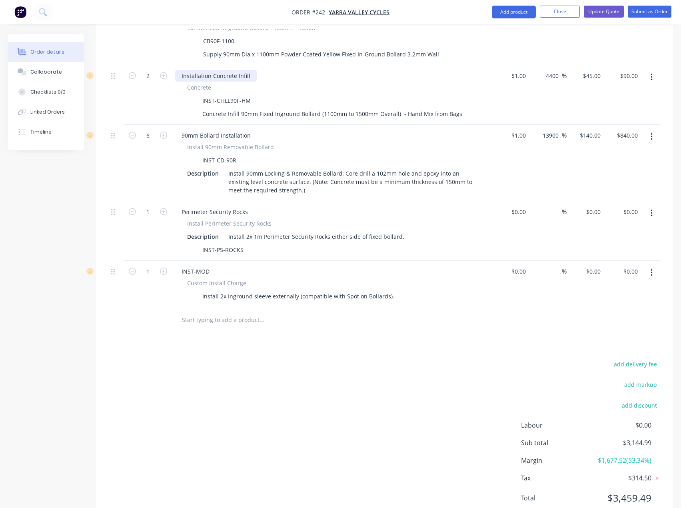
scroll to position [528, 0]
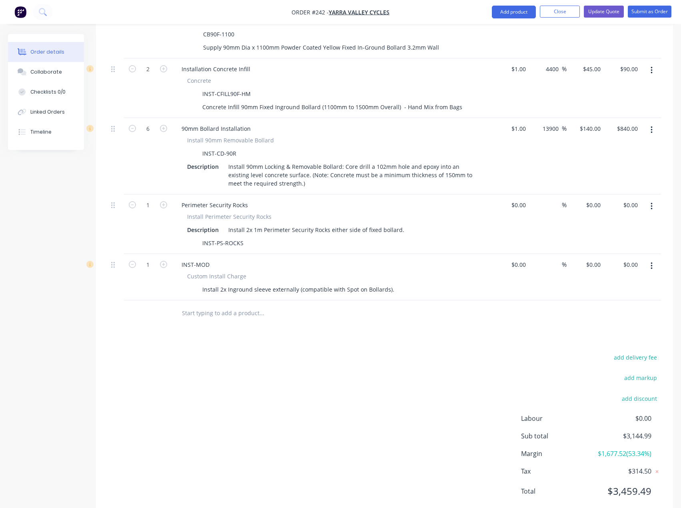
click at [212, 305] on input "text" at bounding box center [262, 313] width 160 height 16
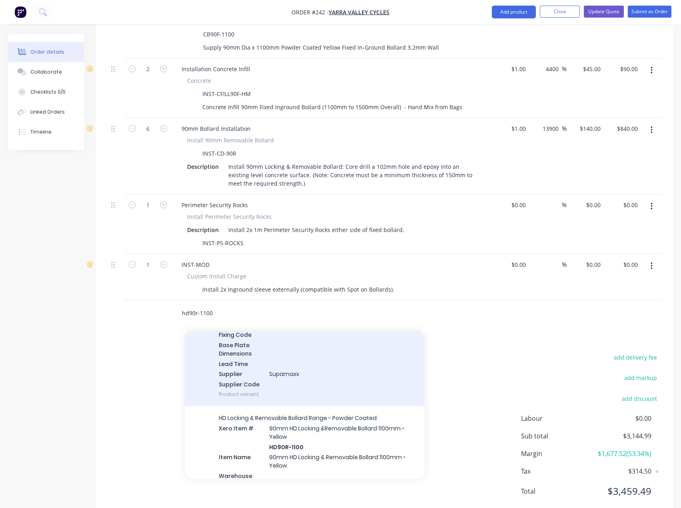
scroll to position [320, 0]
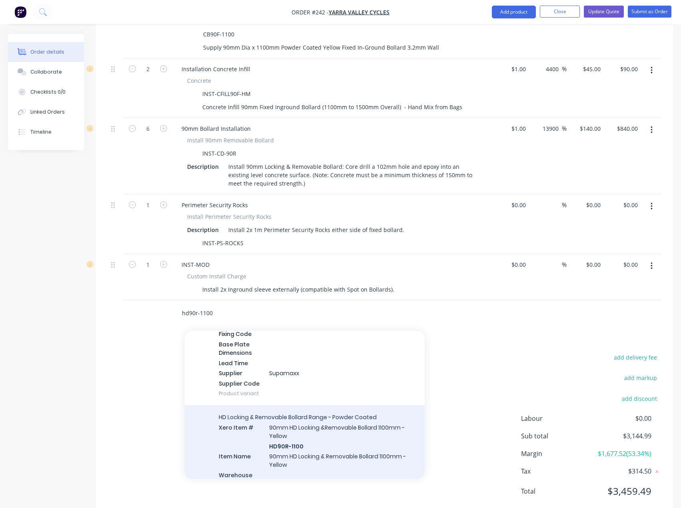
type input "hd90r-1100"
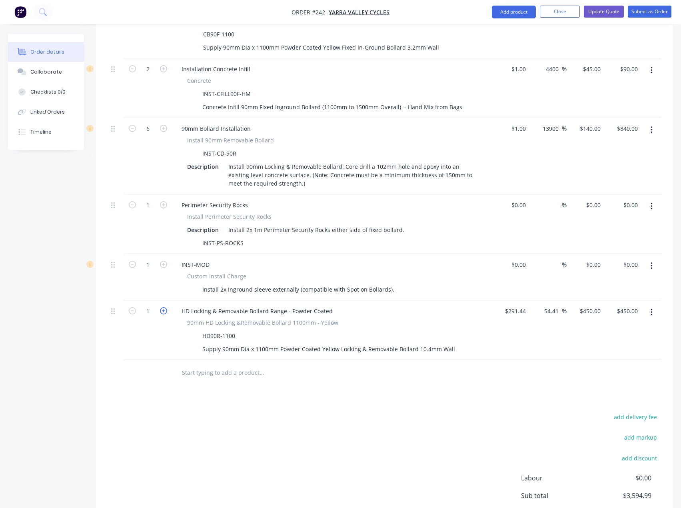
click at [166, 307] on icon "button" at bounding box center [163, 310] width 7 height 7
type input "2"
type input "$900.00"
click at [166, 307] on icon "button" at bounding box center [163, 310] width 7 height 7
type input "3"
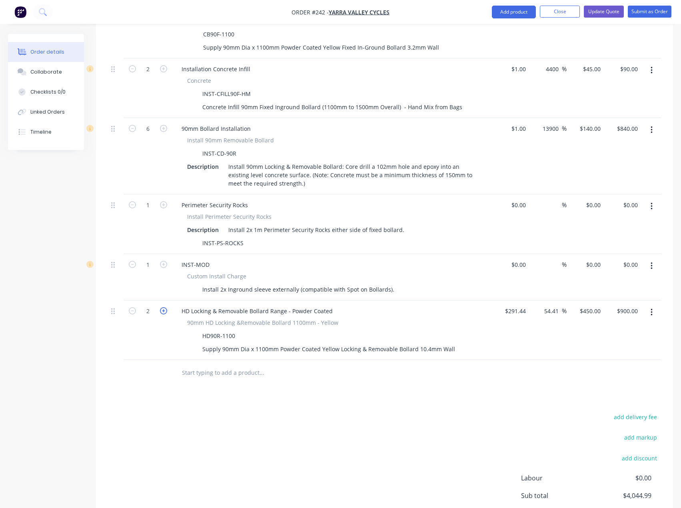
type input "$1,350.00"
click at [166, 307] on icon "button" at bounding box center [163, 310] width 7 height 7
type input "4"
type input "$1,800.00"
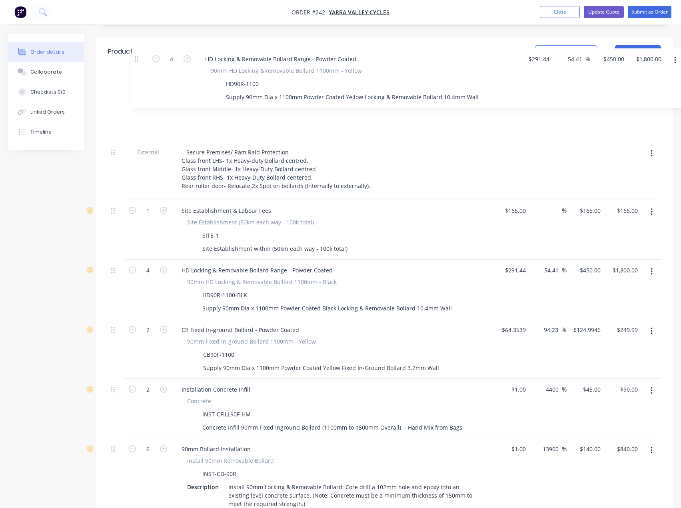
scroll to position [266, 0]
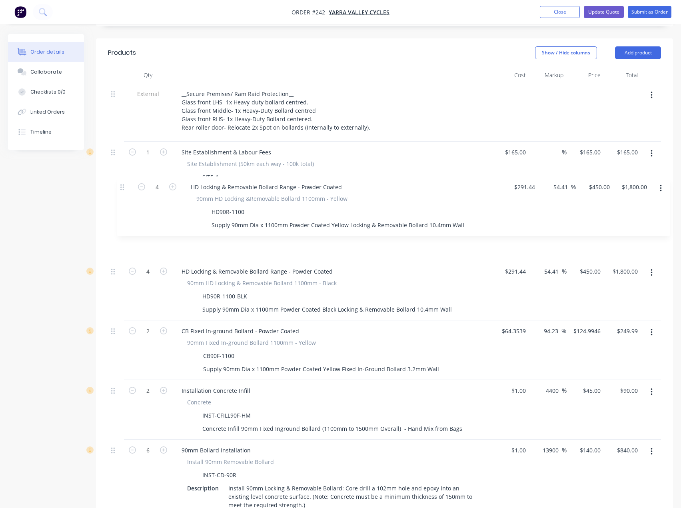
drag, startPoint x: 114, startPoint y: 371, endPoint x: 123, endPoint y: 185, distance: 186.2
click at [123, 185] on div "External __Secure Premises/ Ram Raid Protection__ Glass front LHS- 1x Heavy-dut…" at bounding box center [384, 352] width 553 height 539
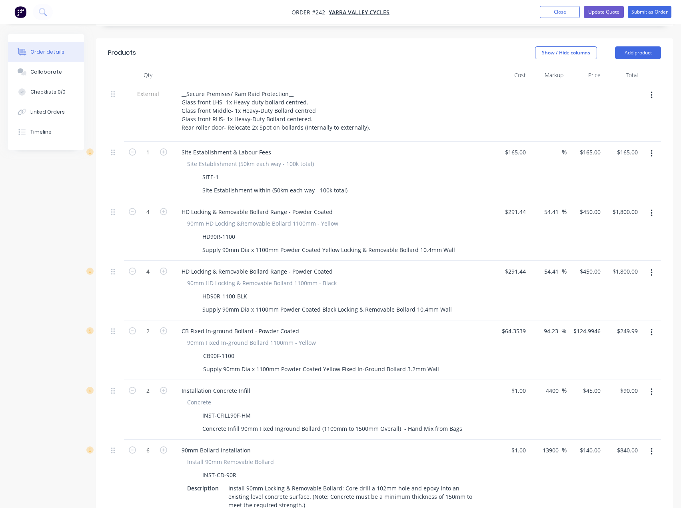
click at [652, 268] on icon "button" at bounding box center [652, 272] width 2 height 9
click at [601, 336] on div "Delete" at bounding box center [623, 342] width 62 height 12
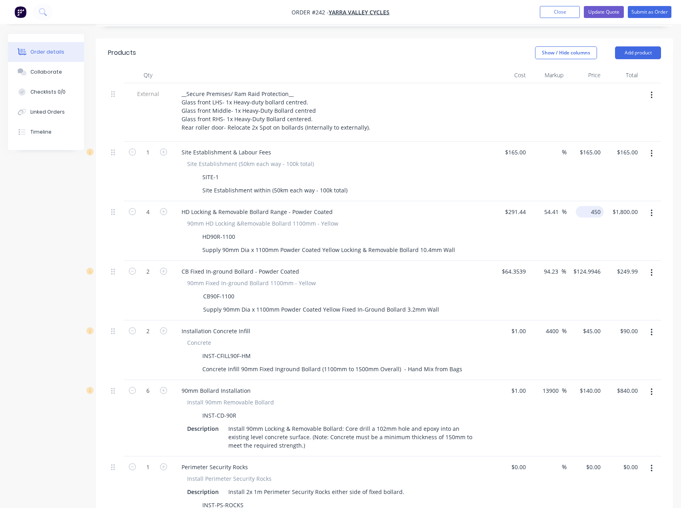
click at [592, 206] on input "450" at bounding box center [591, 212] width 25 height 12
type input "445"
type input "52.69"
type input "$445.00"
type input "$1,780.00"
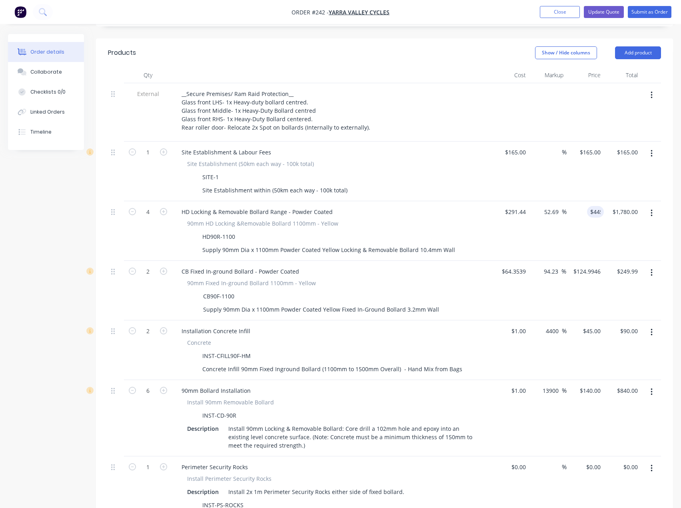
click at [357, 206] on div "HD Locking & Removable Bollard Range - Powder Coated" at bounding box center [332, 212] width 314 height 12
click at [652, 269] on icon "button" at bounding box center [652, 272] width 2 height 7
click at [608, 336] on div "Delete" at bounding box center [623, 342] width 62 height 12
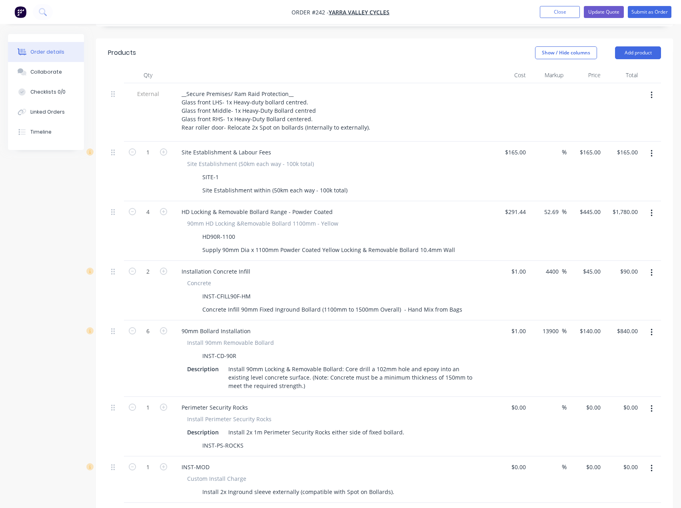
click at [651, 268] on icon "button" at bounding box center [652, 272] width 2 height 9
click at [608, 336] on div "Delete" at bounding box center [623, 342] width 62 height 12
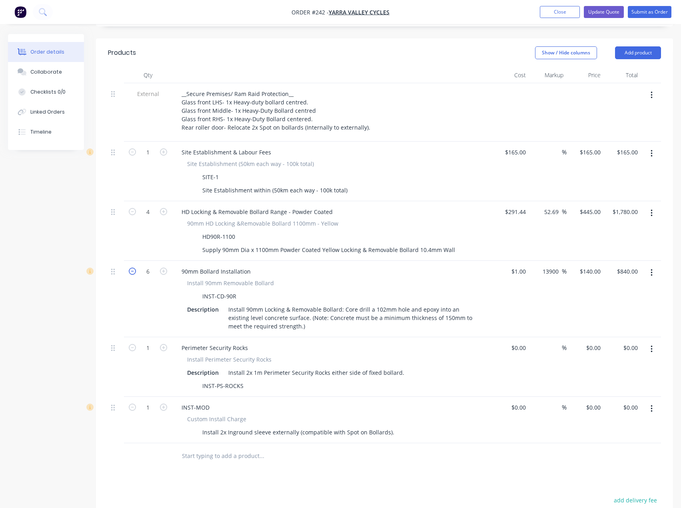
click at [133, 268] on icon "button" at bounding box center [132, 271] width 7 height 7
type input "5"
type input "$700.00"
click at [133, 268] on icon "button" at bounding box center [132, 271] width 7 height 7
type input "4"
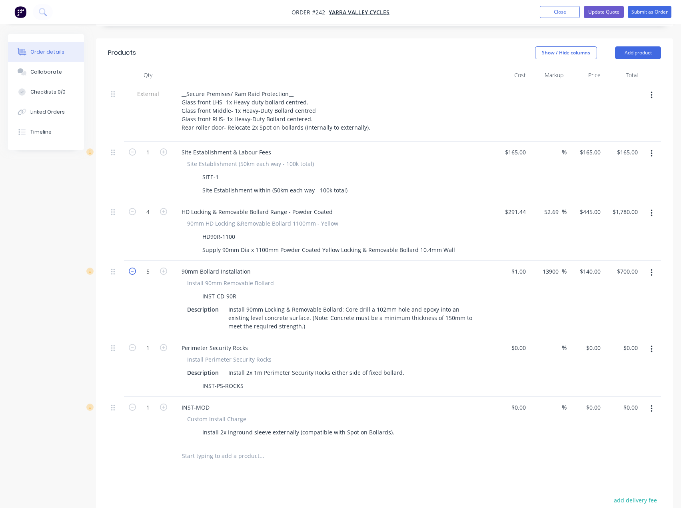
type input "$560.00"
click at [133, 268] on icon "button" at bounding box center [132, 271] width 7 height 7
type input "3"
type input "$420.00"
click at [134, 208] on icon "button" at bounding box center [132, 211] width 7 height 7
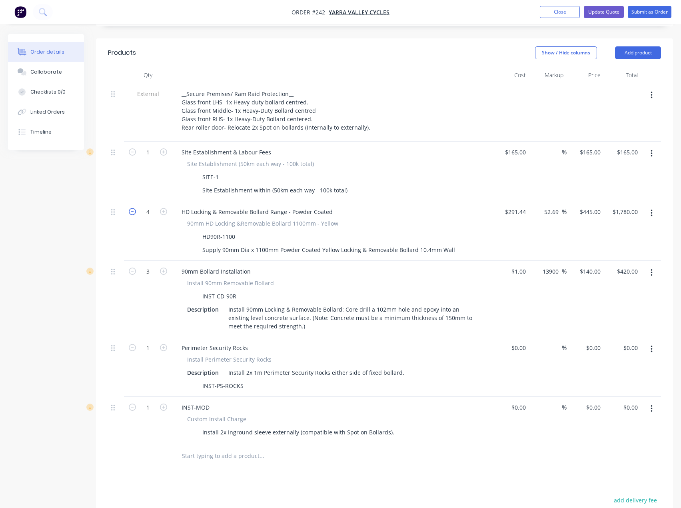
type input "3"
type input "$1,335.00"
click at [653, 342] on button "button" at bounding box center [651, 349] width 19 height 14
click at [600, 412] on div "Delete" at bounding box center [623, 418] width 62 height 12
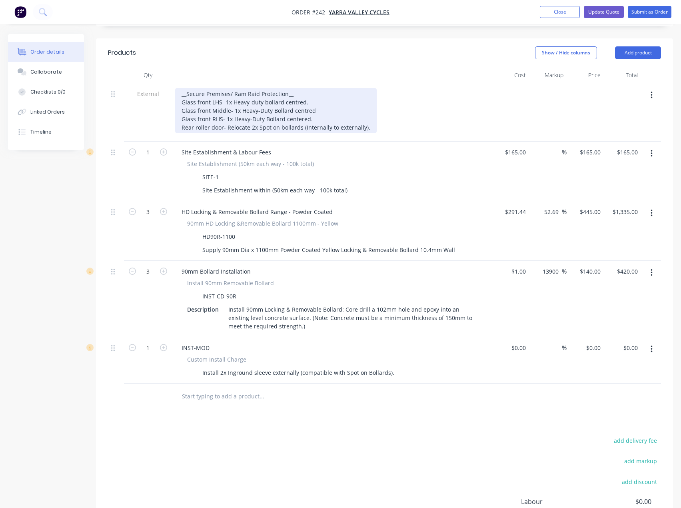
click at [368, 106] on div "__Secure Premises/ Ram Raid Protection__ Glass front LHS- 1x Heavy-duty bollard…" at bounding box center [276, 110] width 202 height 45
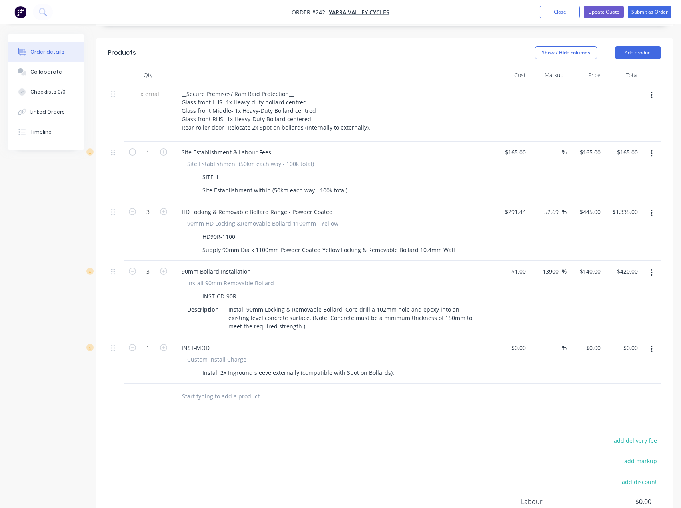
click at [241, 392] on div "Products Show / Hide columns Add product Qty Cost Markup Price Total External _…" at bounding box center [384, 319] width 577 height 563
click at [524, 342] on input "0" at bounding box center [524, 348] width 9 height 12
type input "$31.80"
type input "31.8"
type input "$31.80"
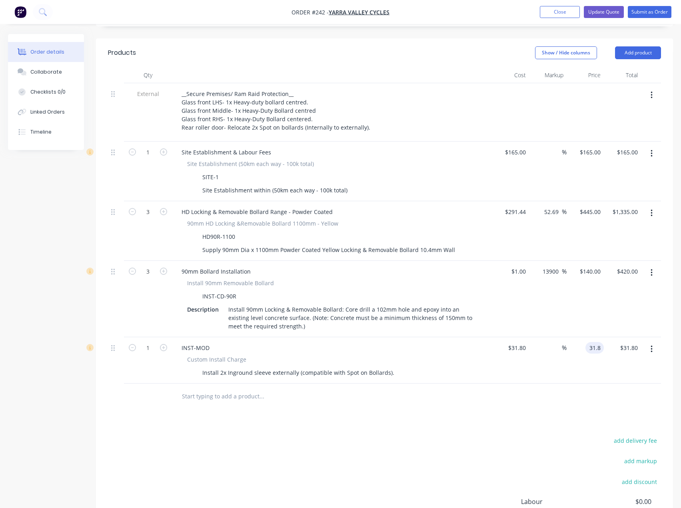
click at [592, 342] on input "31.8" at bounding box center [596, 348] width 15 height 12
type input "65"
type input "104.4"
type input "$65.00"
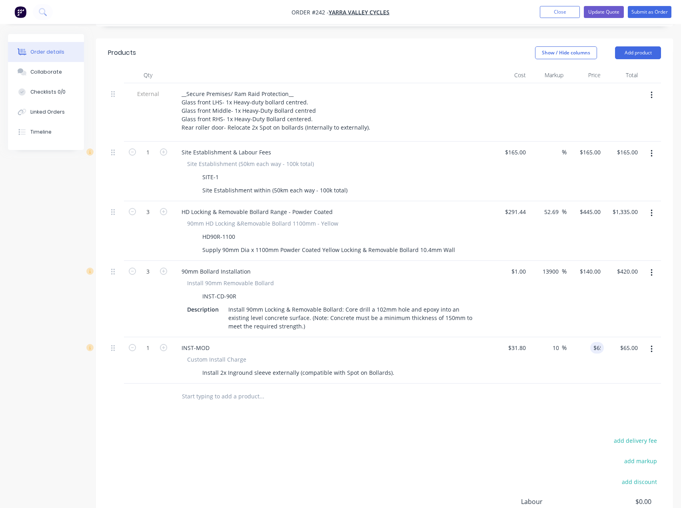
click at [497, 440] on div "add delivery fee add markup add discount Labour $0.00 Sub total $1,951.80 Margi…" at bounding box center [384, 512] width 553 height 154
click at [497, 384] on div at bounding box center [384, 397] width 553 height 26
click at [202, 367] on div "Install 2x Inground sleeve externally (compatible with Spot on Bollards)." at bounding box center [298, 373] width 198 height 12
click at [421, 367] on div "Supply and Install 2x Inground sleeve externally (compatible with Spot on Bolla…" at bounding box center [314, 373] width 230 height 12
click at [204, 388] on input "text" at bounding box center [262, 396] width 160 height 16
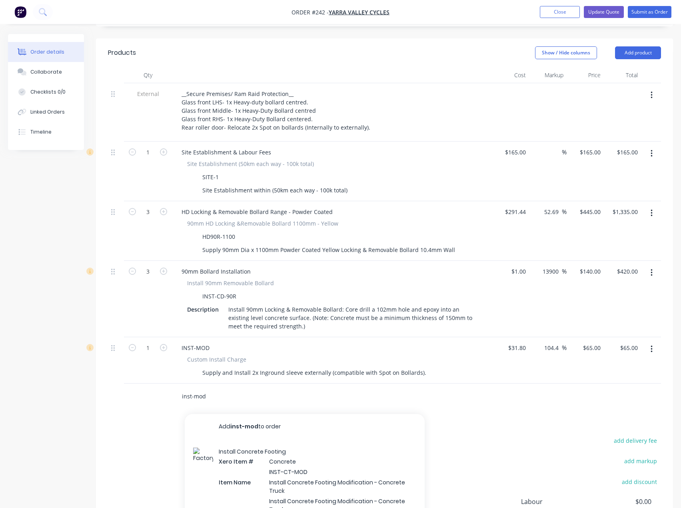
click at [316, 388] on input "inst-mod" at bounding box center [262, 396] width 160 height 16
drag, startPoint x: 207, startPoint y: 375, endPoint x: 172, endPoint y: 374, distance: 35.6
click at [172, 384] on div "inst-mod Add inst-mod to order Install Concrete Footing Xero Item # Concrete IN…" at bounding box center [384, 397] width 553 height 26
type input "inst-mod"
click at [595, 342] on input "65" at bounding box center [593, 348] width 22 height 12
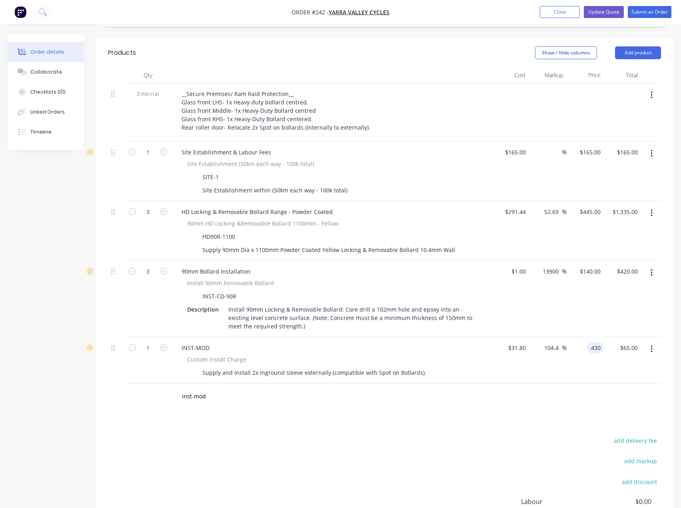
type input "430"
type input "1252.2"
type input "$430.00"
click at [411, 395] on div "Products Show / Hide columns Add product Qty Cost Markup Price Total External _…" at bounding box center [384, 319] width 577 height 563
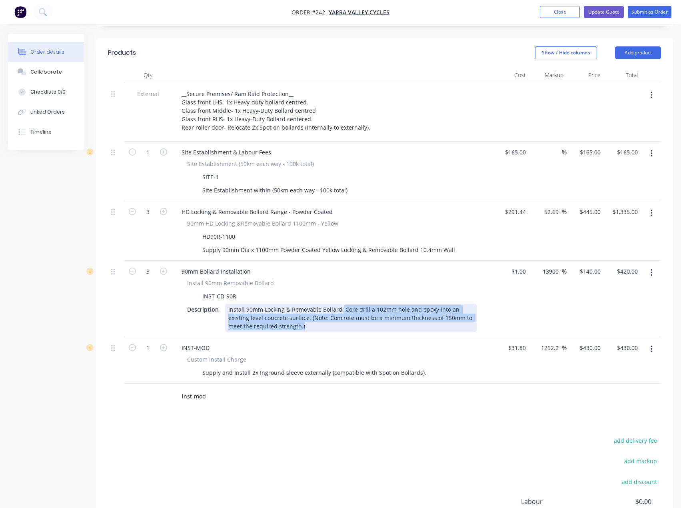
drag, startPoint x: 341, startPoint y: 287, endPoint x: 305, endPoint y: 306, distance: 40.6
click at [305, 306] on div "Install 90mm Locking & Removable Bollard: Core drill a 102mm hole and epoxy int…" at bounding box center [351, 318] width 252 height 28
copy div "Core drill a 102mm hole and epoxy into an existing level concrete surface. (Not…"
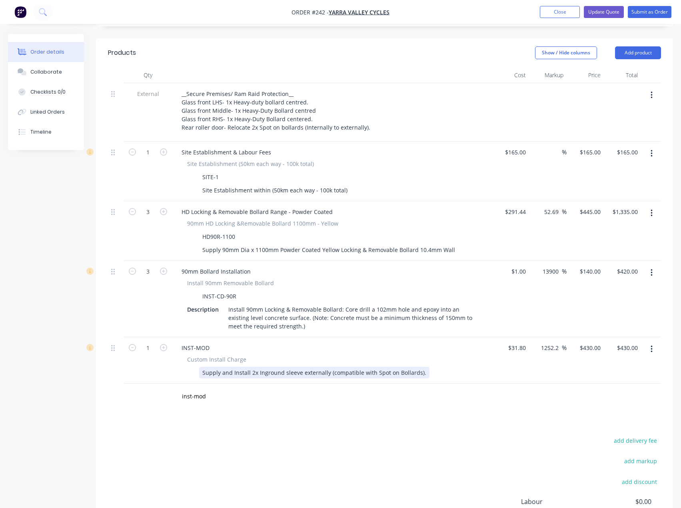
click at [259, 367] on div "Supply and Install 2x Inground sleeve externally (compatible with Spot on Bolla…" at bounding box center [314, 373] width 230 height 12
click at [422, 367] on div "Supply and Install 2x Inground sleeve externally (compatible with Spot on Bolla…" at bounding box center [314, 373] width 230 height 12
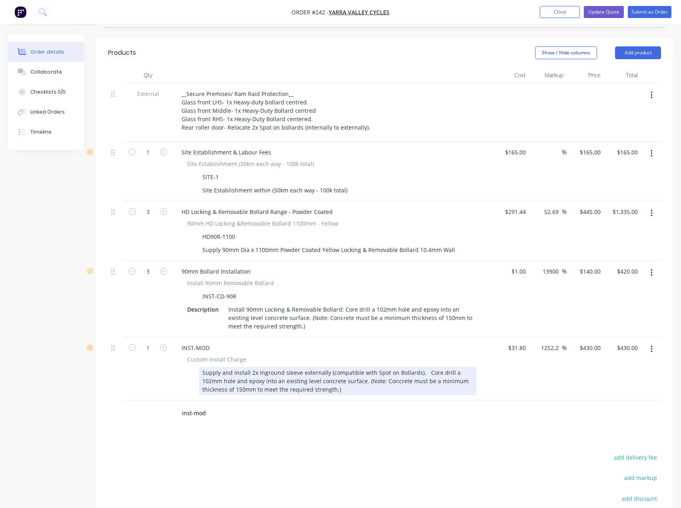
click at [462, 367] on div "Supply and Install 2x Inground sleeve externally (compatible with Spot on Bolla…" at bounding box center [338, 381] width 278 height 28
click at [422, 367] on div "Supply and Install 2x Inground sleeve externally (compatible with Spot on Bolla…" at bounding box center [338, 381] width 278 height 28
click at [323, 368] on div "Supply and Install 2x Inground sleeve externally (compatible with Spot on Bolla…" at bounding box center [338, 381] width 278 height 28
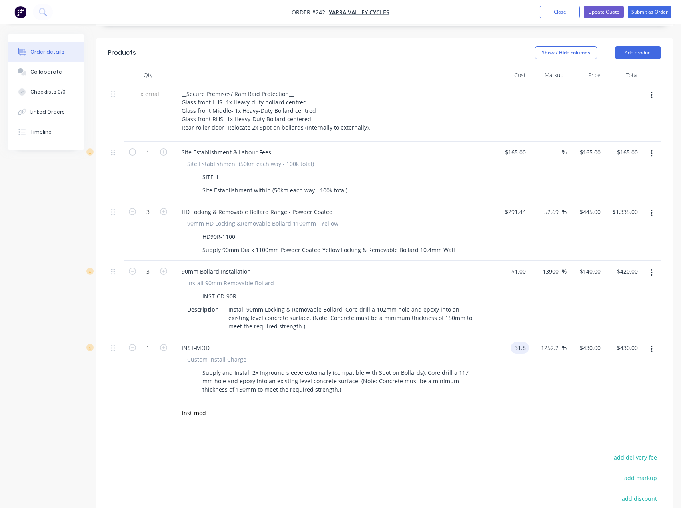
click at [517, 342] on input "31.8" at bounding box center [521, 348] width 15 height 12
type input "$1.00"
type input "13.522"
type input "$13.52"
click at [592, 342] on input "13.522" at bounding box center [591, 348] width 25 height 12
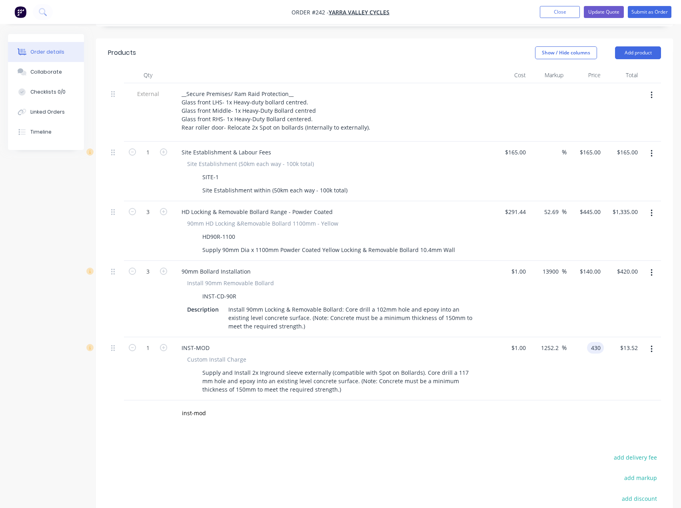
type input "430"
type input "42900"
type input "$430.00"
click at [353, 400] on div "inst-mod" at bounding box center [316, 413] width 288 height 26
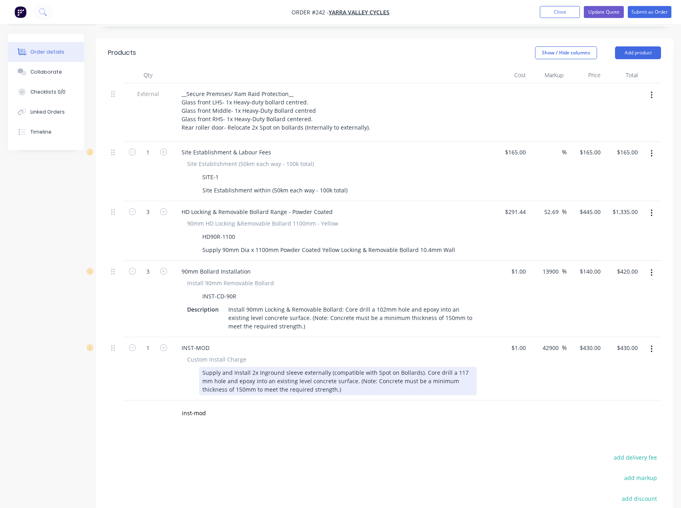
click at [346, 367] on div "Supply and Install 2x Inground sleeve externally (compatible with Spot on Bolla…" at bounding box center [338, 381] width 278 height 28
click at [303, 367] on div "Supply and Install 2x Inground sleeve externally (compatible with Spot on Bolla…" at bounding box center [338, 381] width 278 height 28
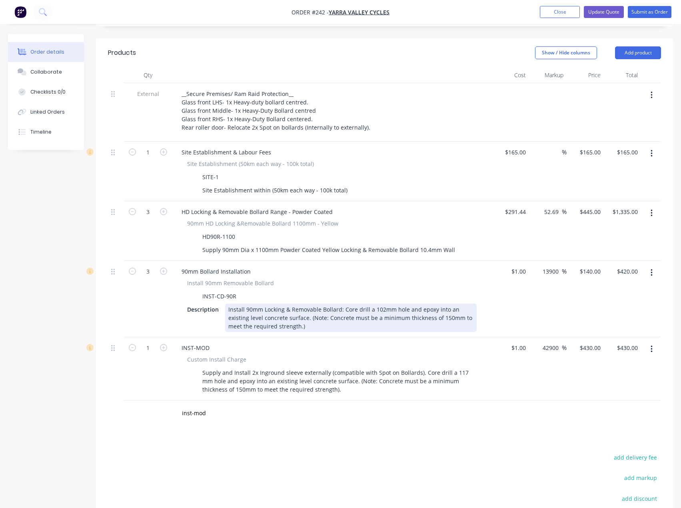
click at [305, 304] on div "Install 90mm Locking & Removable Bollard: Core drill a 102mm hole and epoxy int…" at bounding box center [351, 318] width 252 height 28
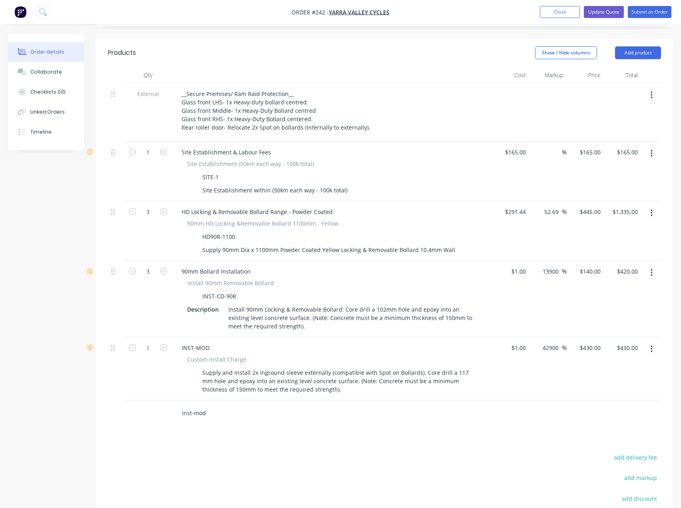
click at [306, 405] on input "inst-mod" at bounding box center [262, 413] width 160 height 16
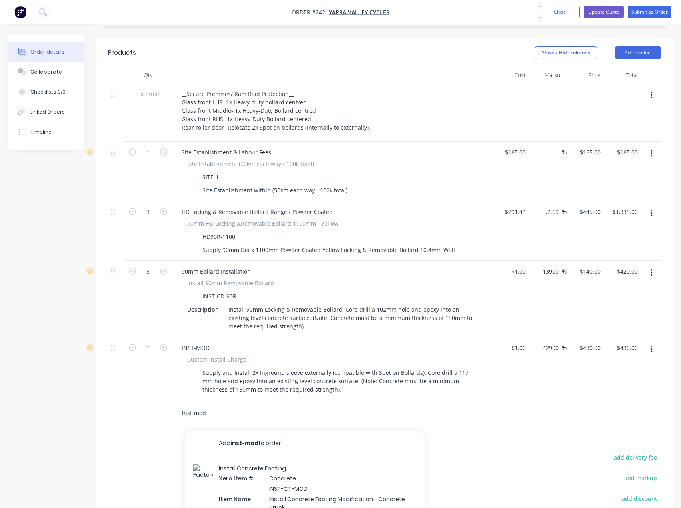
drag, startPoint x: 193, startPoint y: 391, endPoint x: 174, endPoint y: 397, distance: 20.2
click at [174, 400] on div "inst-mod Add inst-mod to order Install Concrete Footing Xero Item # Concrete IN…" at bounding box center [316, 413] width 288 height 26
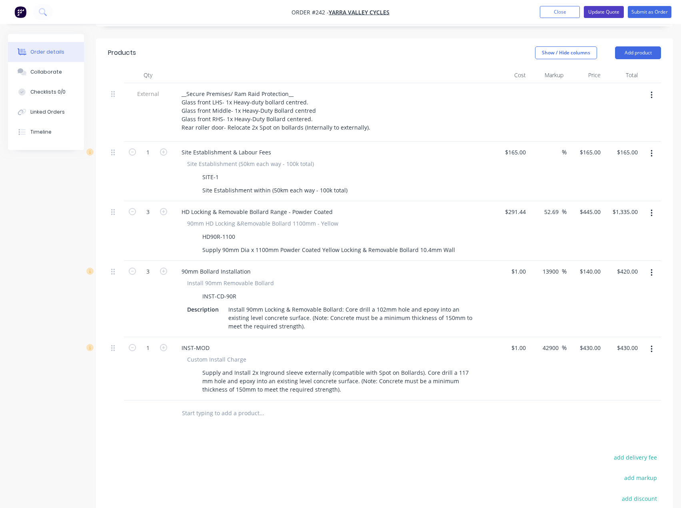
click at [606, 12] on button "Update Quote" at bounding box center [604, 12] width 40 height 12
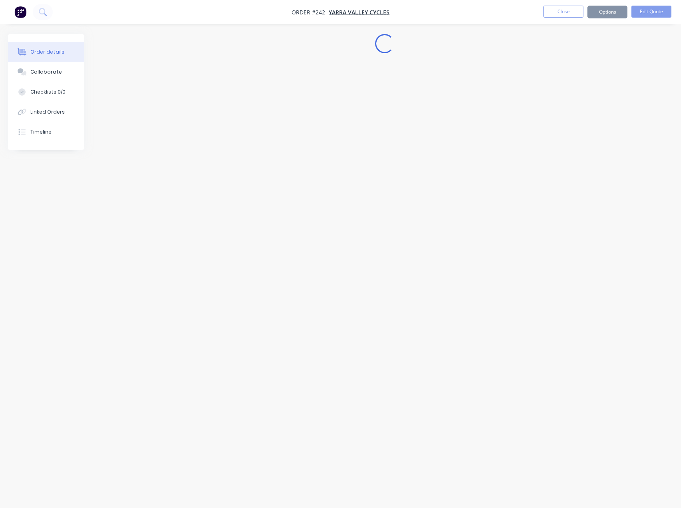
scroll to position [0, 0]
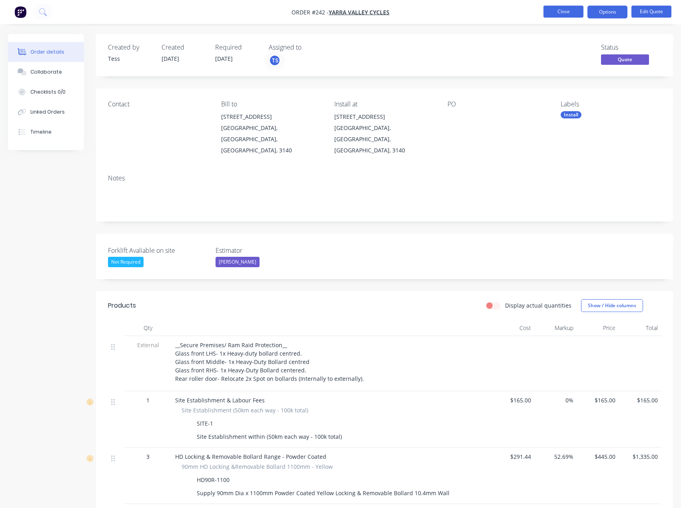
click at [561, 10] on button "Close" at bounding box center [564, 12] width 40 height 12
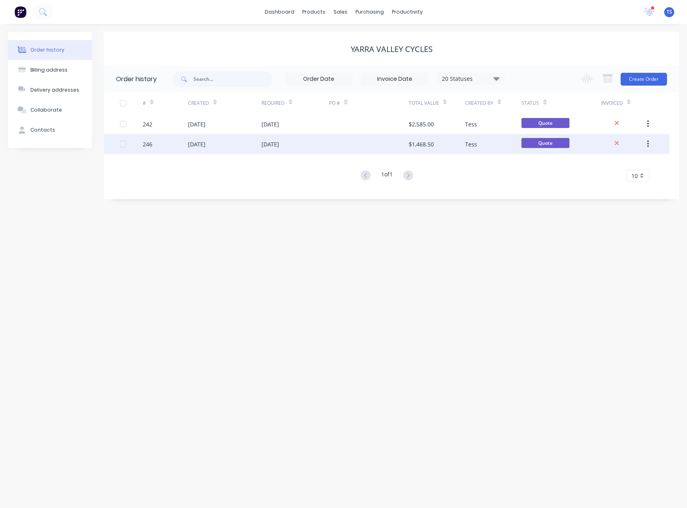
click at [314, 143] on div "[DATE]" at bounding box center [296, 144] width 68 height 20
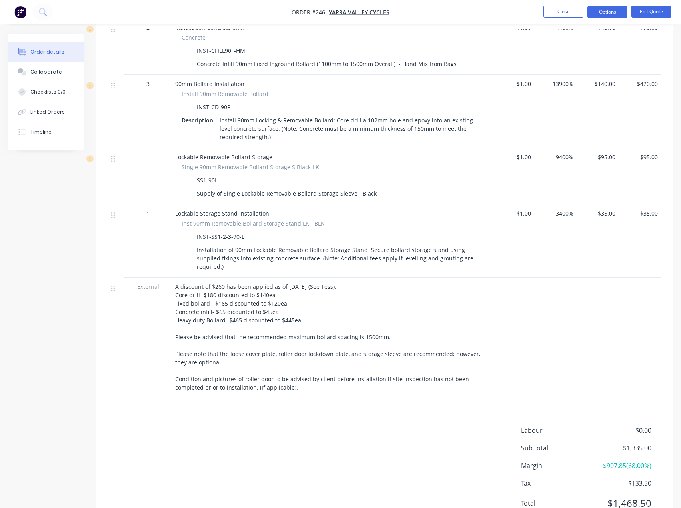
scroll to position [476, 0]
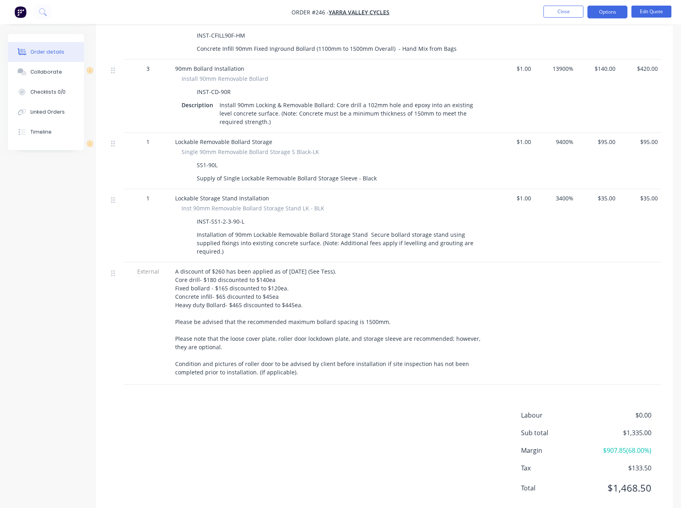
drag, startPoint x: 265, startPoint y: 355, endPoint x: 173, endPoint y: 251, distance: 139.1
click at [173, 262] on div "A discount of $260 has been applied as of [DATE] (See Tess). Core drill- $180 d…" at bounding box center [332, 323] width 320 height 122
copy span "A discount of $260 has been applied as of [DATE] (See Tess). Core drill- $180 d…"
click at [571, 8] on button "Close" at bounding box center [564, 12] width 40 height 12
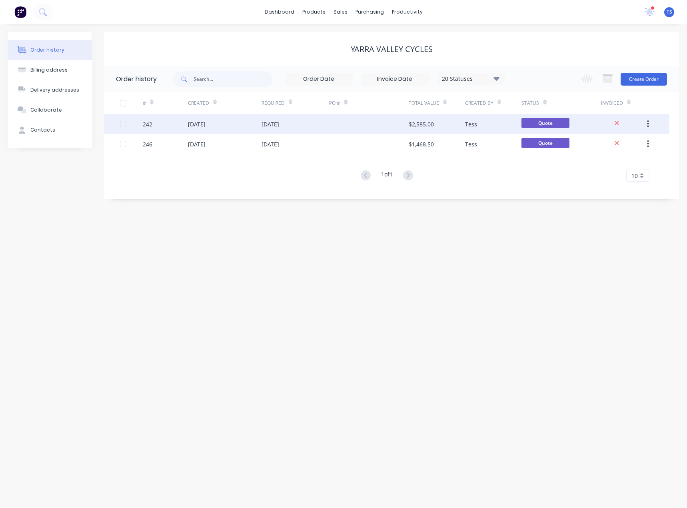
click at [264, 124] on div "[DATE]" at bounding box center [271, 124] width 18 height 8
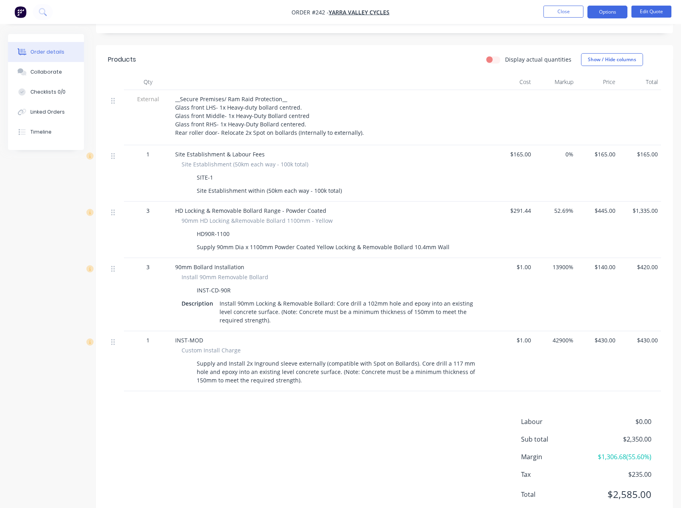
scroll to position [252, 0]
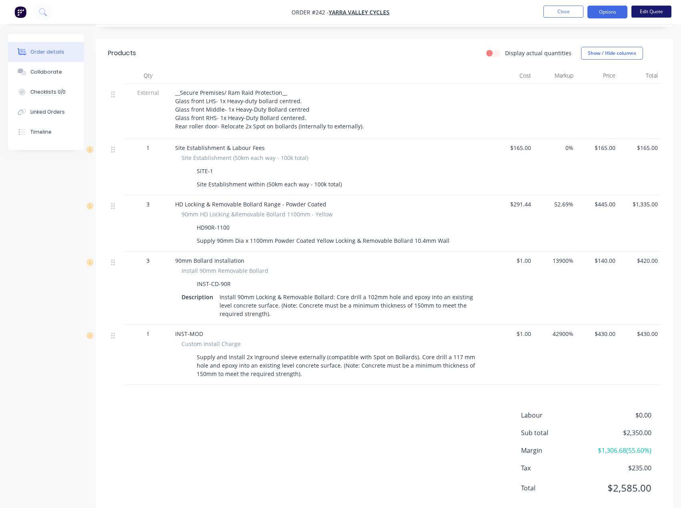
click at [643, 11] on button "Edit Quote" at bounding box center [652, 12] width 40 height 12
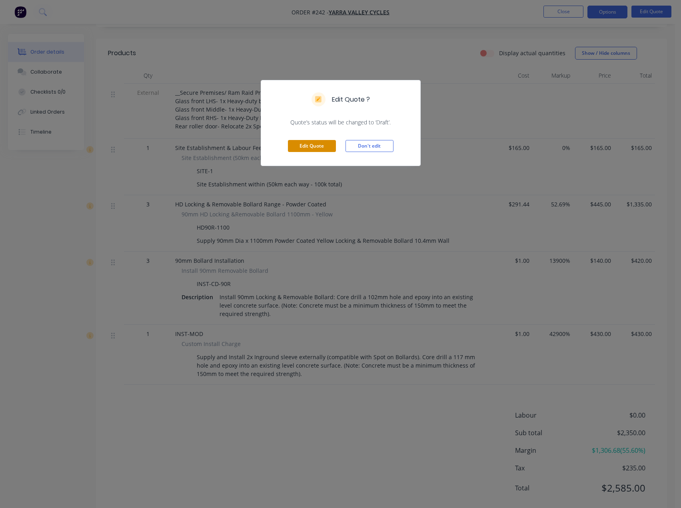
click at [322, 144] on button "Edit Quote" at bounding box center [312, 146] width 48 height 12
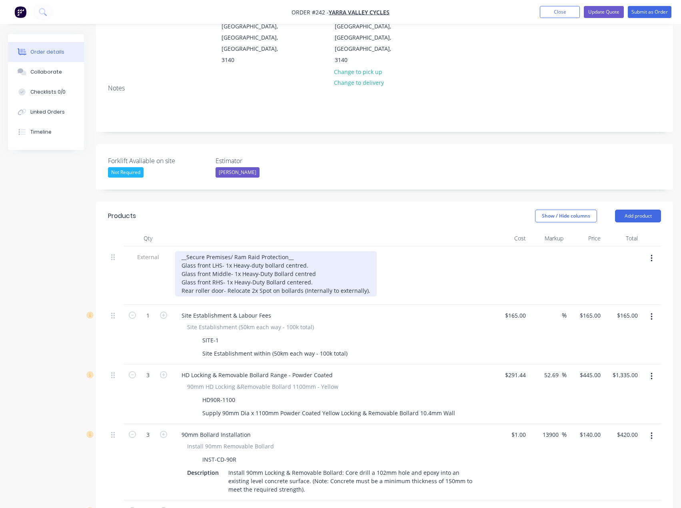
scroll to position [366, 0]
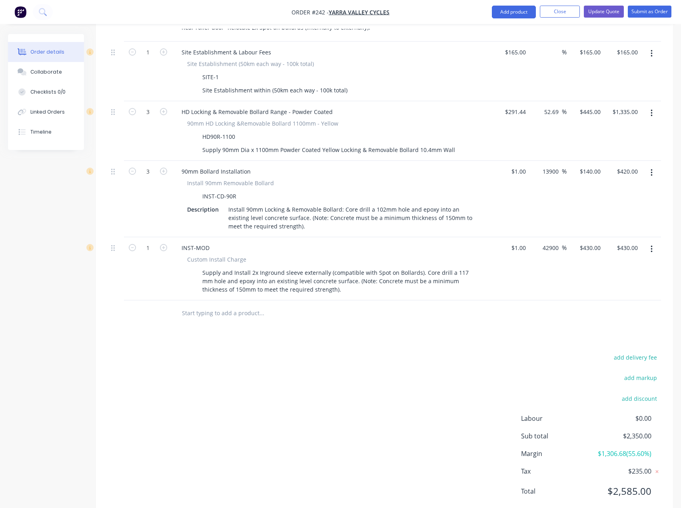
click at [224, 305] on input "text" at bounding box center [262, 313] width 160 height 16
paste input "A discount of $260 has been applied as of [DATE] (See Tess). Core drill- $180 d…"
type input "A discount of $260 has been applied as of [DATE] (See Tess). Core drill- $180 d…"
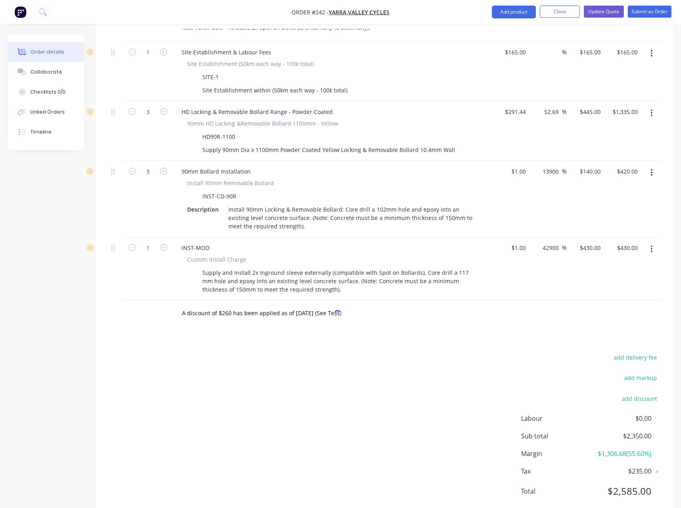
click at [343, 305] on div "A discount of $260 has been applied as of [DATE] (See Tess). Core drill- $180 d…" at bounding box center [295, 313] width 240 height 16
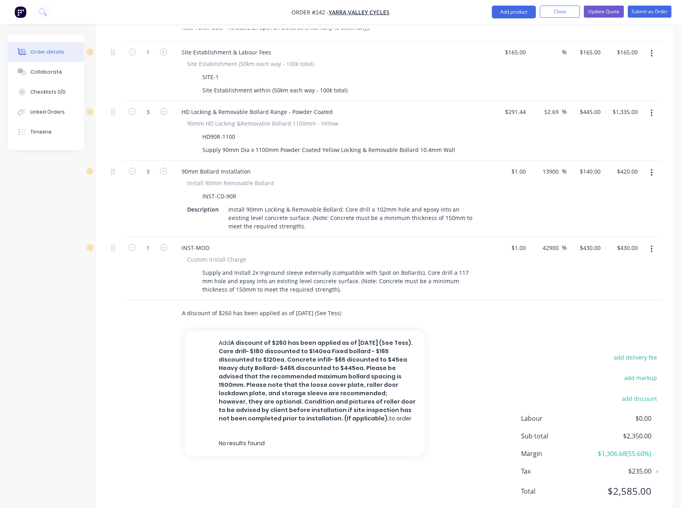
click at [325, 305] on input "A discount of $260 has been applied as of [DATE] (See Tess). Core drill- $180 d…" at bounding box center [262, 313] width 160 height 16
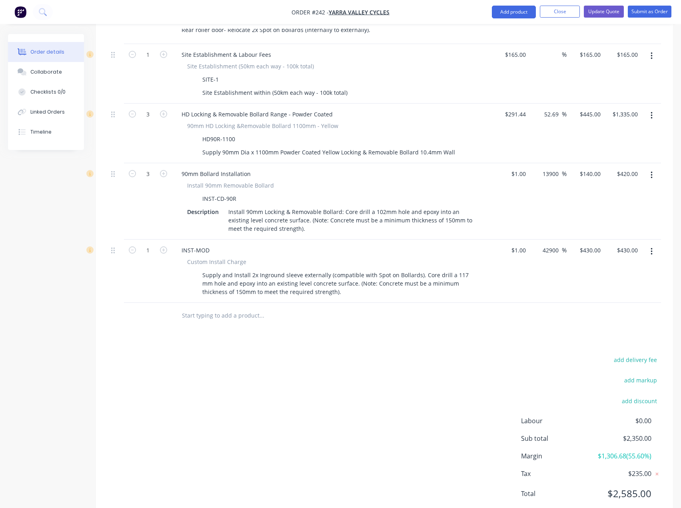
scroll to position [206, 0]
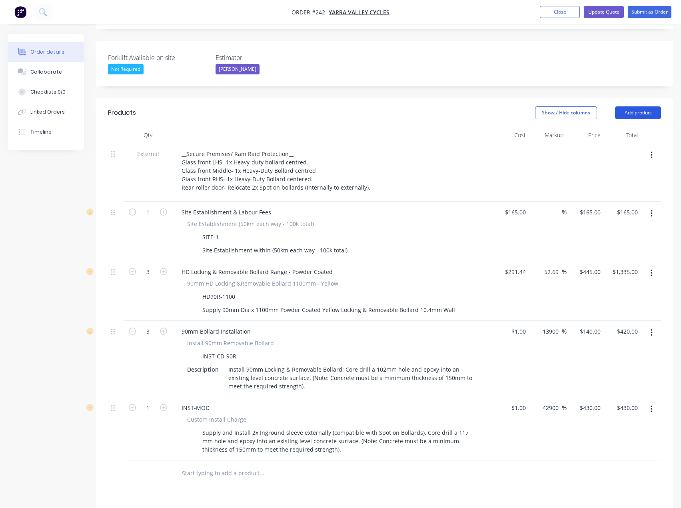
click at [645, 106] on button "Add product" at bounding box center [638, 112] width 46 height 13
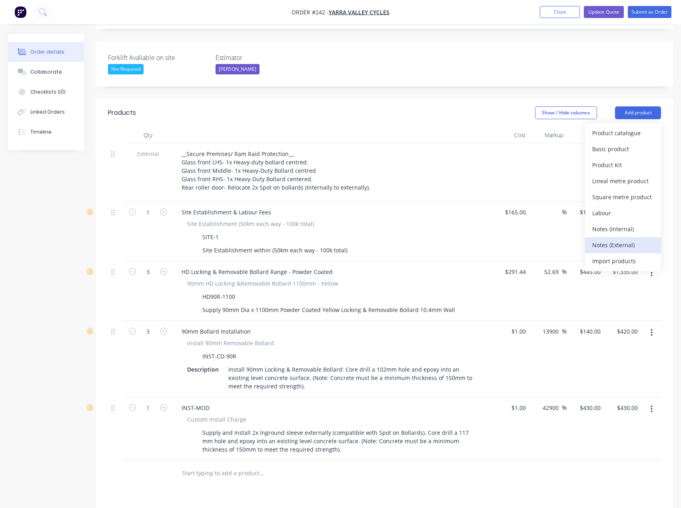
click at [622, 239] on div "Notes (External)" at bounding box center [623, 245] width 62 height 12
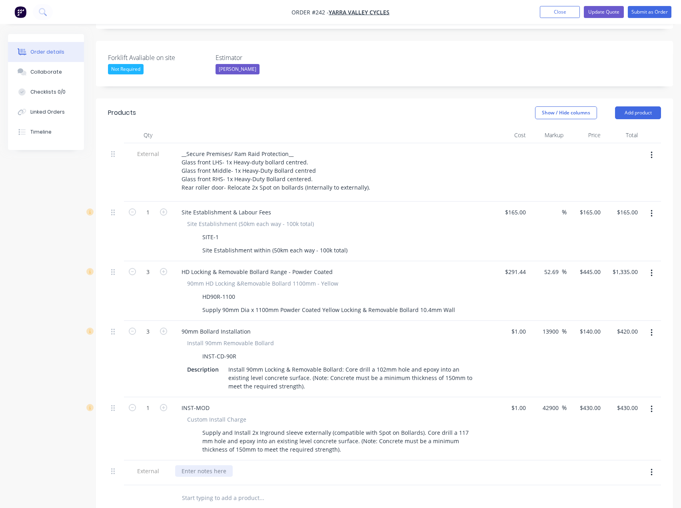
click at [188, 465] on div at bounding box center [204, 471] width 58 height 12
paste div
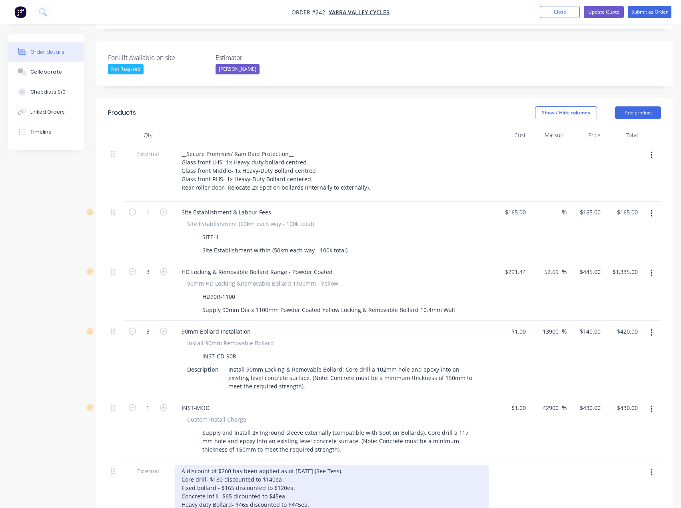
drag, startPoint x: 284, startPoint y: 475, endPoint x: 183, endPoint y: 474, distance: 101.6
drag, startPoint x: 294, startPoint y: 466, endPoint x: 181, endPoint y: 469, distance: 112.9
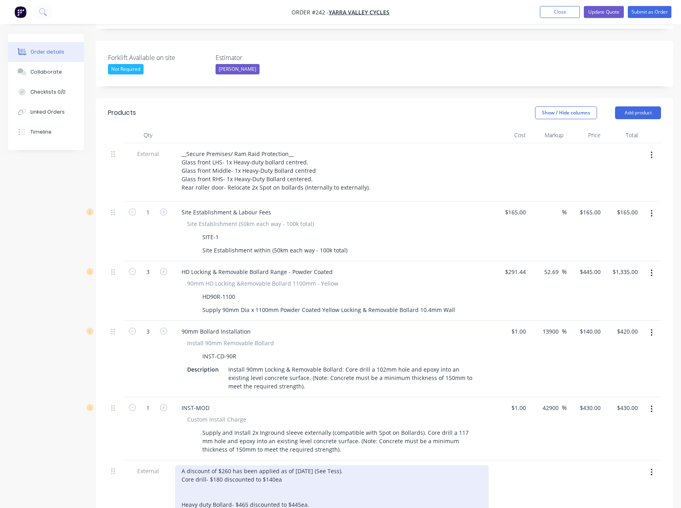
click at [311, 467] on div "A discount of $260 has been applied as of [DATE] (See Tess). Core drill- $180 d…" at bounding box center [332, 513] width 314 height 96
click at [359, 465] on div "A discount of $260 has been applied as of [DATE] (See Tess). Core drill- $180 d…" at bounding box center [332, 513] width 314 height 96
click at [334, 467] on div "A discount of $260 has been applied as of [DATE] (See Tess). Core drill- $180 d…" at bounding box center [332, 513] width 314 height 96
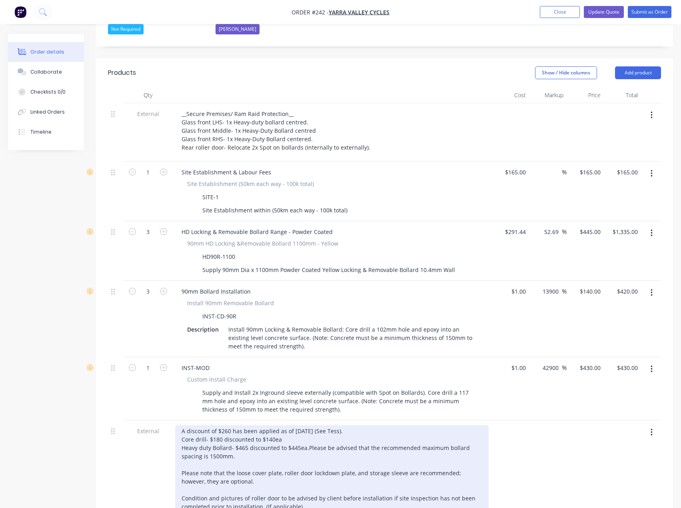
click at [316, 429] on div "A discount of $260 has been applied as of [DATE] (See Tess). Core drill- $180 d…" at bounding box center [332, 468] width 314 height 87
click at [402, 441] on div "A discount of $260 has been applied as of [DATE] (See Tess). Core drill- $180 d…" at bounding box center [332, 468] width 314 height 87
click at [365, 451] on div "A discount of $260 has been applied as of [DATE] (See Tess). Core drill- $180 d…" at bounding box center [332, 468] width 314 height 87
click at [311, 427] on div "A discount of $260 has been applied as of [DATE] (See Tess). Core drill- $180 d…" at bounding box center [332, 468] width 314 height 87
click at [196, 432] on div "A discount of $260 has been applied as of [DATE] (See Tess). Core drill- $180 d…" at bounding box center [332, 468] width 314 height 87
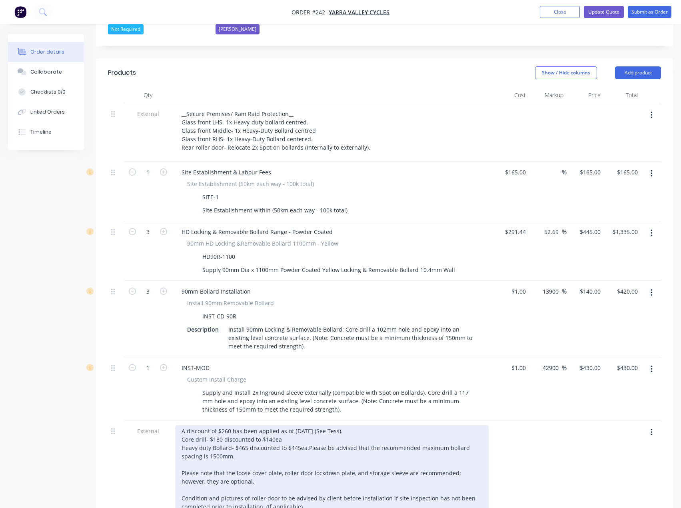
click at [314, 426] on div "A discount of $260 has been applied as of [DATE] (See Tess). Core drill- $180 d…" at bounding box center [332, 468] width 314 height 87
click at [275, 432] on div "A discount of $260 has been applied as of [DATE] (See Tess). Core drill- $180 d…" at bounding box center [332, 468] width 314 height 87
click at [309, 492] on div "A discount of $260 has been applied as of [DATE] (See Tess). Core drill- $180 d…" at bounding box center [332, 468] width 314 height 87
click at [307, 428] on div "A discount of $260 has been applied as of [DATE] (See Tess). Core drill- $180 d…" at bounding box center [332, 468] width 314 height 87
click at [359, 425] on div "A discount of $260 has been applied as of [DATE] (See Tess). Core drill- $180 d…" at bounding box center [332, 468] width 314 height 87
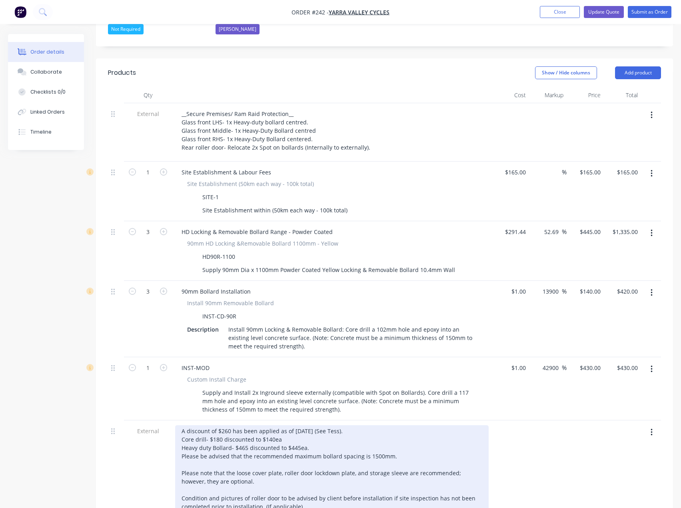
click at [310, 435] on div "A discount of $260 has been applied as of [DATE] (See Tess). Core drill- $180 d…" at bounding box center [332, 468] width 314 height 87
click at [287, 426] on div "A discount of $260 has been applied as of [DATE] (See Tess). Core drill- $180 d…" at bounding box center [332, 468] width 314 height 87
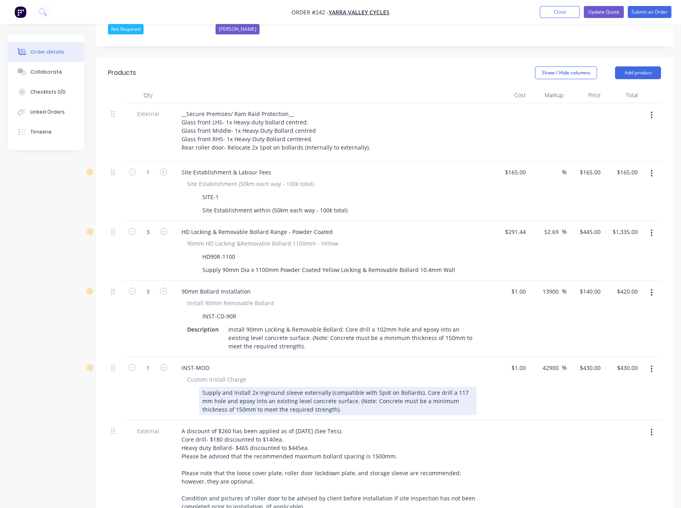
click at [311, 387] on div "Supply and Install 2x Inground sleeve externally (compatible with Spot on Bolla…" at bounding box center [338, 401] width 278 height 28
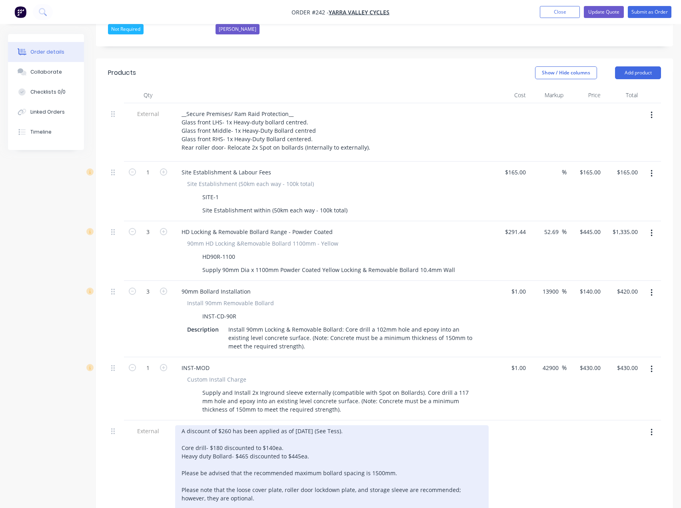
click at [314, 425] on div "A discount of $260 has been applied as of [DATE] (See Tess). Core drill- $180 d…" at bounding box center [332, 477] width 314 height 104
click at [312, 435] on div "A discount of $260 has been applied as of [DATE] (See Tess). Core drill- $180 d…" at bounding box center [332, 477] width 314 height 104
click at [292, 427] on div "A discount of $260 has been applied as of [DATE] (See Tess). Core drill- $180 d…" at bounding box center [332, 477] width 314 height 104
click at [320, 434] on div "A discount of $260 has been applied as of [DATE] (See Tess). Core drill- $180 d…" at bounding box center [332, 477] width 314 height 104
click at [284, 425] on div "A discount of $260 has been applied as of [DATE] (See Tess). Core drill- $180 d…" at bounding box center [332, 477] width 314 height 104
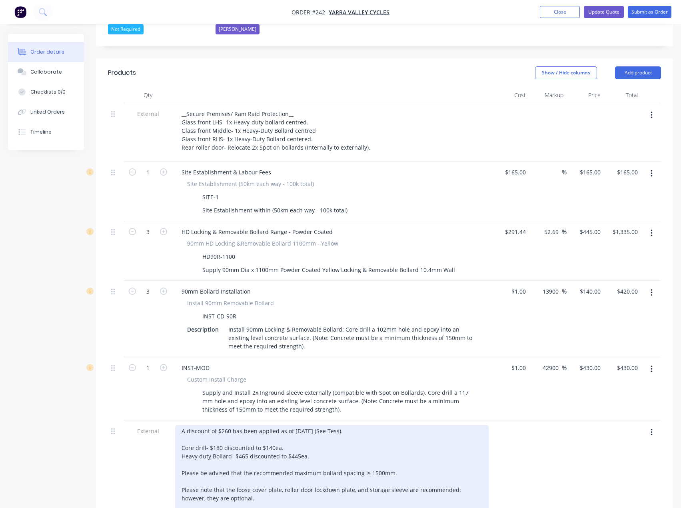
click at [320, 432] on div "A discount of $260 has been applied as of [DATE] (See Tess). Core drill- $180 d…" at bounding box center [332, 477] width 314 height 104
click at [360, 425] on div "A discount of $260 has been applied as of [DATE] (See Tess). Core drill- $180 d…" at bounding box center [332, 477] width 314 height 104
click at [320, 436] on div "A discount of $260 has been applied as of [DATE] (See Tess). Core drill- $180 d…" at bounding box center [332, 477] width 314 height 104
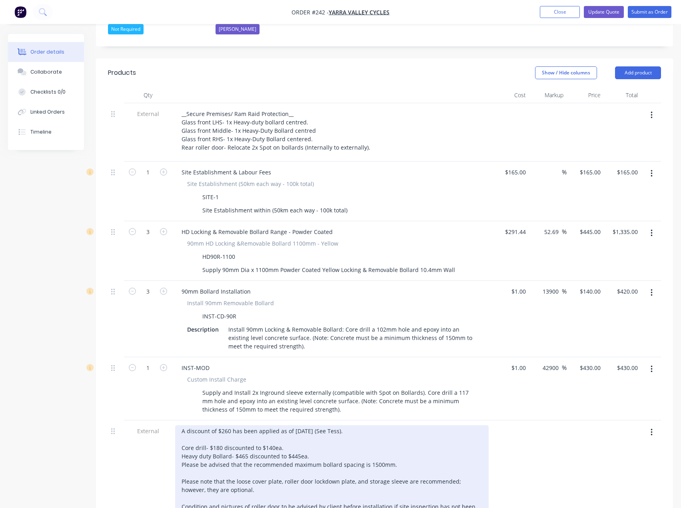
click at [288, 429] on div "A discount of $260 has been applied as of [DATE] (See Tess). Core drill- $180 d…" at bounding box center [332, 473] width 314 height 96
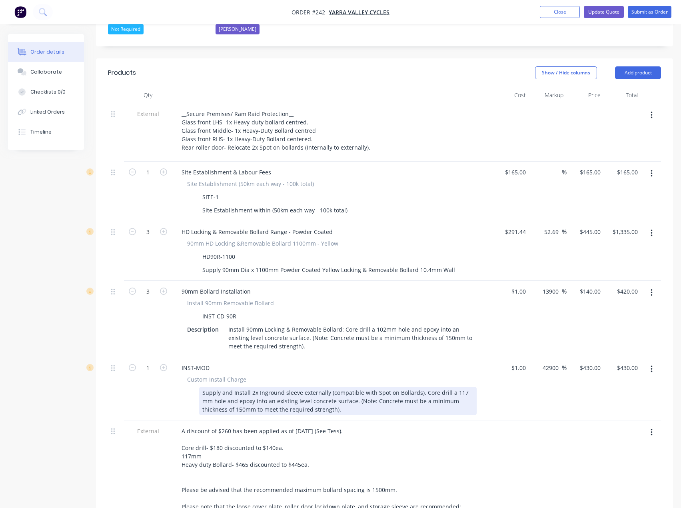
click at [462, 387] on div "Supply and Install 2x Inground sleeve externally (compatible with Spot on Bolla…" at bounding box center [338, 401] width 278 height 28
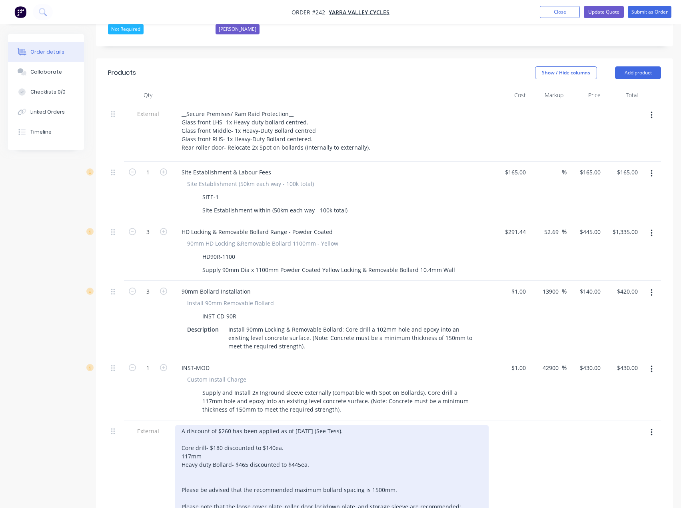
click at [213, 430] on div "A discount of $260 has been applied as of [DATE] (See Tess). Core drill- $180 d…" at bounding box center [332, 485] width 314 height 121
click at [286, 428] on div "A discount of $260 has been applied as of [DATE] (See Tess). Core drill- $180 d…" at bounding box center [332, 485] width 314 height 121
click at [294, 435] on div "A discount of $260 has been applied as of [DATE] (See Tess). Core drill- $180 d…" at bounding box center [332, 485] width 314 height 121
click at [279, 425] on div "A discount of $260 has been applied as of [DATE] (See Tess). Core drill- $180 d…" at bounding box center [332, 485] width 314 height 121
click at [281, 425] on div "A discount of $260 has been applied as of [DATE] (See Tess). Core drill- $180 d…" at bounding box center [332, 485] width 314 height 121
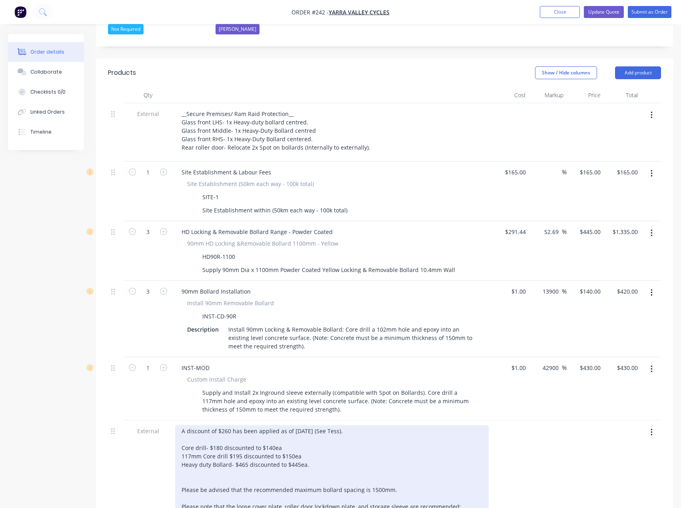
click at [308, 446] on div "A discount of $260 has been applied as of [DATE] (See Tess). Core drill- $180 d…" at bounding box center [332, 485] width 314 height 121
click at [182, 425] on div "A discount of $260 has been applied as of [DATE] (See Tess). Core drill- $180 d…" at bounding box center [332, 485] width 314 height 121
click at [300, 435] on div "A discount of $260 has been applied as of [DATE] (See Tess). Core drill- $180 d…" at bounding box center [332, 485] width 314 height 121
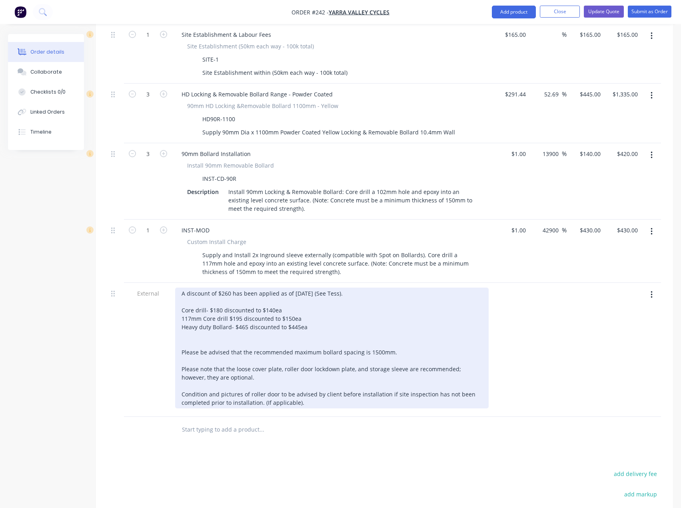
scroll to position [406, 0]
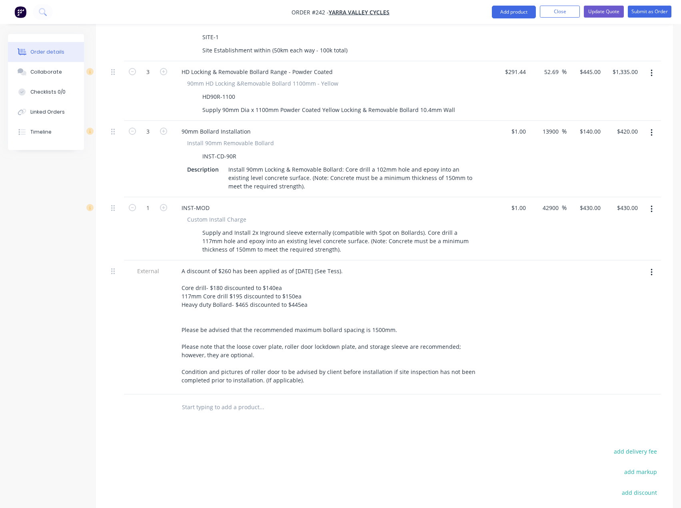
click at [228, 399] on input "text" at bounding box center [262, 407] width 160 height 16
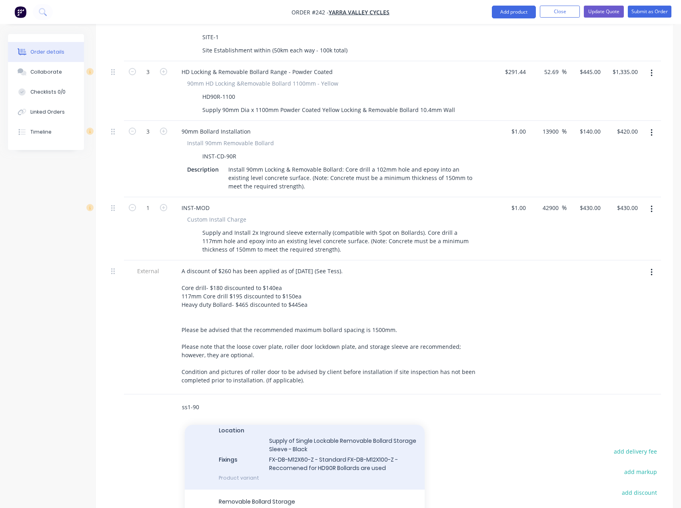
scroll to position [280, 0]
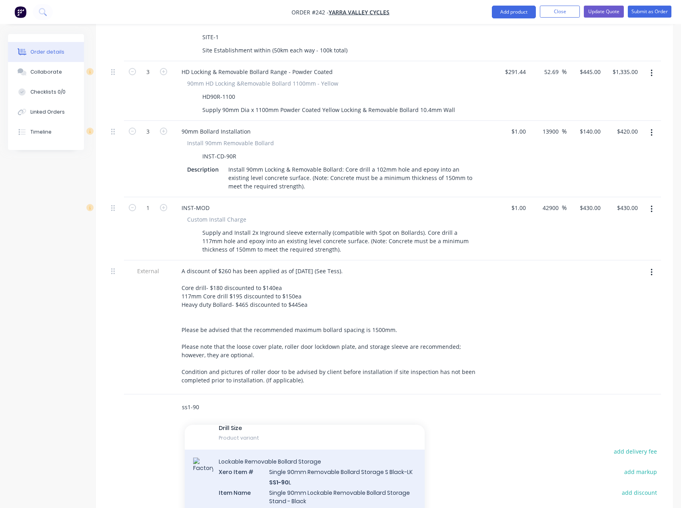
type input "ss1-90"
click at [285, 462] on div "Lockable Removable Bollard Storage Xero Item # Single 90mm Removable Bollard St…" at bounding box center [305, 514] width 240 height 129
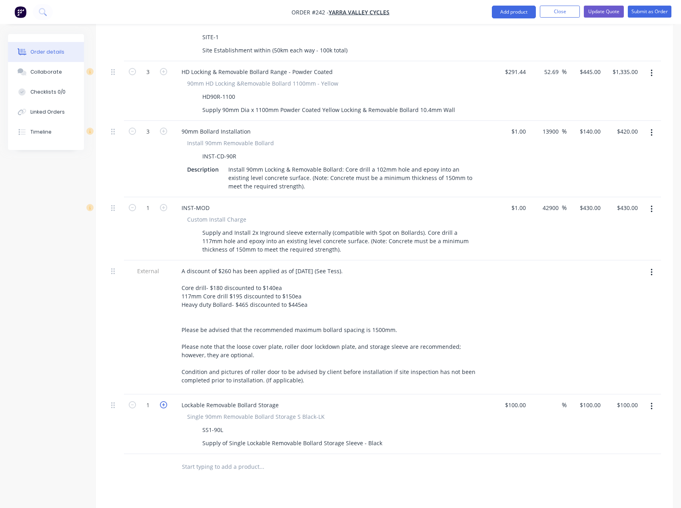
click at [166, 401] on icon "button" at bounding box center [163, 404] width 7 height 7
type input "2"
type input "$200.00"
click at [166, 401] on icon "button" at bounding box center [163, 404] width 7 height 7
type input "3"
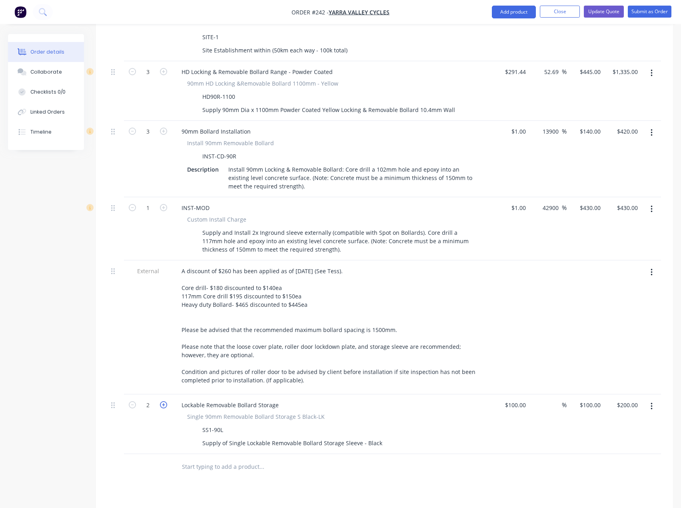
type input "$300.00"
click at [519, 399] on input "100" at bounding box center [523, 405] width 14 height 12
type input "$1.00"
type input "1"
type input "$3.00"
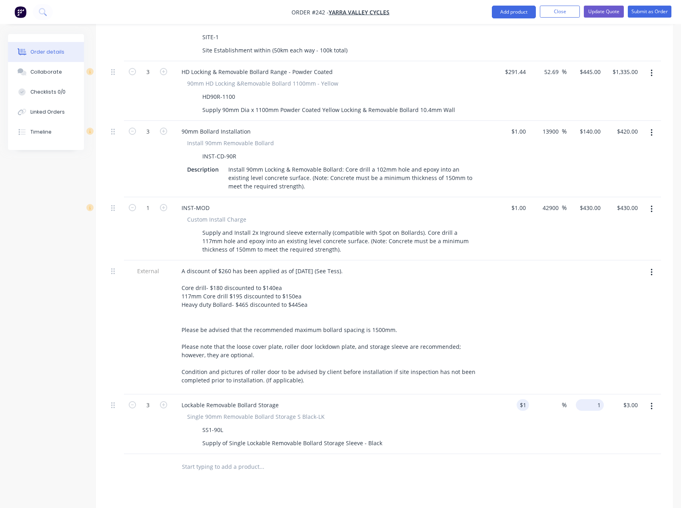
click at [592, 399] on div "1 $100.00" at bounding box center [590, 405] width 28 height 12
type input "95"
type input "9400"
type input "$95.00"
type input "$285.00"
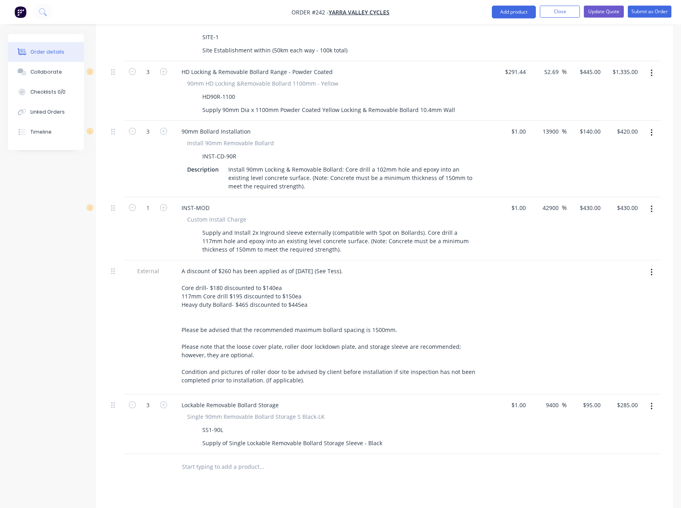
click at [237, 459] on input "text" at bounding box center [262, 467] width 160 height 16
click at [237, 459] on input "ss1" at bounding box center [262, 467] width 160 height 16
click at [205, 459] on input "ss1" at bounding box center [262, 467] width 160 height 16
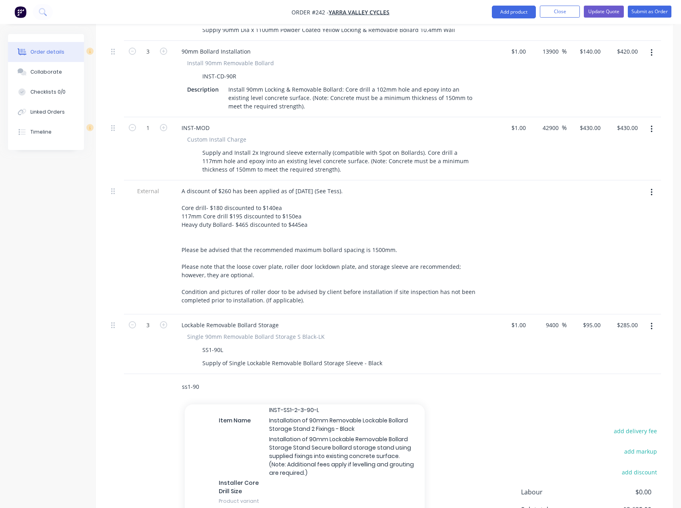
scroll to position [200, 0]
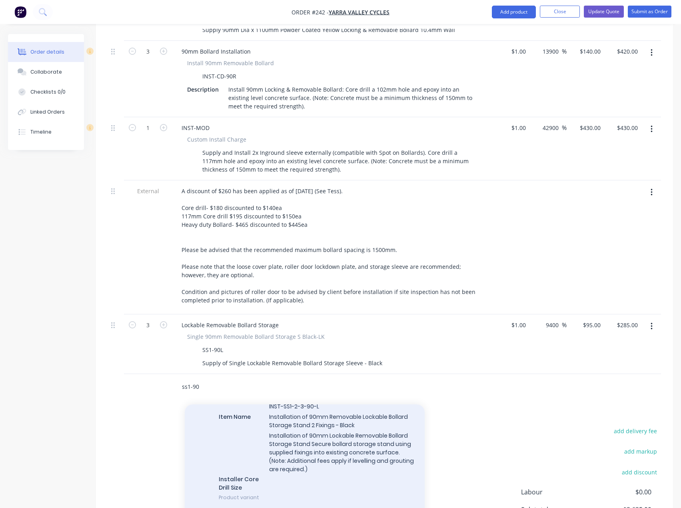
type input "ss1-90"
click at [308, 424] on div "Lockable Storage Stand Installation Xero Item # Inst 90mm Removable Bollard Sto…" at bounding box center [305, 437] width 240 height 144
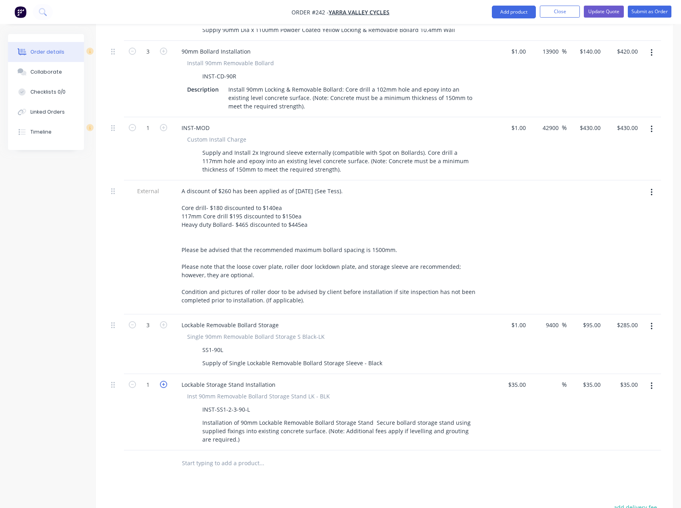
click at [165, 381] on icon "button" at bounding box center [163, 384] width 7 height 7
type input "2"
type input "$70.00"
click at [165, 381] on icon "button" at bounding box center [163, 384] width 7 height 7
type input "3"
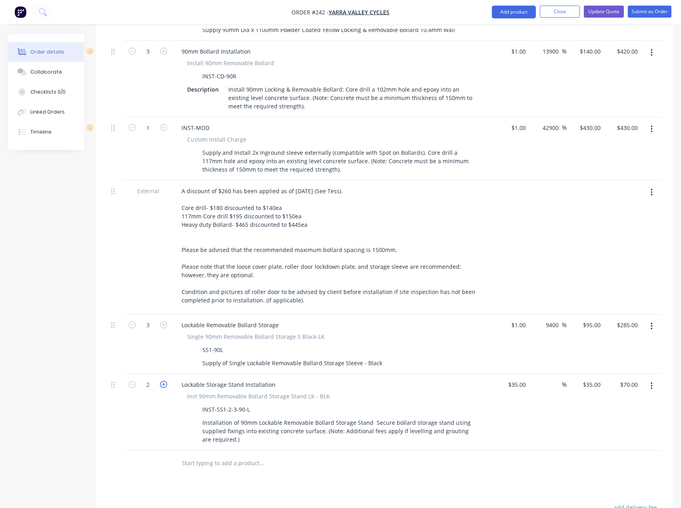
type input "$105.00"
click at [519, 379] on input "35" at bounding box center [524, 385] width 10 height 12
type input "$1.00"
type input "1"
type input "$3.00"
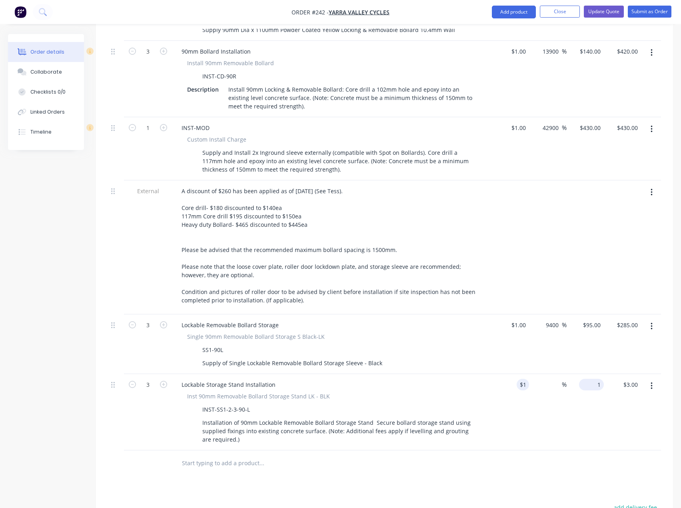
click at [591, 374] on div "1 $35.00" at bounding box center [585, 412] width 37 height 76
type input "35"
type input "3400"
type input "$35.00"
type input "$105.00"
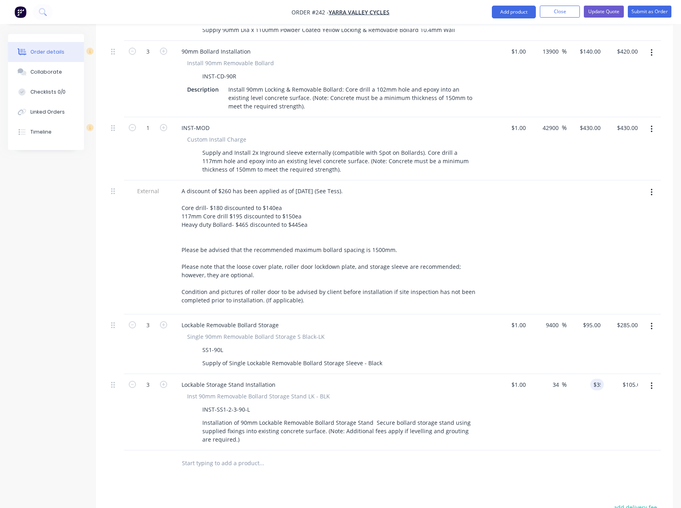
click at [384, 455] on div at bounding box center [295, 463] width 240 height 16
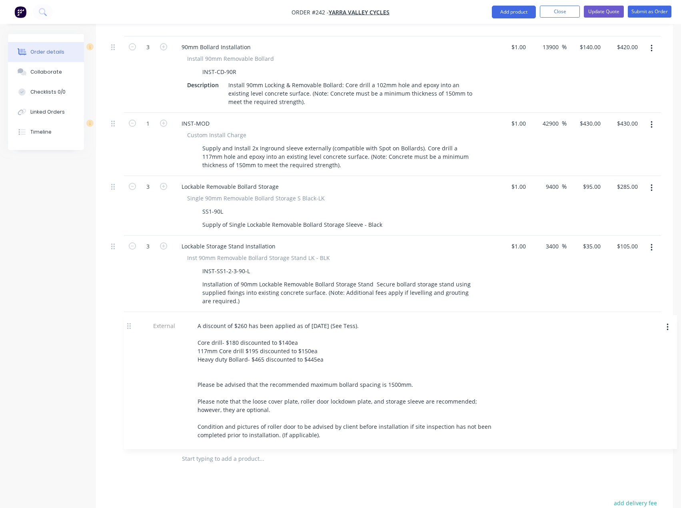
drag, startPoint x: 115, startPoint y: 171, endPoint x: 131, endPoint y: 330, distance: 160.0
click at [131, 330] on div "External __Secure Premises/ Ram Raid Protection__ Glass front LHS- 1x Heavy-dut…" at bounding box center [384, 152] width 553 height 587
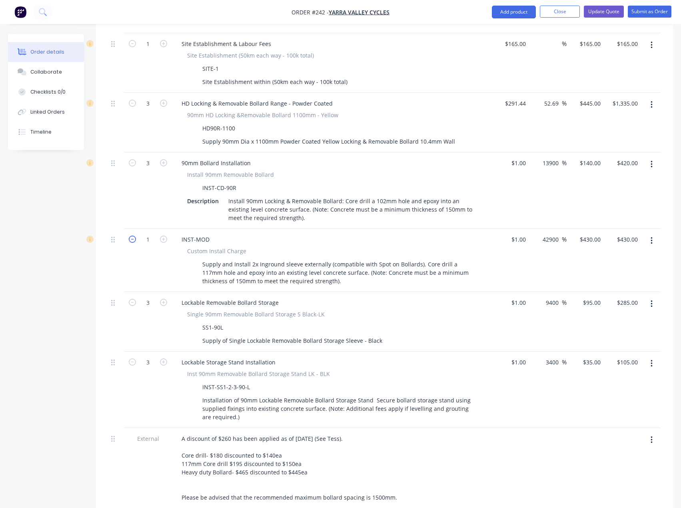
scroll to position [371, 0]
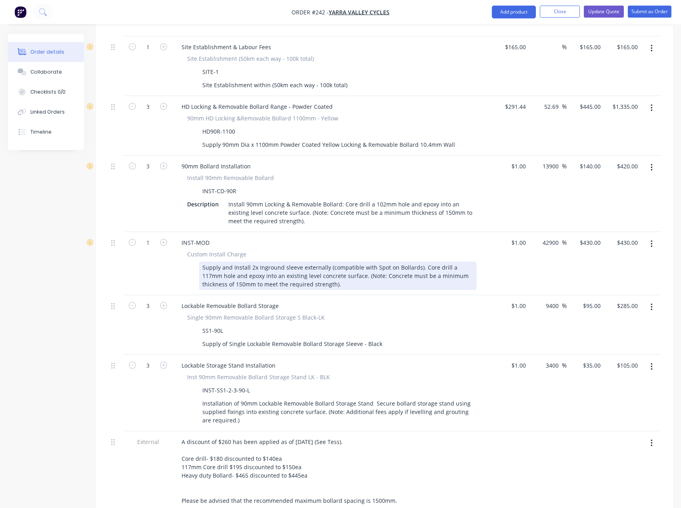
click at [312, 263] on div "Supply and Install 2x Inground sleeve externally (compatible with Spot on Bolla…" at bounding box center [338, 276] width 278 height 28
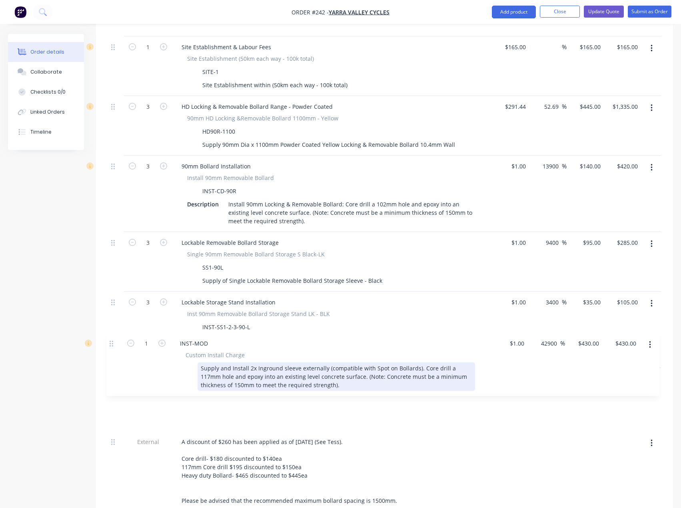
drag, startPoint x: 112, startPoint y: 220, endPoint x: 111, endPoint y: 347, distance: 127.2
click at [111, 347] on div "External __Secure Premises/ Ram Raid Protection__ Glass front LHS- 1x Heavy-dut…" at bounding box center [384, 271] width 553 height 587
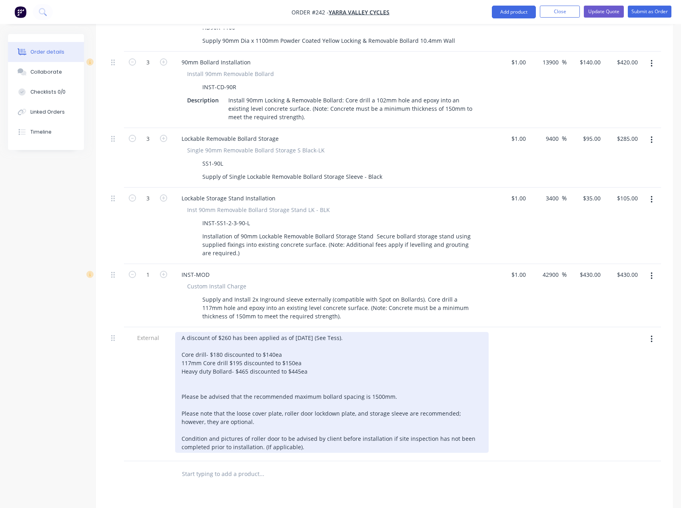
scroll to position [491, 0]
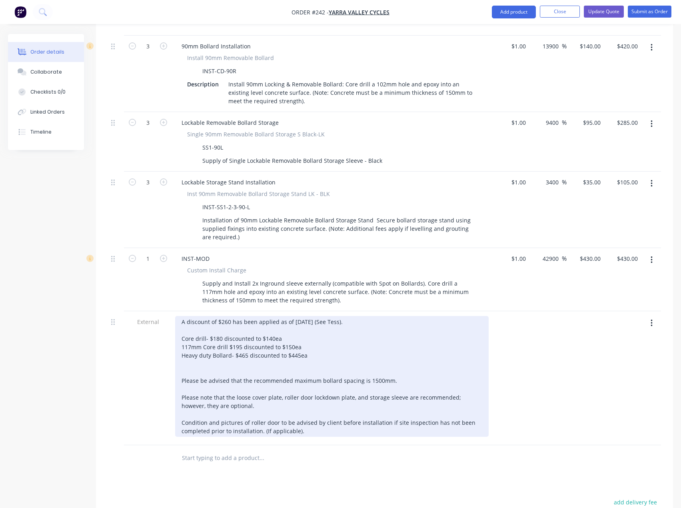
click at [311, 325] on div "A discount of $260 has been applied as of [DATE] (See Tess). Core drill- $180 d…" at bounding box center [332, 376] width 314 height 121
click at [227, 316] on div "A discount of $260 has been applied as of [DATE] (See Tess). Core drill- $180 d…" at bounding box center [332, 376] width 314 height 121
click at [339, 332] on div "A discount of $270 has been applied as of [DATE] (See Tess). Core drill- $180 d…" at bounding box center [332, 376] width 314 height 121
click at [247, 352] on div "A discount of $270 has been applied as of [DATE] (See Tess). Core drill- $180 d…" at bounding box center [332, 376] width 314 height 121
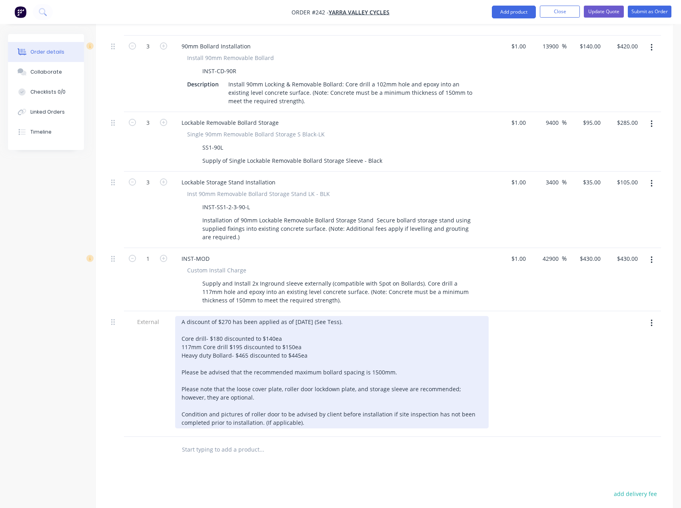
click at [324, 399] on div "A discount of $270 has been applied as of [DATE] (See Tess). Core drill- $180 d…" at bounding box center [332, 372] width 314 height 112
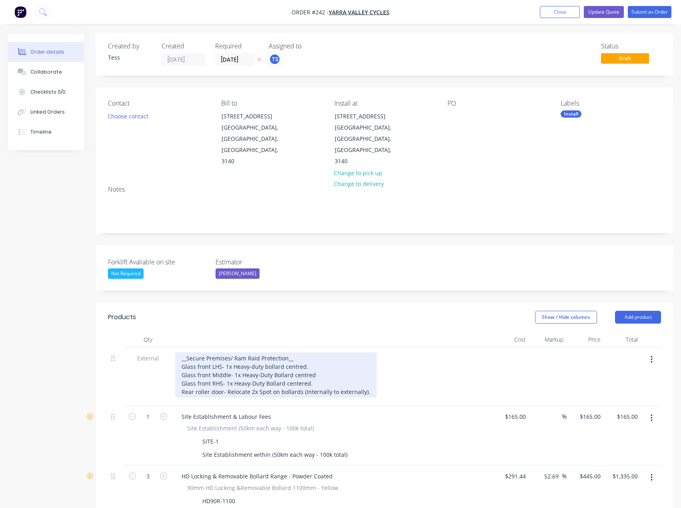
scroll to position [0, 0]
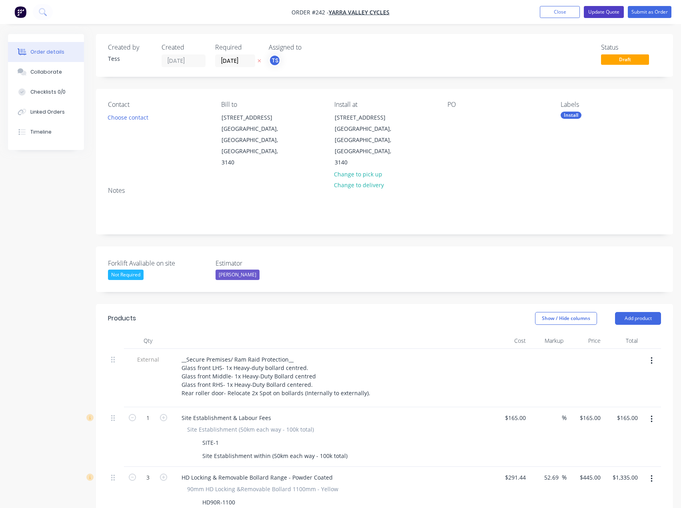
click at [606, 11] on button "Update Quote" at bounding box center [604, 12] width 40 height 12
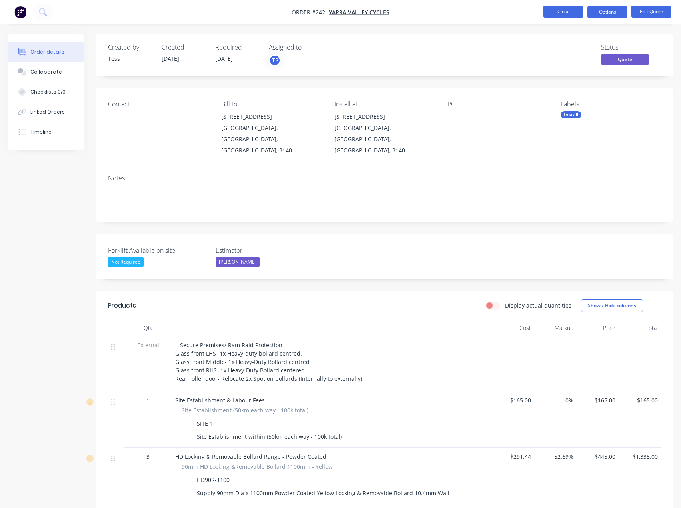
click at [573, 12] on button "Close" at bounding box center [564, 12] width 40 height 12
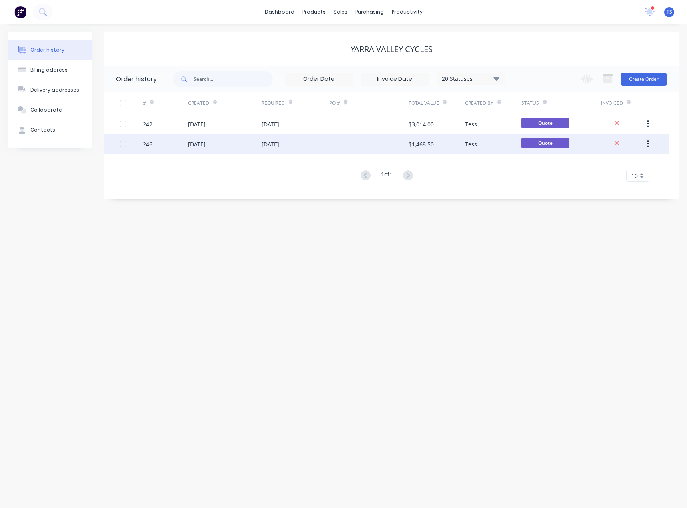
click at [246, 145] on div "[DATE]" at bounding box center [225, 144] width 74 height 20
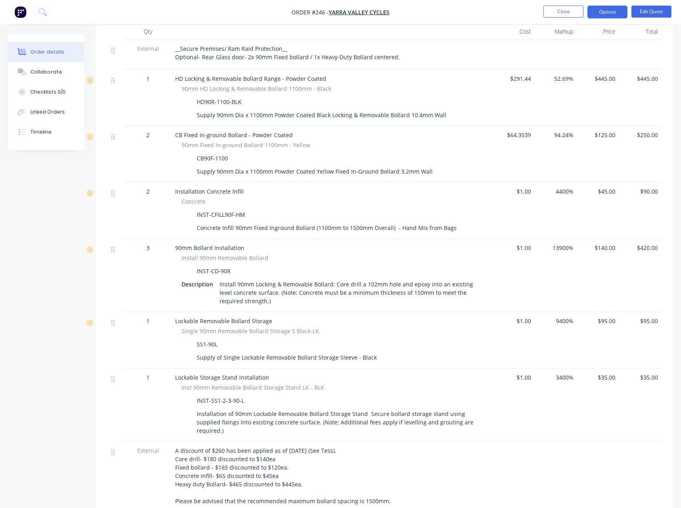
scroll to position [280, 0]
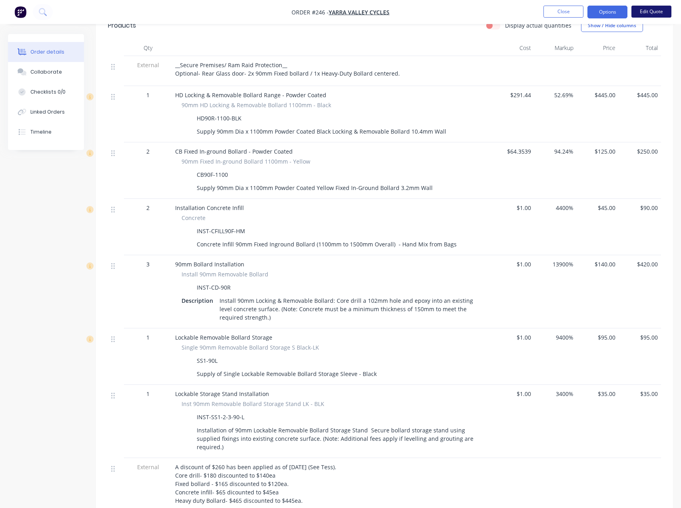
click at [647, 8] on button "Edit Quote" at bounding box center [652, 12] width 40 height 12
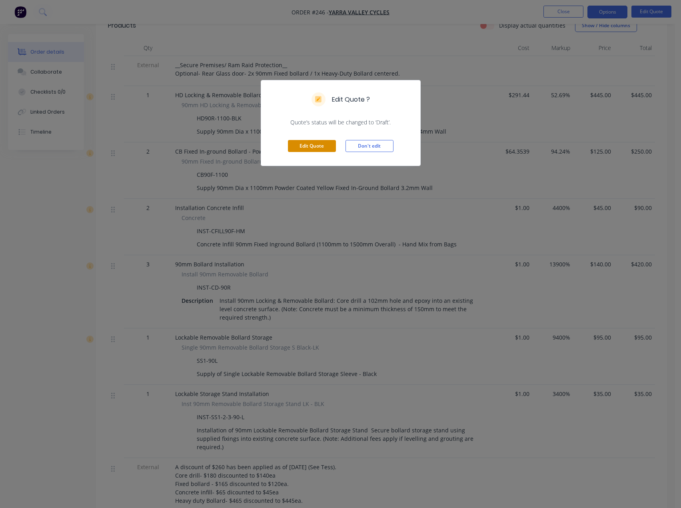
click at [306, 152] on button "Edit Quote" at bounding box center [312, 146] width 48 height 12
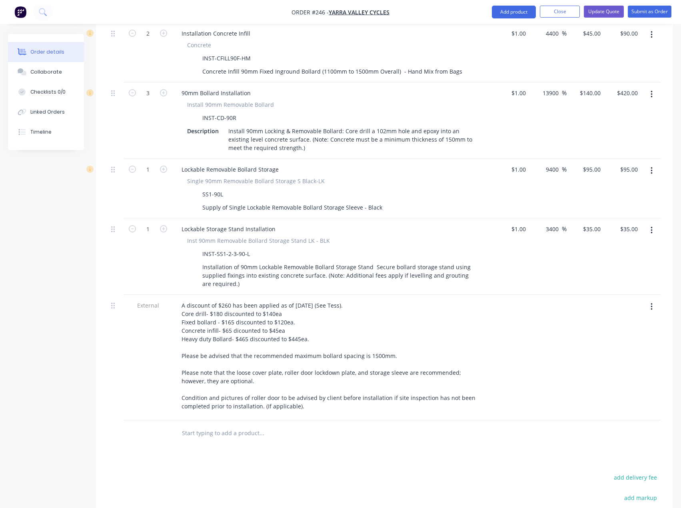
scroll to position [480, 0]
click at [226, 424] on input "text" at bounding box center [262, 432] width 160 height 16
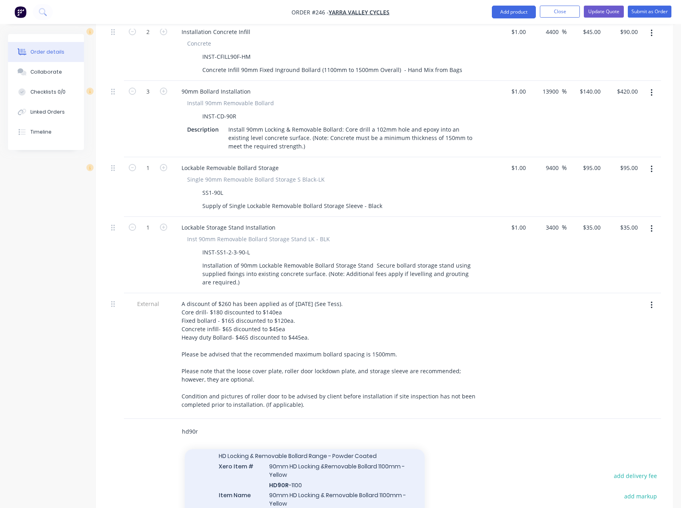
scroll to position [400, 0]
type input "hd90r"
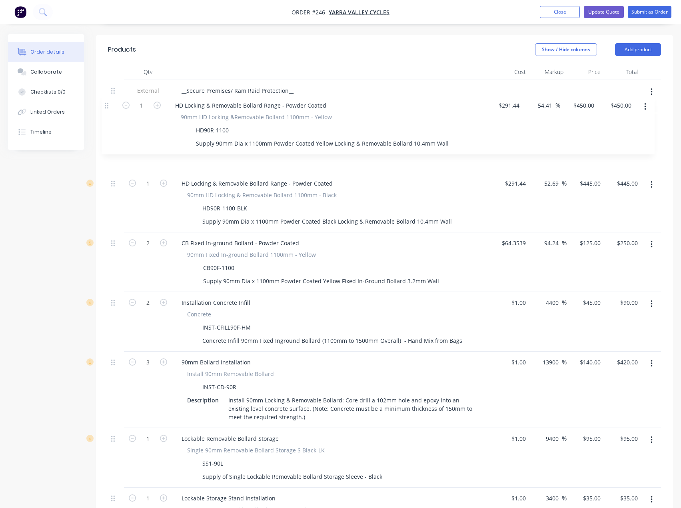
scroll to position [266, 0]
drag, startPoint x: 114, startPoint y: 407, endPoint x: 108, endPoint y: 103, distance: 304.1
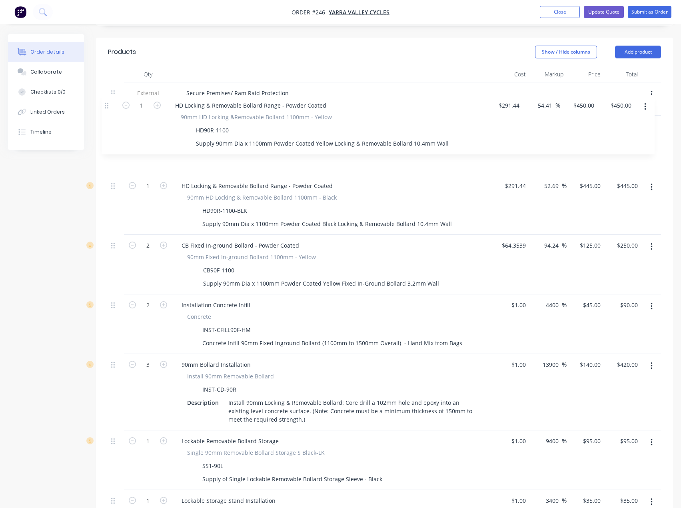
click at [108, 103] on div "Qty Cost Markup Price Total External __Secure Premises/ Ram Raid Protection__ O…" at bounding box center [384, 392] width 577 height 652
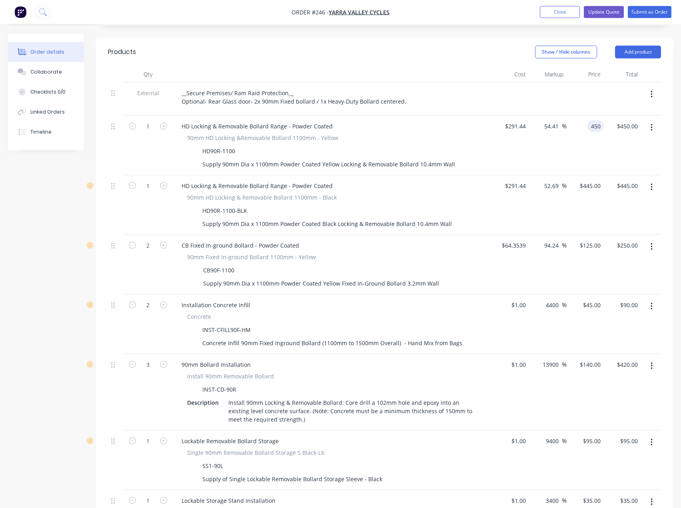
click at [586, 116] on div "450 450" at bounding box center [585, 146] width 37 height 60
type input "445"
type input "52.69"
type input "$445.00"
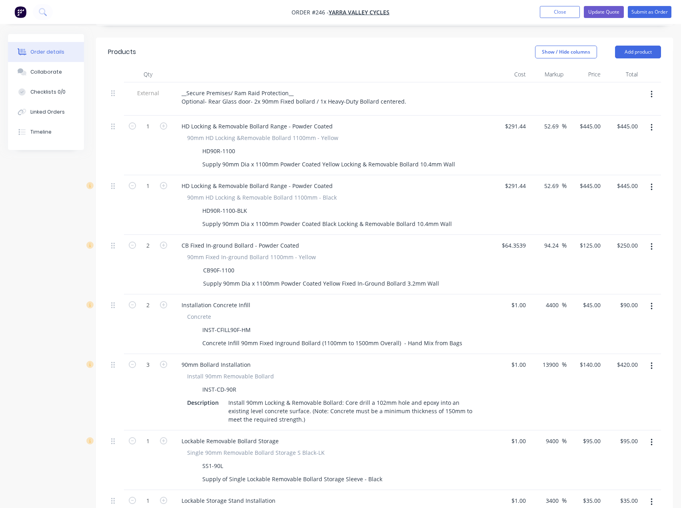
click at [651, 183] on icon "button" at bounding box center [652, 187] width 2 height 9
click at [606, 250] on div "Delete" at bounding box center [623, 256] width 62 height 12
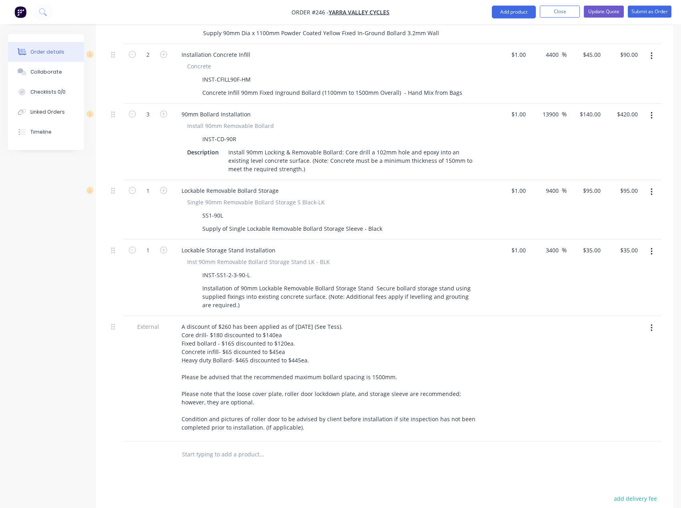
scroll to position [466, 0]
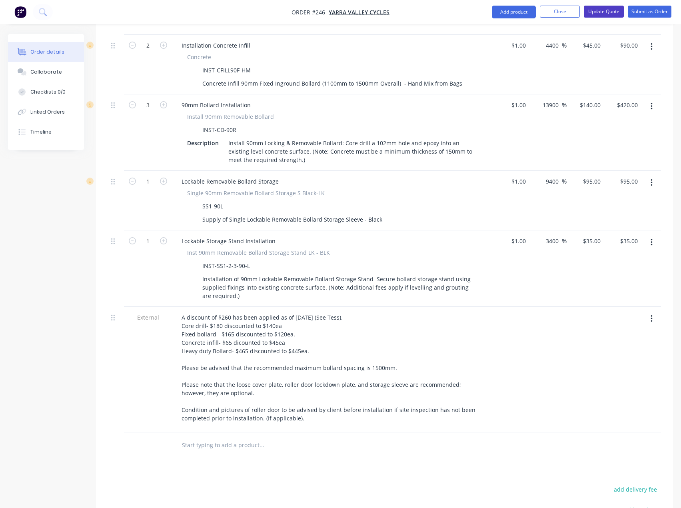
click at [592, 11] on button "Update Quote" at bounding box center [604, 12] width 40 height 12
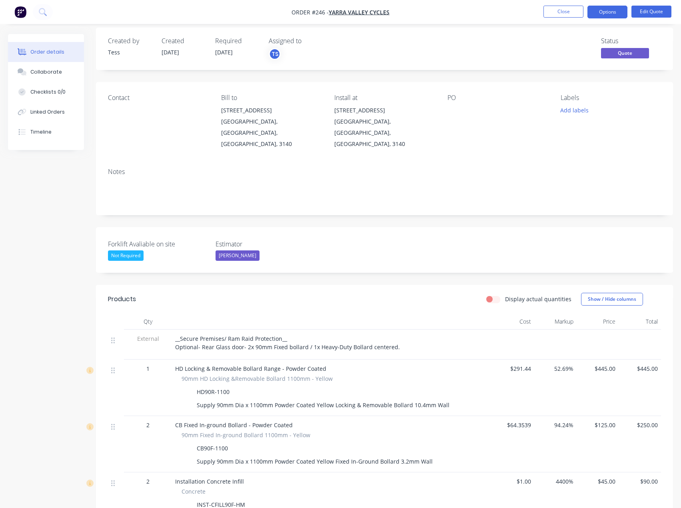
scroll to position [0, 0]
